Goal: Communication & Community: Answer question/provide support

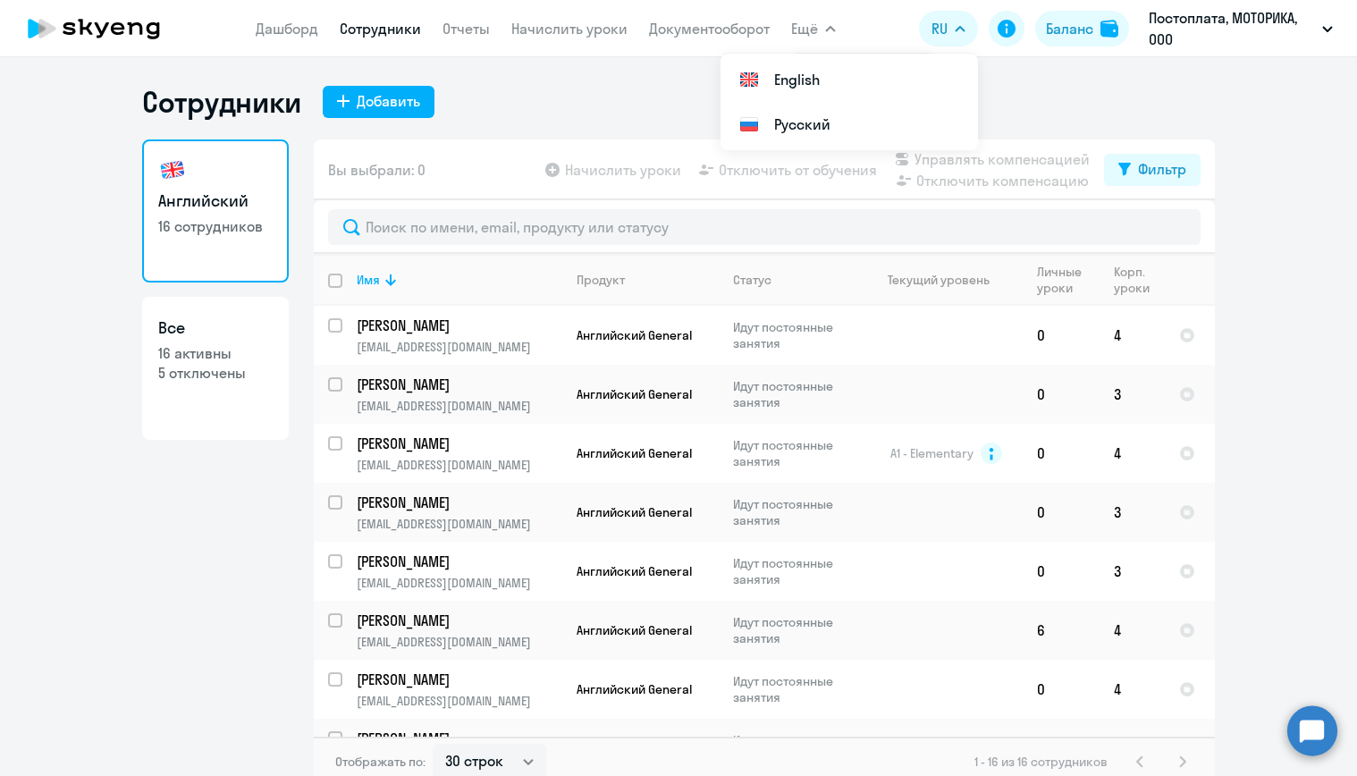
select select "30"
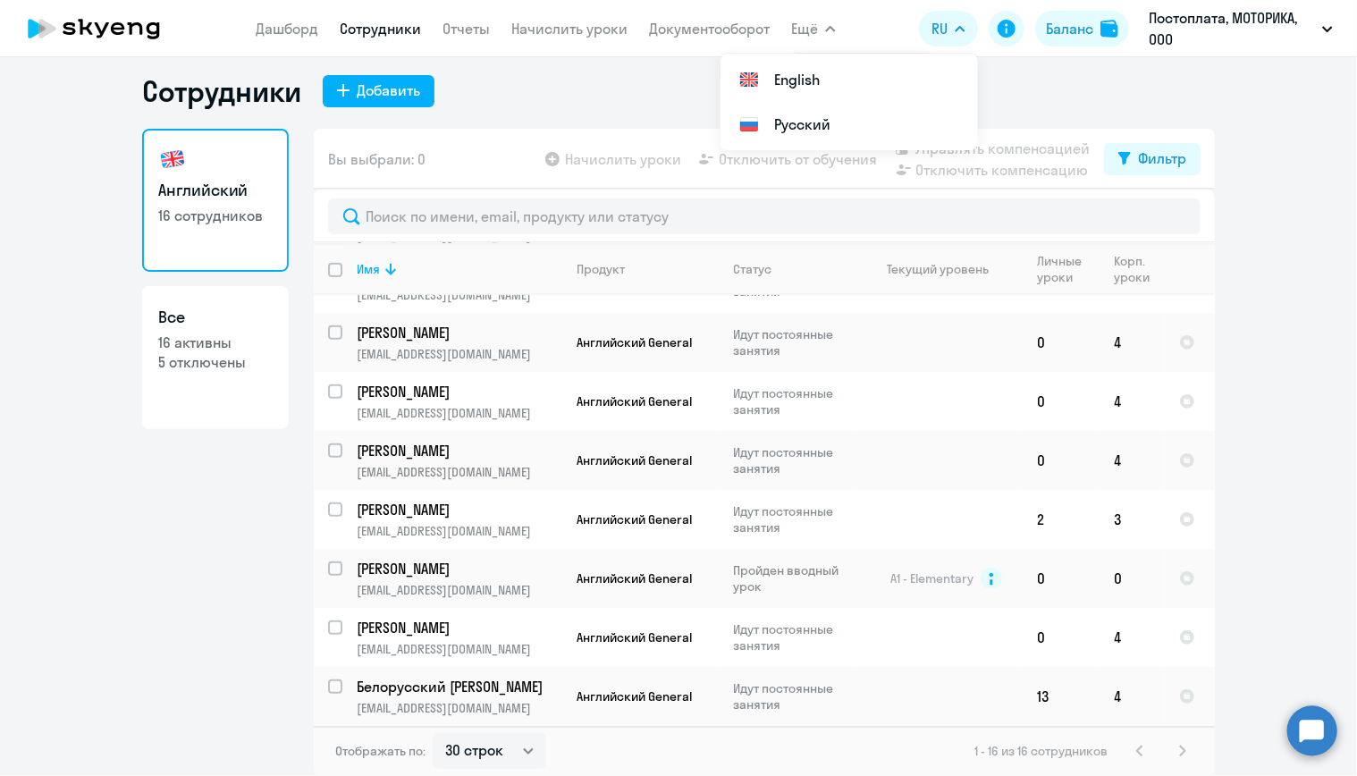
scroll to position [436, 0]
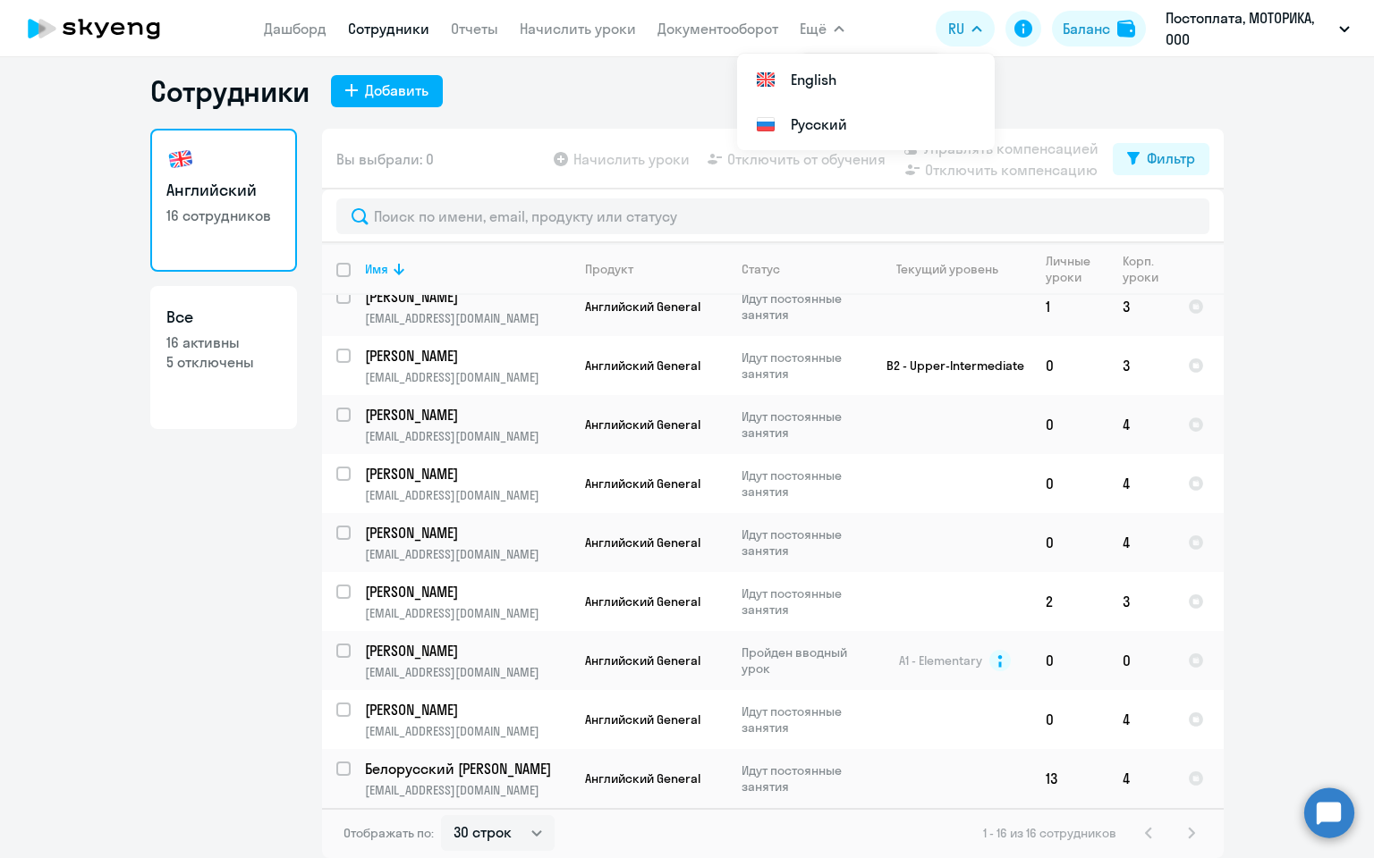
click at [1233, 175] on ng-component "Сотрудники Добавить Английский 16 сотрудников Все 16 активны 5 отключены Вы выб…" at bounding box center [687, 465] width 1374 height 785
click at [1298, 202] on ng-component "Сотрудники Добавить Английский 16 сотрудников Все 16 активны 5 отключены Вы выб…" at bounding box center [687, 465] width 1374 height 785
click at [209, 706] on div "Английский 16 сотрудников Все 16 активны 5 отключены" at bounding box center [223, 488] width 147 height 719
click at [1251, 493] on ng-component "Сотрудники Добавить Английский 16 сотрудников Все 16 активны 5 отключены Вы выб…" at bounding box center [687, 465] width 1374 height 785
click at [1253, 490] on ng-component "Сотрудники Добавить Английский 16 сотрудников Все 16 активны 5 отключены Вы выб…" at bounding box center [687, 465] width 1374 height 785
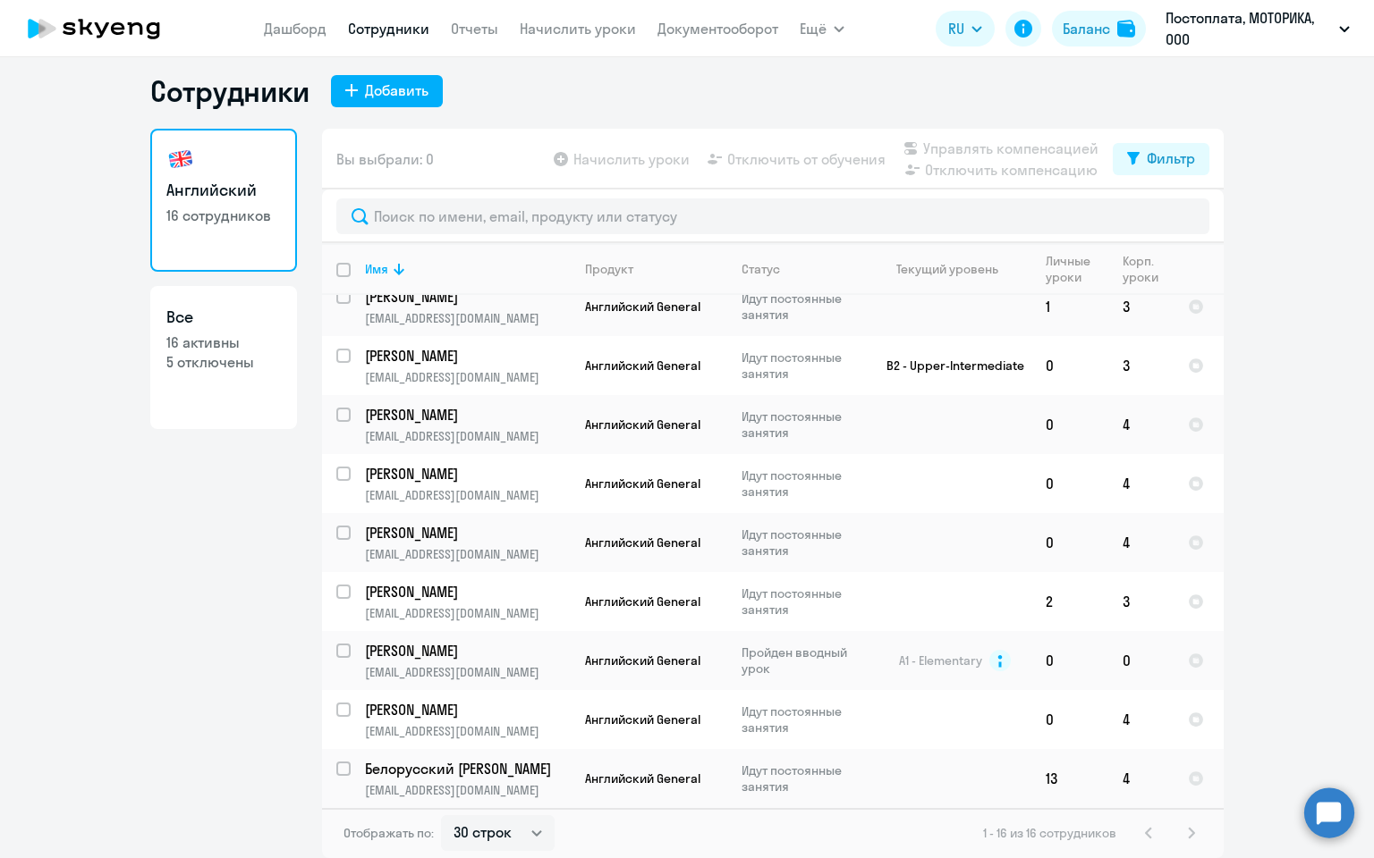
click at [898, 7] on app-header "Дашборд Сотрудники Отчеты Начислить уроки Документооборот Ещё Все продукты Дашб…" at bounding box center [687, 28] width 1374 height 57
click at [899, 13] on app-header "Дашборд Сотрудники Отчеты Начислить уроки Документооборот Ещё Все продукты Дашб…" at bounding box center [687, 28] width 1374 height 57
drag, startPoint x: 899, startPoint y: 13, endPoint x: 1327, endPoint y: 122, distance: 441.8
click at [1327, 122] on ng-component "Сотрудники Добавить Английский 16 сотрудников Все 16 активны 5 отключены Вы выб…" at bounding box center [687, 465] width 1374 height 785
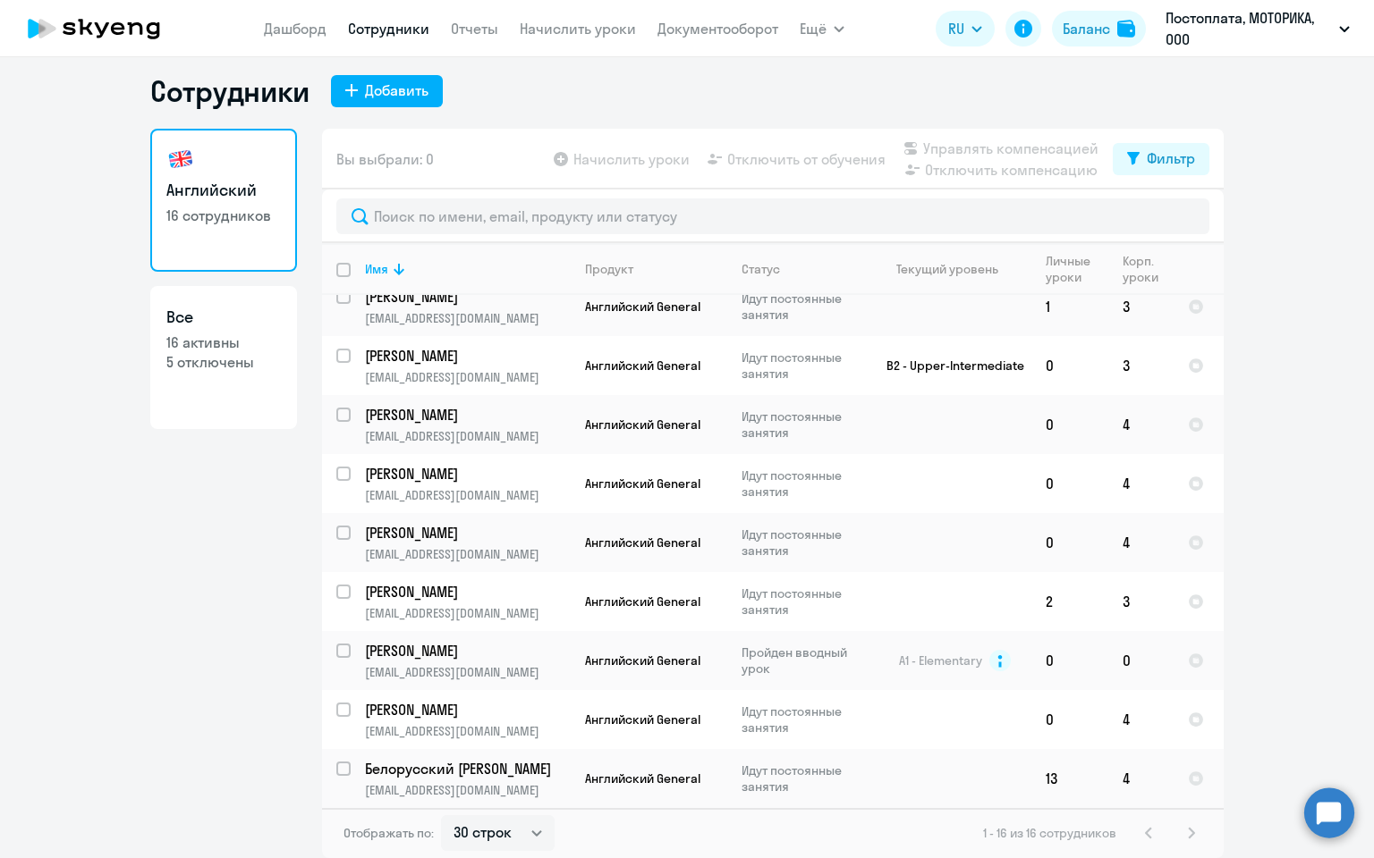
click at [1327, 122] on ng-component "Сотрудники Добавить Английский 16 сотрудников Все 16 активны 5 отключены Вы выб…" at bounding box center [687, 465] width 1374 height 785
click at [64, 0] on app-header "Дашборд Сотрудники Отчеты Начислить уроки Документооборот Ещё Все продукты Дашб…" at bounding box center [687, 28] width 1374 height 57
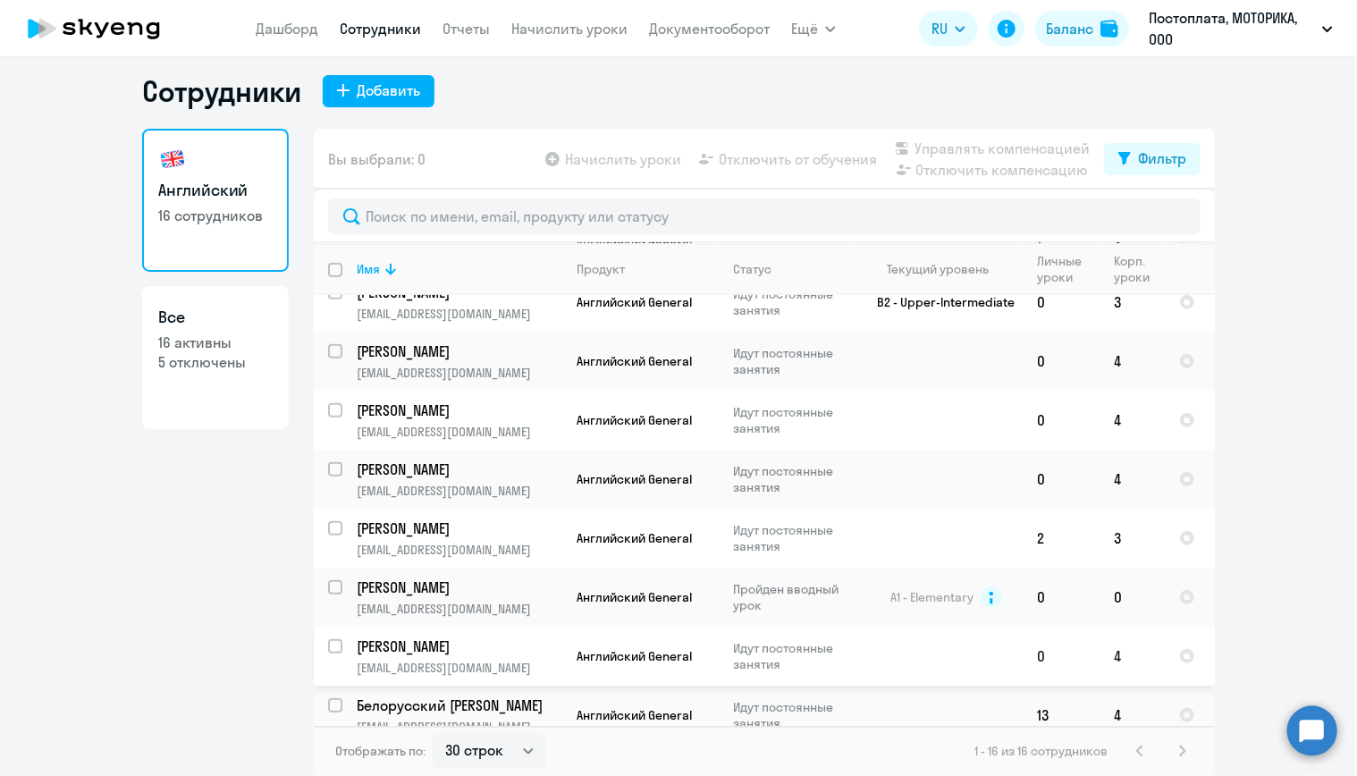
scroll to position [519, 0]
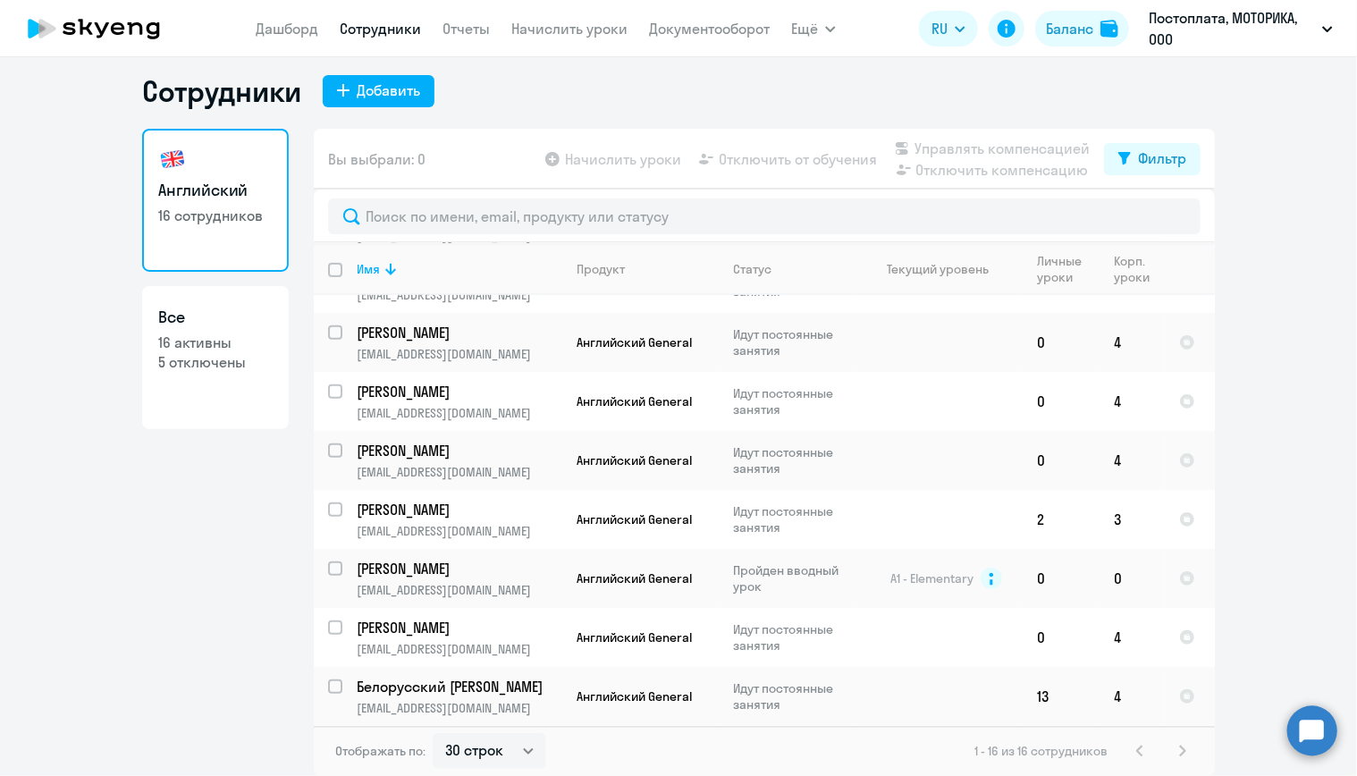
click at [1324, 732] on circle at bounding box center [1313, 731] width 50 height 50
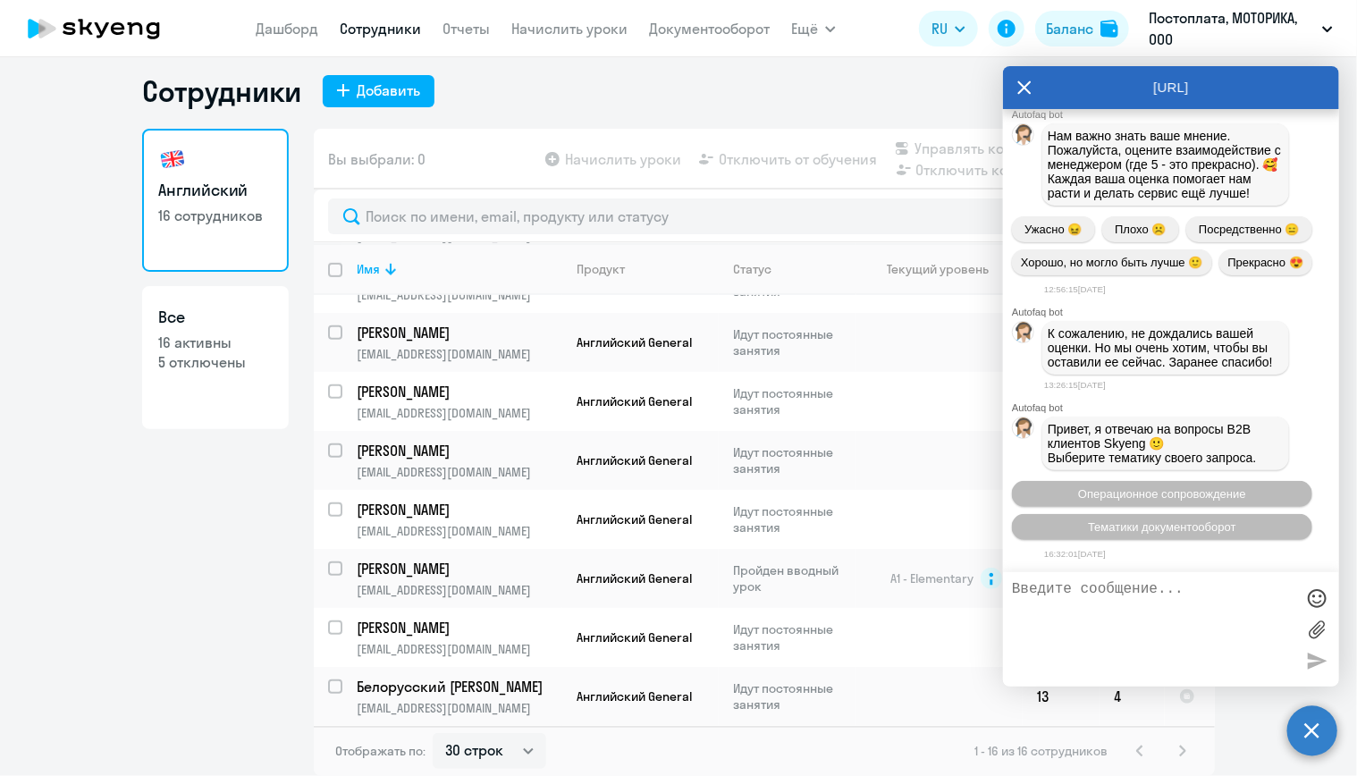
scroll to position [34368, 0]
click at [1135, 493] on span "Операционное сопровождение" at bounding box center [1162, 493] width 168 height 13
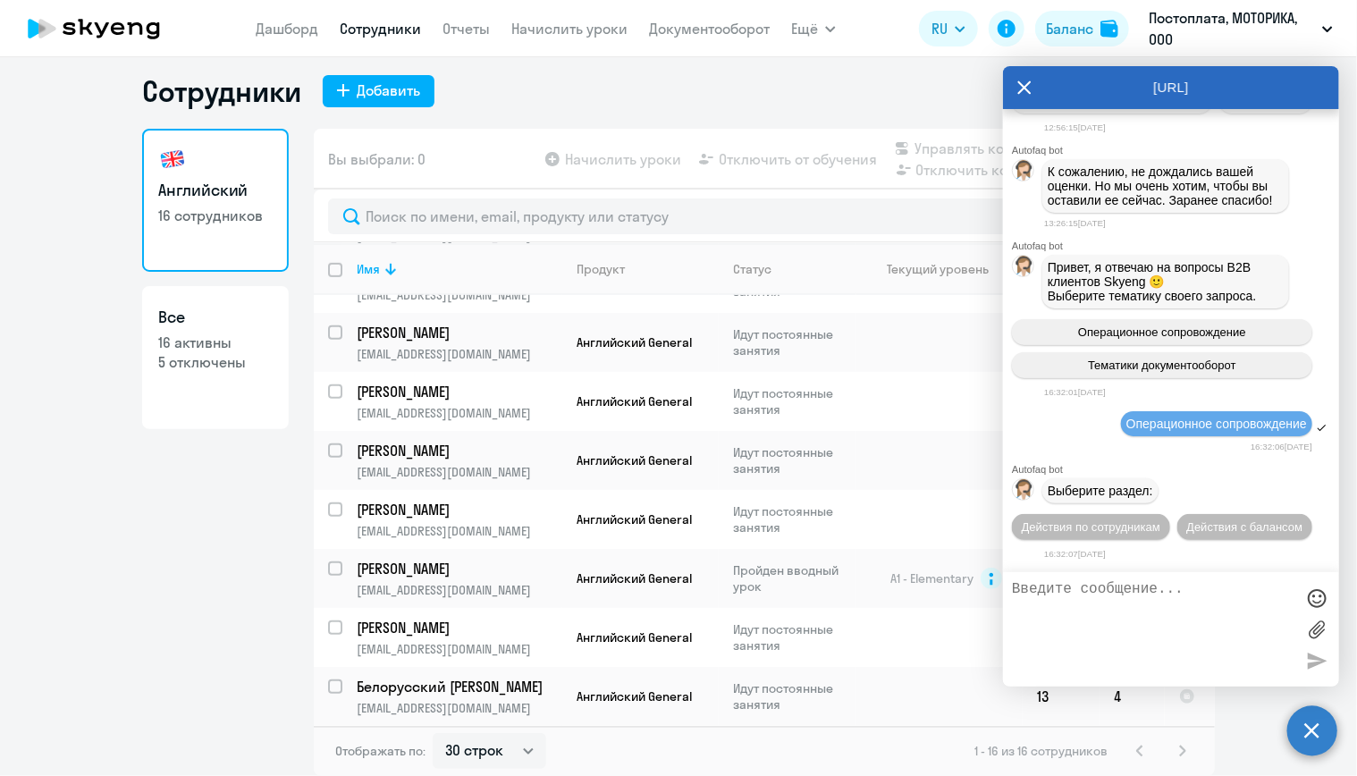
scroll to position [34533, 0]
click at [1127, 525] on span "Действия по сотрудникам" at bounding box center [1091, 526] width 139 height 13
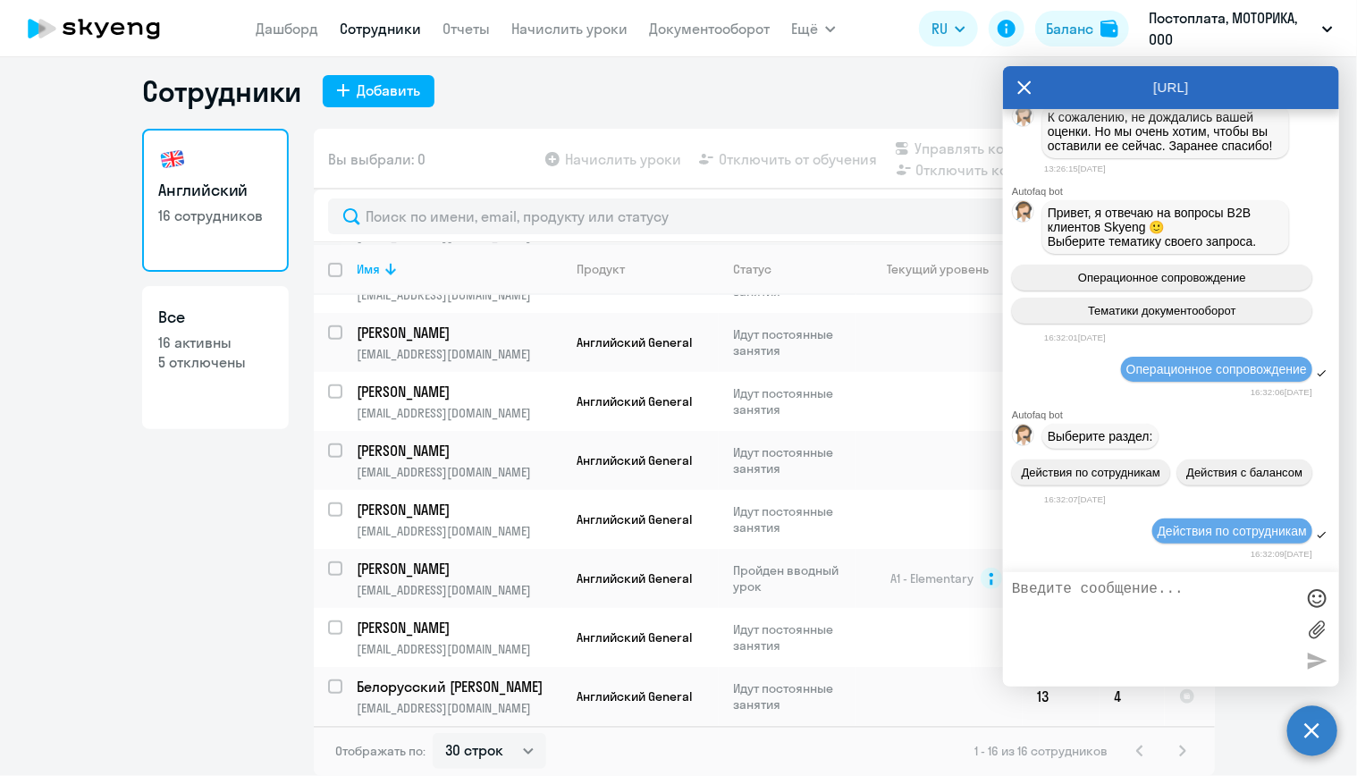
scroll to position [34799, 0]
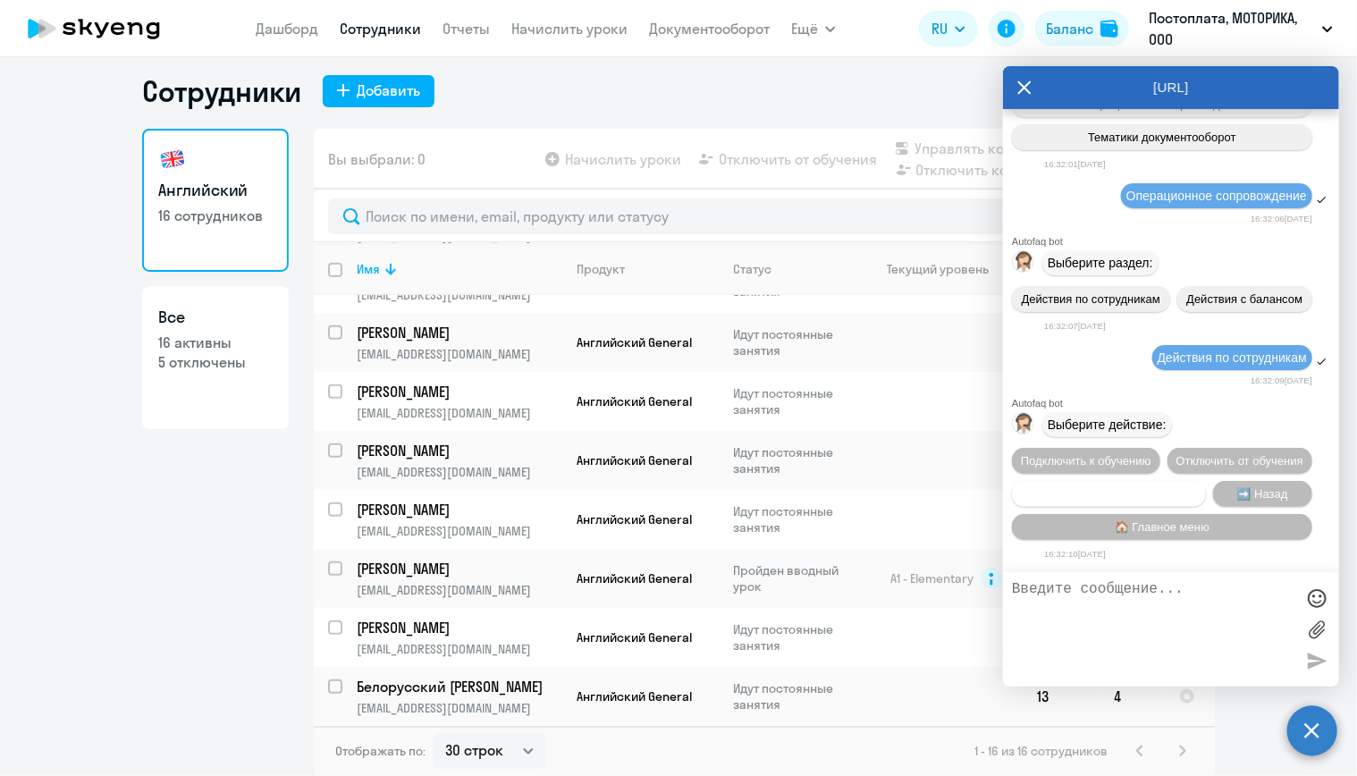
click at [1155, 491] on span "Сотруднику нужна помощь" at bounding box center [1108, 493] width 145 height 13
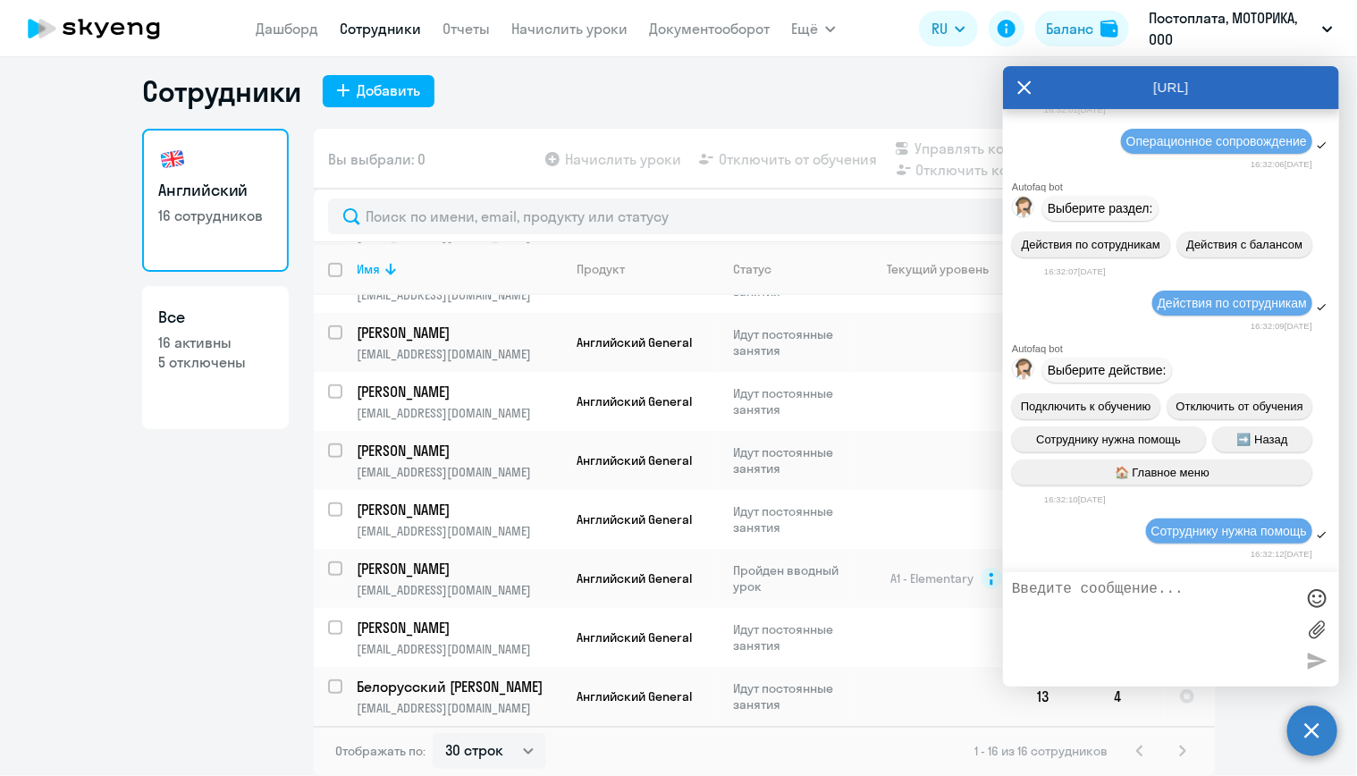
scroll to position [35439, 0]
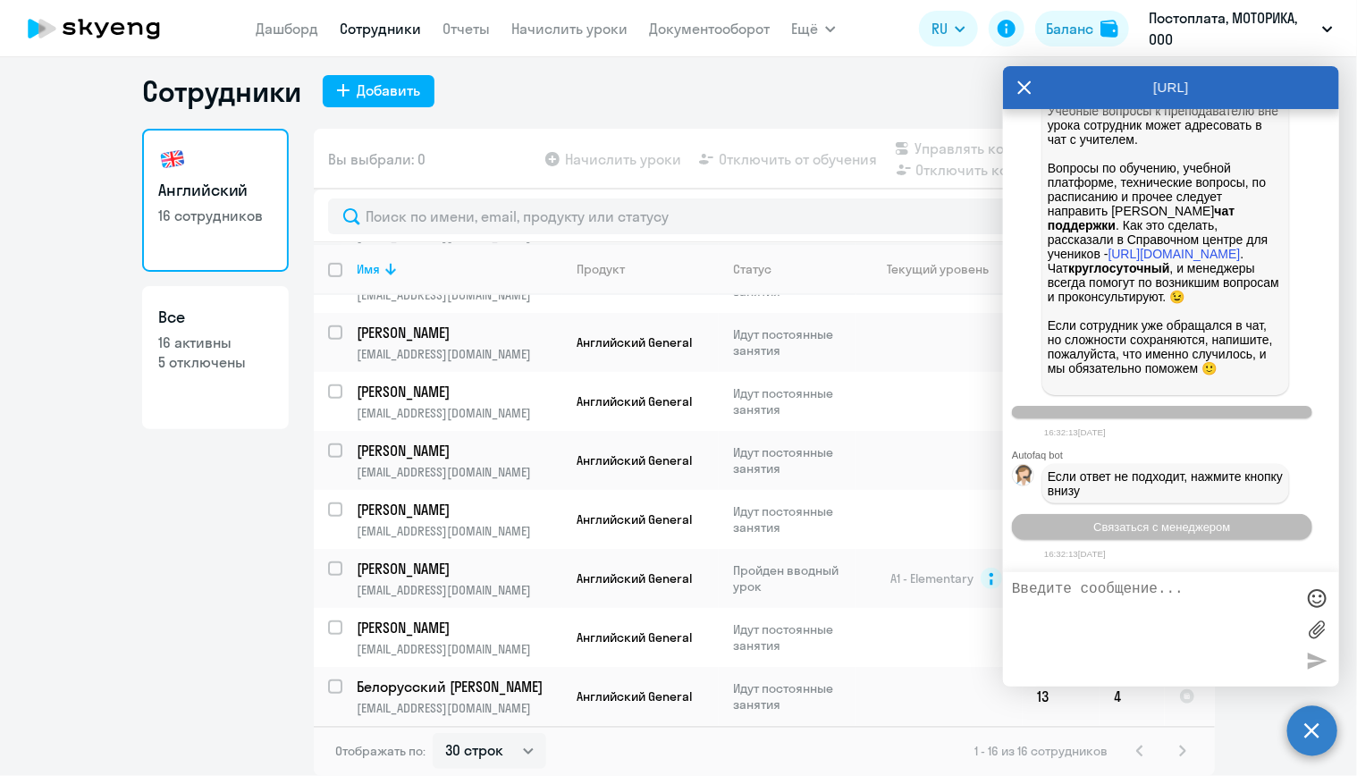
click at [1151, 601] on textarea at bounding box center [1153, 629] width 283 height 97
click at [1211, 529] on span "Связаться с менеджером" at bounding box center [1162, 526] width 137 height 13
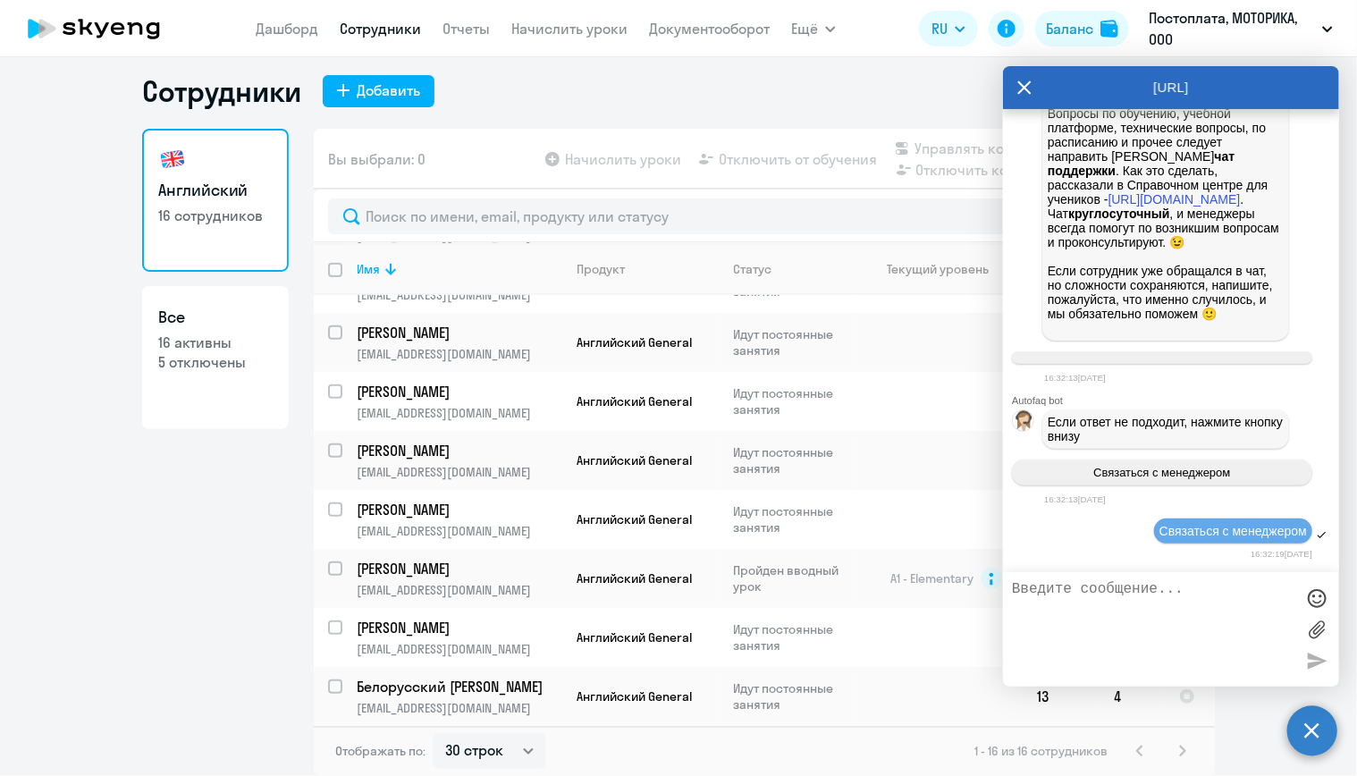
scroll to position [35494, 0]
click at [1184, 614] on textarea at bounding box center [1153, 629] width 283 height 97
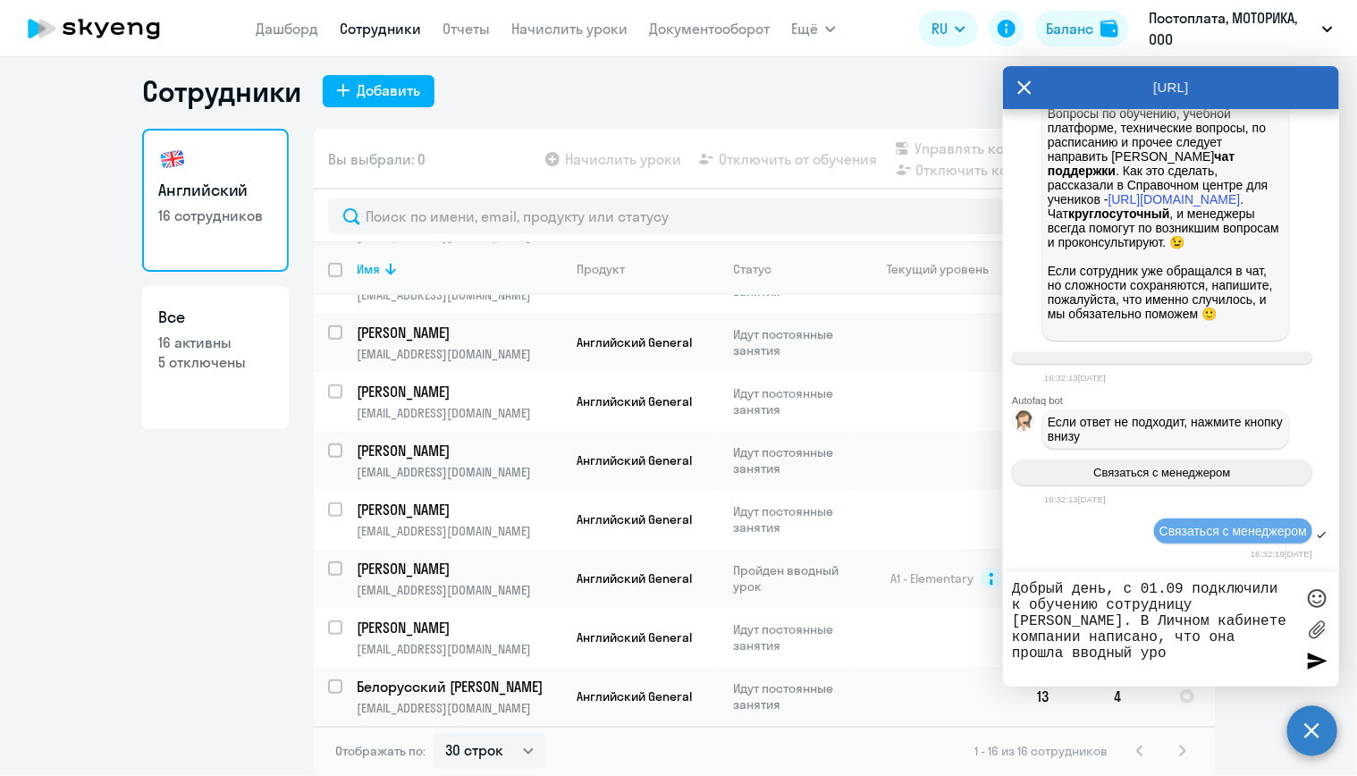
type textarea "Добрый день, с 01.09 подключили к обучению сотрудницу Елену Воинову. В Личном к…"
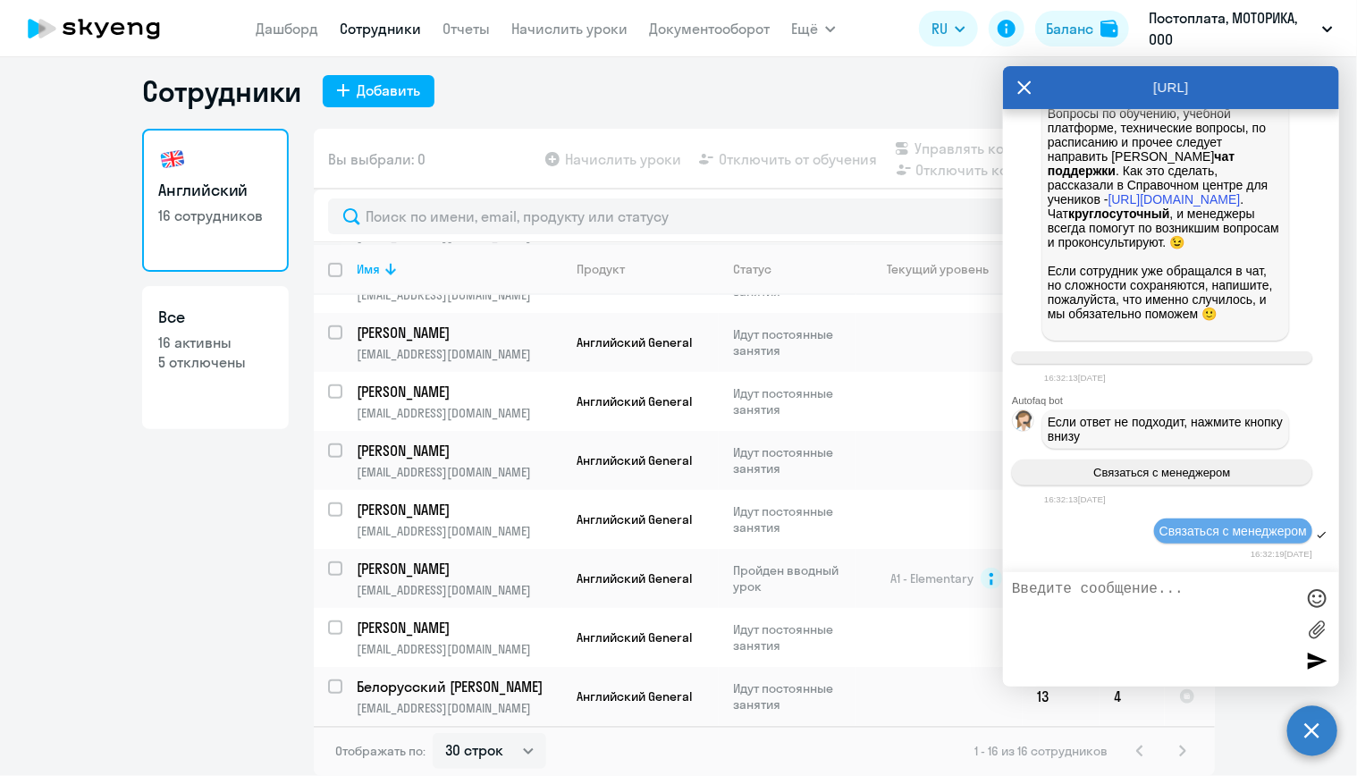
scroll to position [35595, 0]
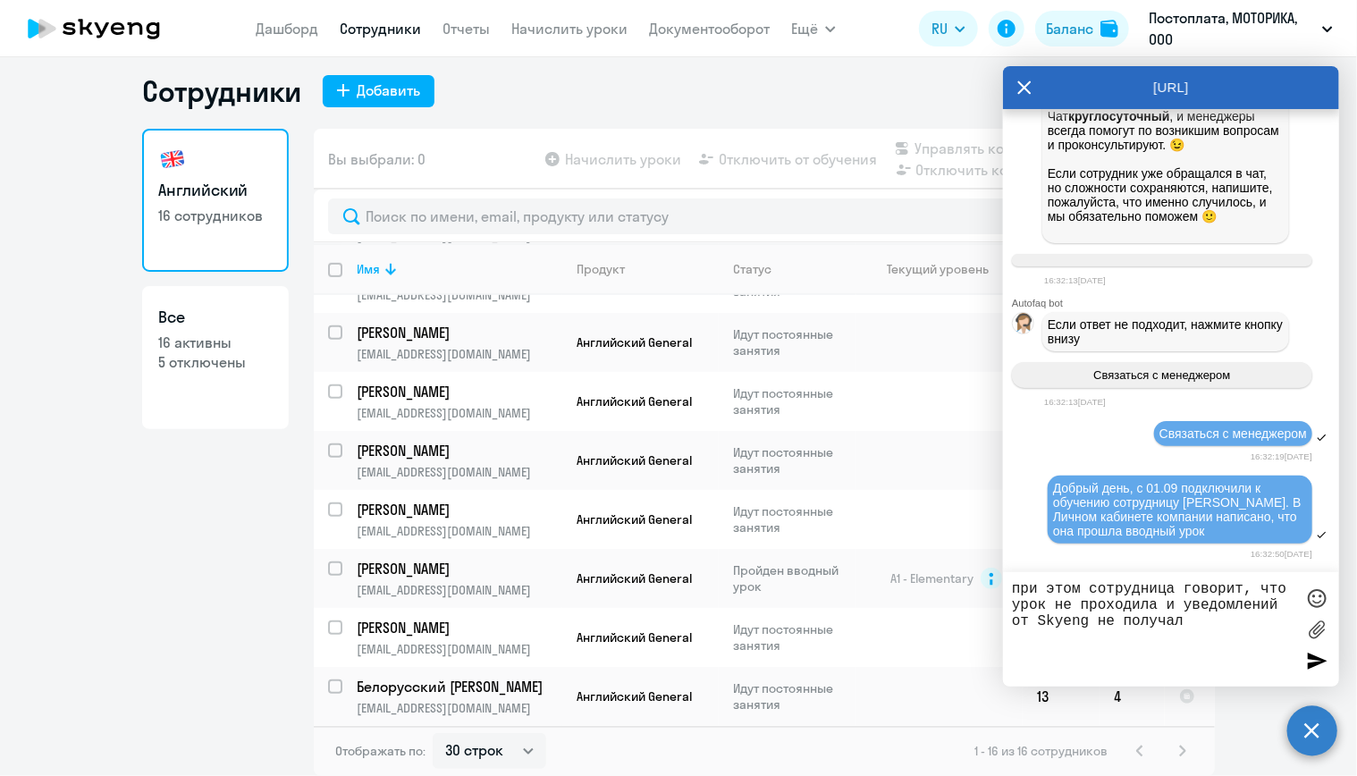
type textarea "при этом сотрудница говорит, что урок не проходила и уведомлений от Skyeng не п…"
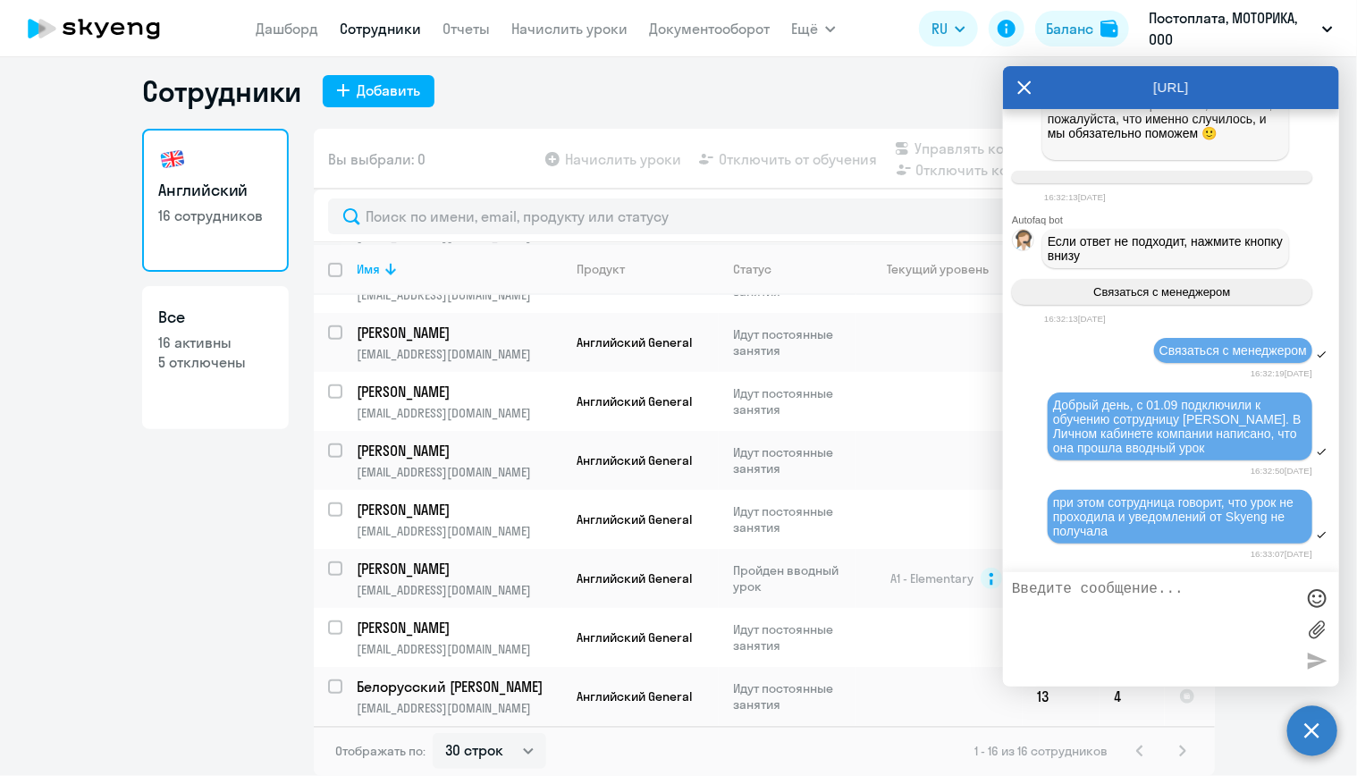
click at [1185, 600] on textarea at bounding box center [1153, 629] width 283 height 97
click at [1211, 589] on textarea at bounding box center [1153, 629] width 283 height 97
click at [1203, 611] on textarea at bounding box center [1153, 629] width 283 height 97
click at [1203, 607] on textarea at bounding box center [1153, 629] width 283 height 97
click at [1203, 599] on textarea at bounding box center [1153, 629] width 283 height 97
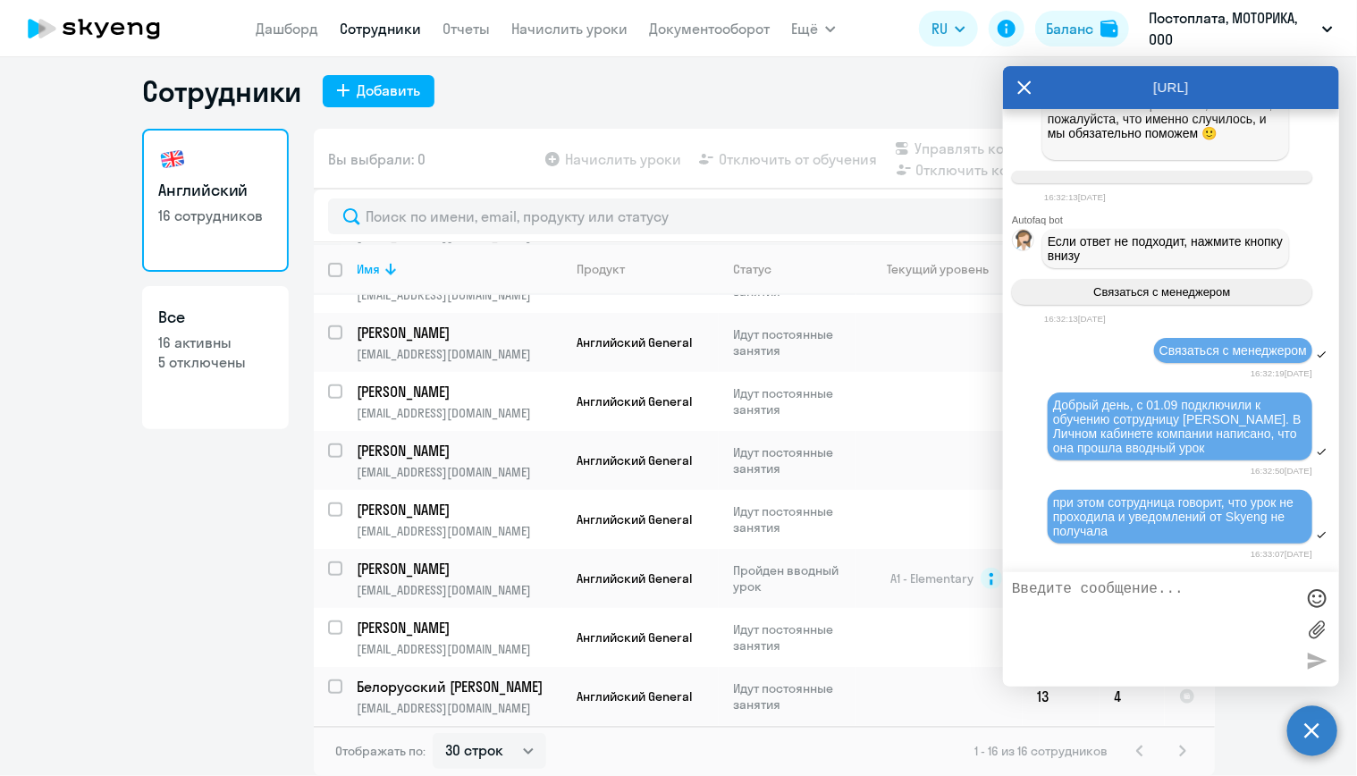
click at [1203, 599] on textarea at bounding box center [1153, 629] width 283 height 97
click at [1021, 89] on icon at bounding box center [1025, 86] width 13 height 13
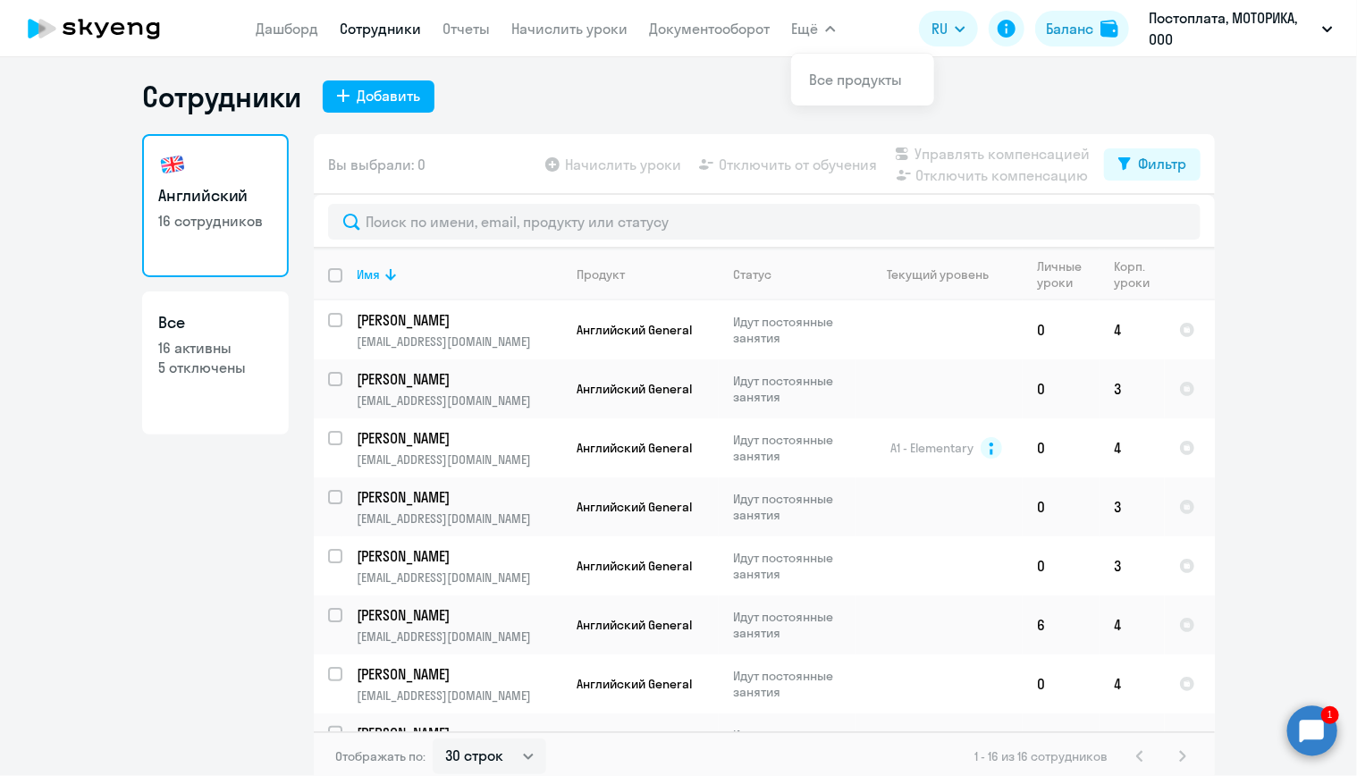
scroll to position [11, 0]
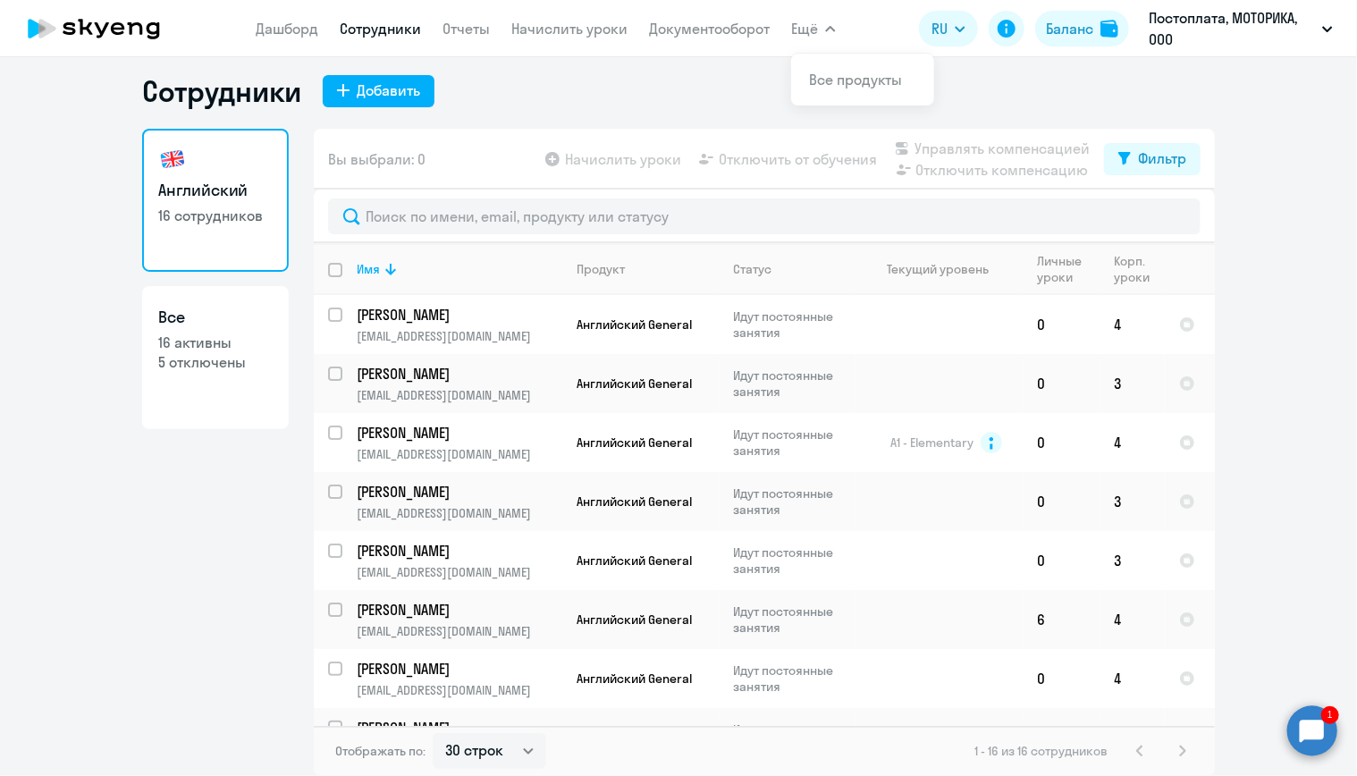
click at [1327, 715] on circle at bounding box center [1313, 731] width 50 height 50
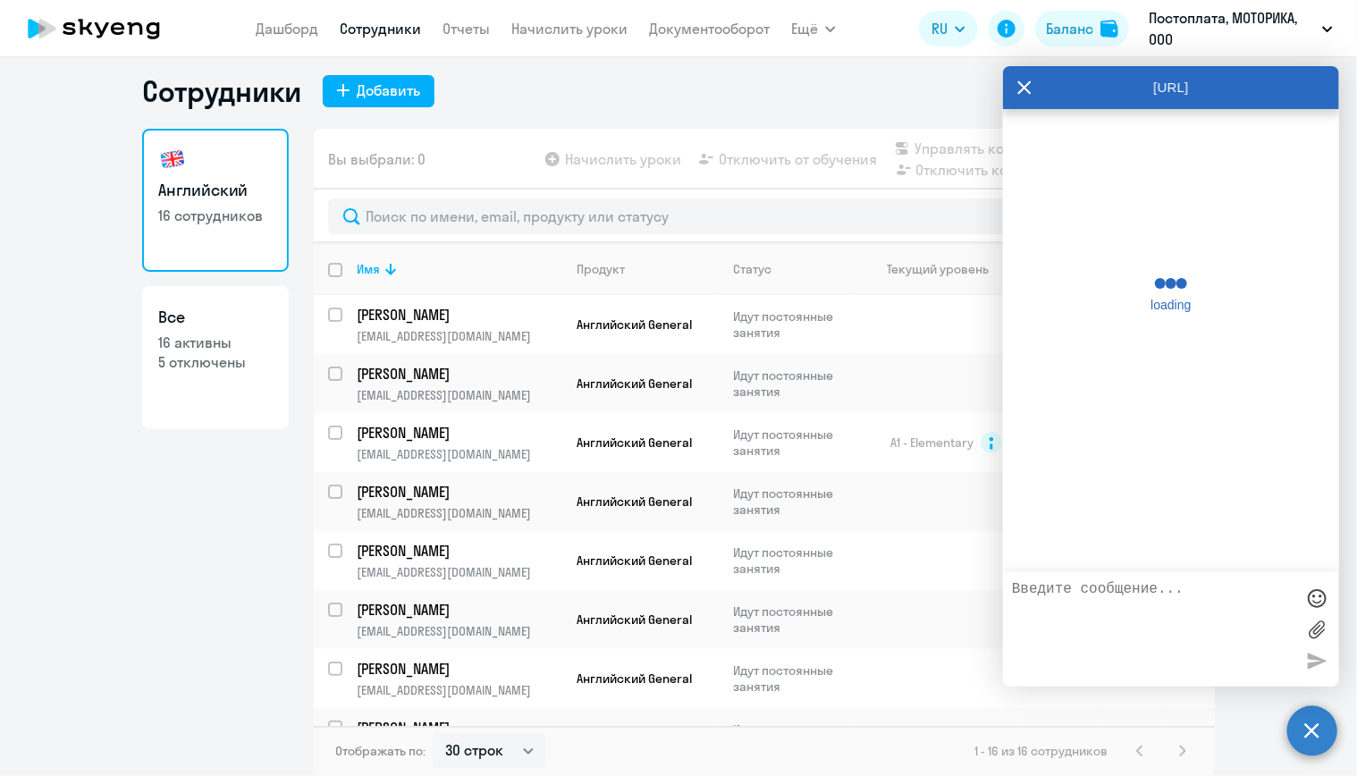
scroll to position [35791, 0]
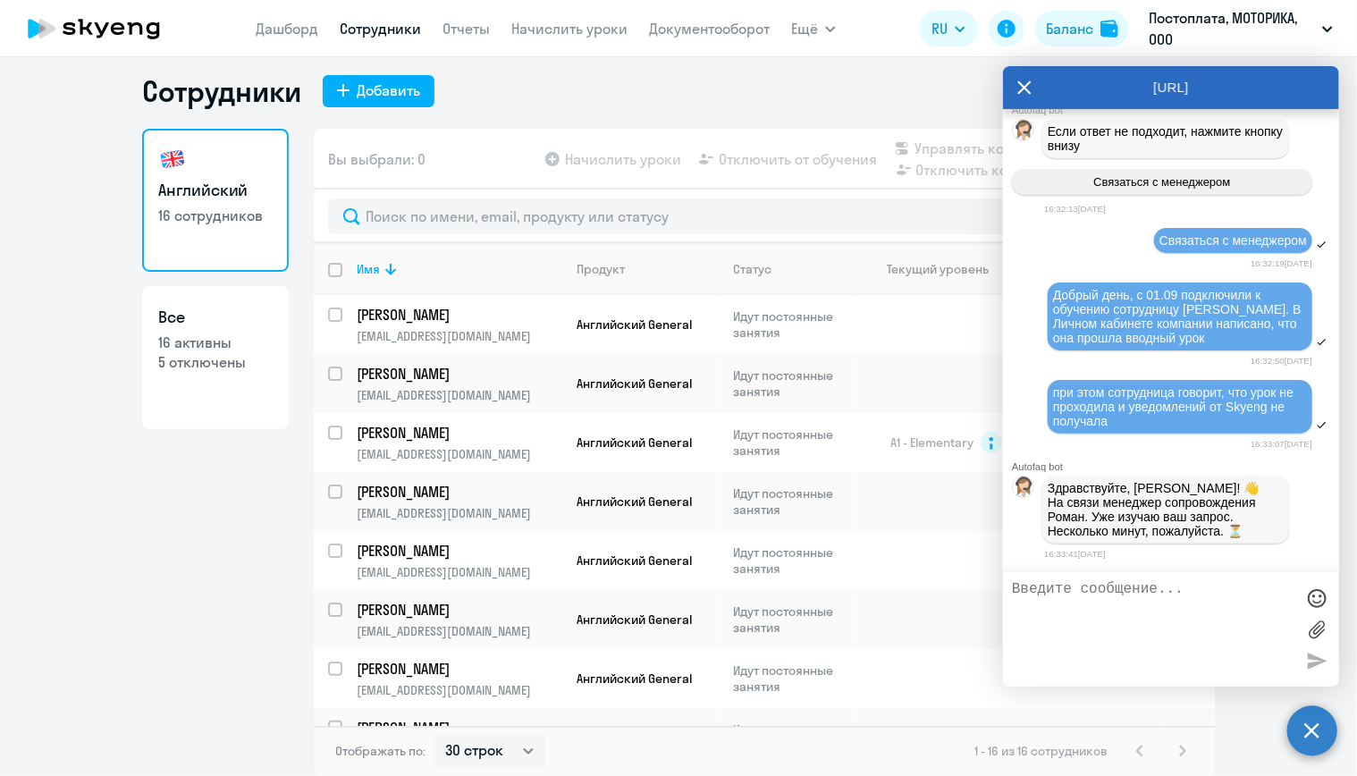
click at [1144, 607] on textarea at bounding box center [1153, 629] width 283 height 97
type textarea "о"
type textarea "в"
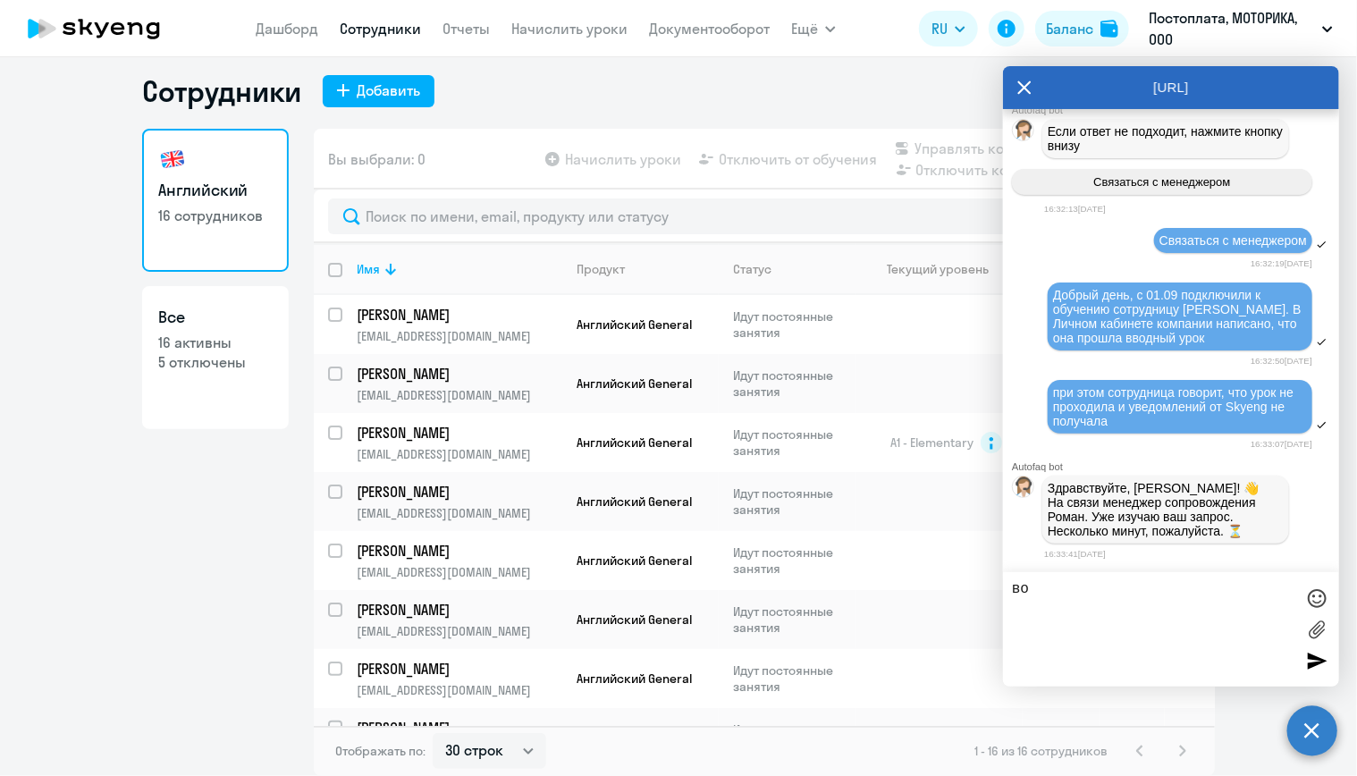
type textarea "в"
click at [197, 598] on div "Английский 16 сотрудников Все 16 активны 5 отключены" at bounding box center [215, 447] width 147 height 637
click at [1177, 611] on textarea at bounding box center [1153, 629] width 283 height 97
click at [1015, 84] on div "AutoFAQ.ai" at bounding box center [1171, 87] width 336 height 43
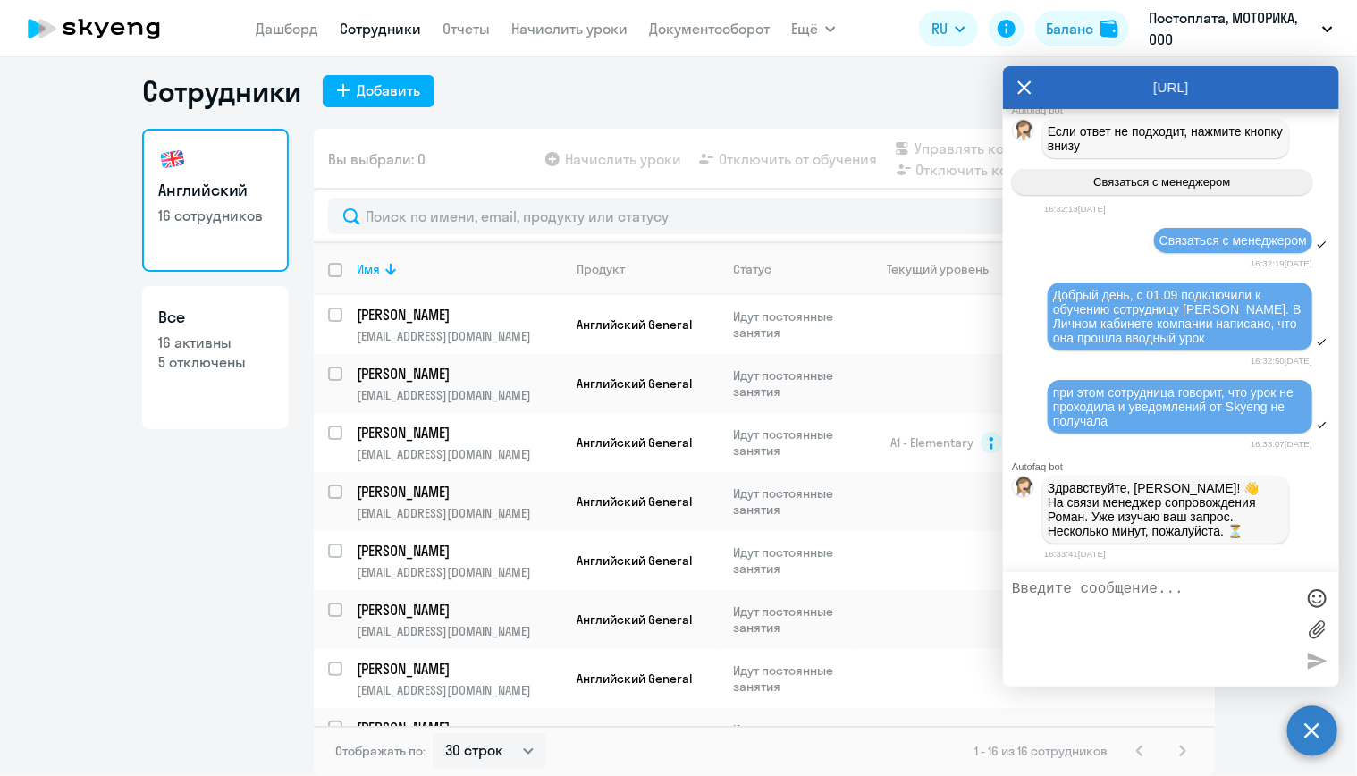
click at [1029, 89] on icon at bounding box center [1025, 87] width 14 height 43
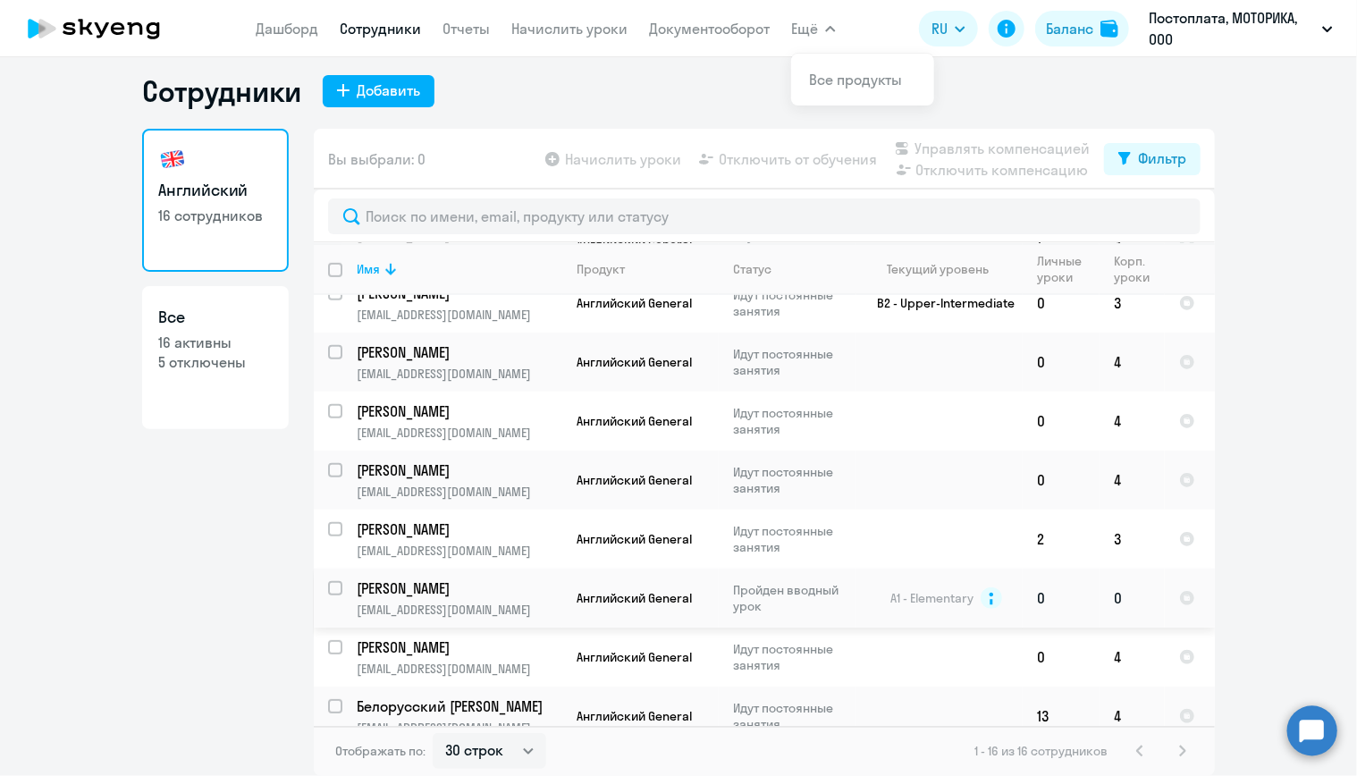
scroll to position [519, 0]
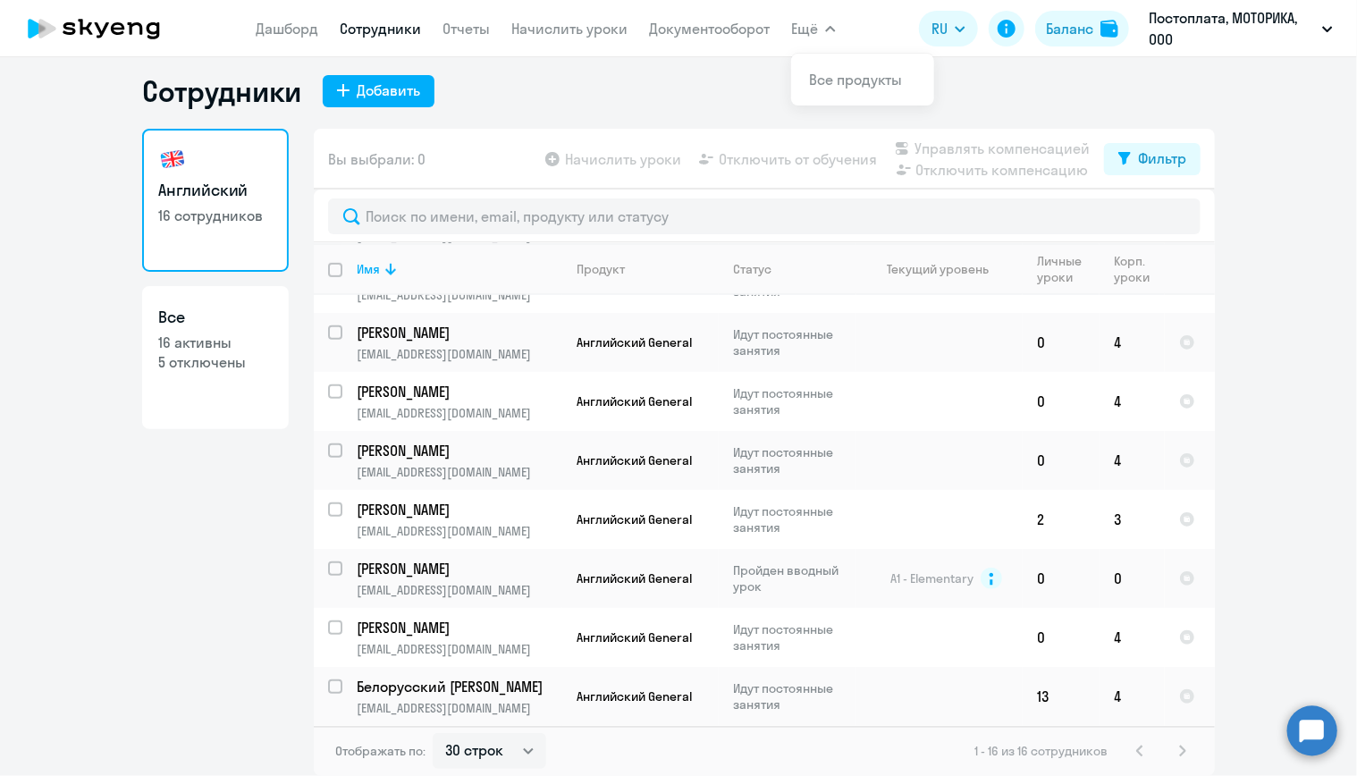
click at [1318, 711] on circle at bounding box center [1313, 731] width 50 height 50
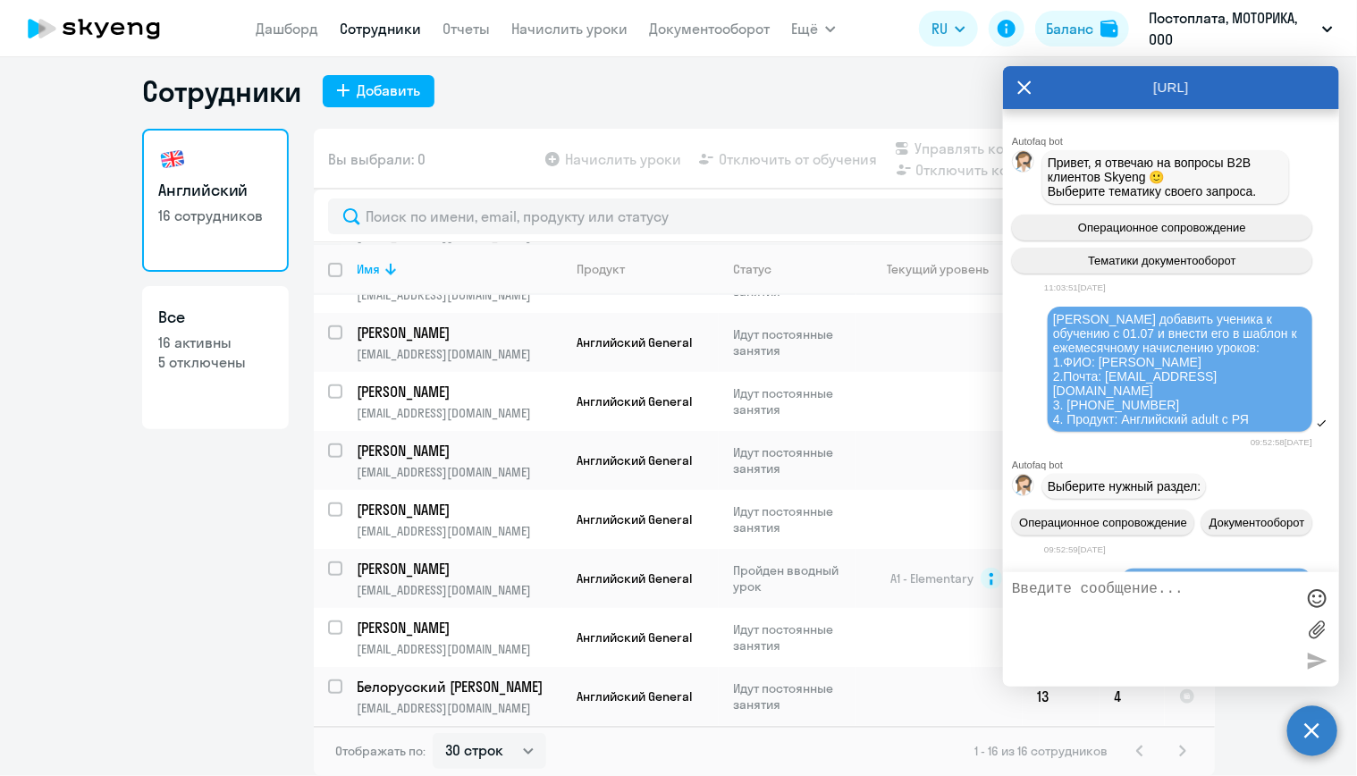
scroll to position [35791, 0]
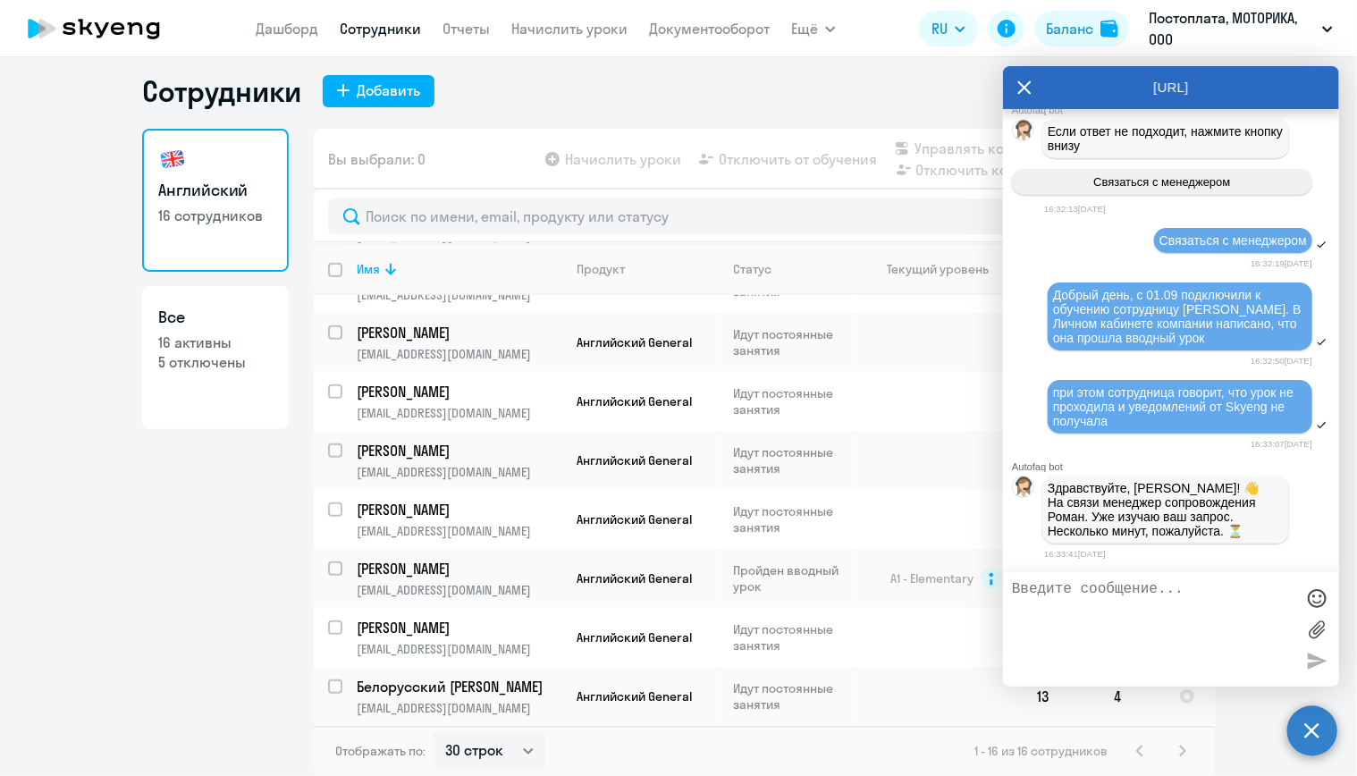
click at [1129, 618] on textarea at bounding box center [1153, 629] width 283 height 97
click at [1142, 625] on textarea at bounding box center [1153, 629] width 283 height 97
click at [1139, 612] on textarea at bounding box center [1153, 629] width 283 height 97
drag, startPoint x: 1115, startPoint y: 605, endPoint x: 1129, endPoint y: 589, distance: 20.3
click at [1116, 605] on textarea at bounding box center [1153, 629] width 283 height 97
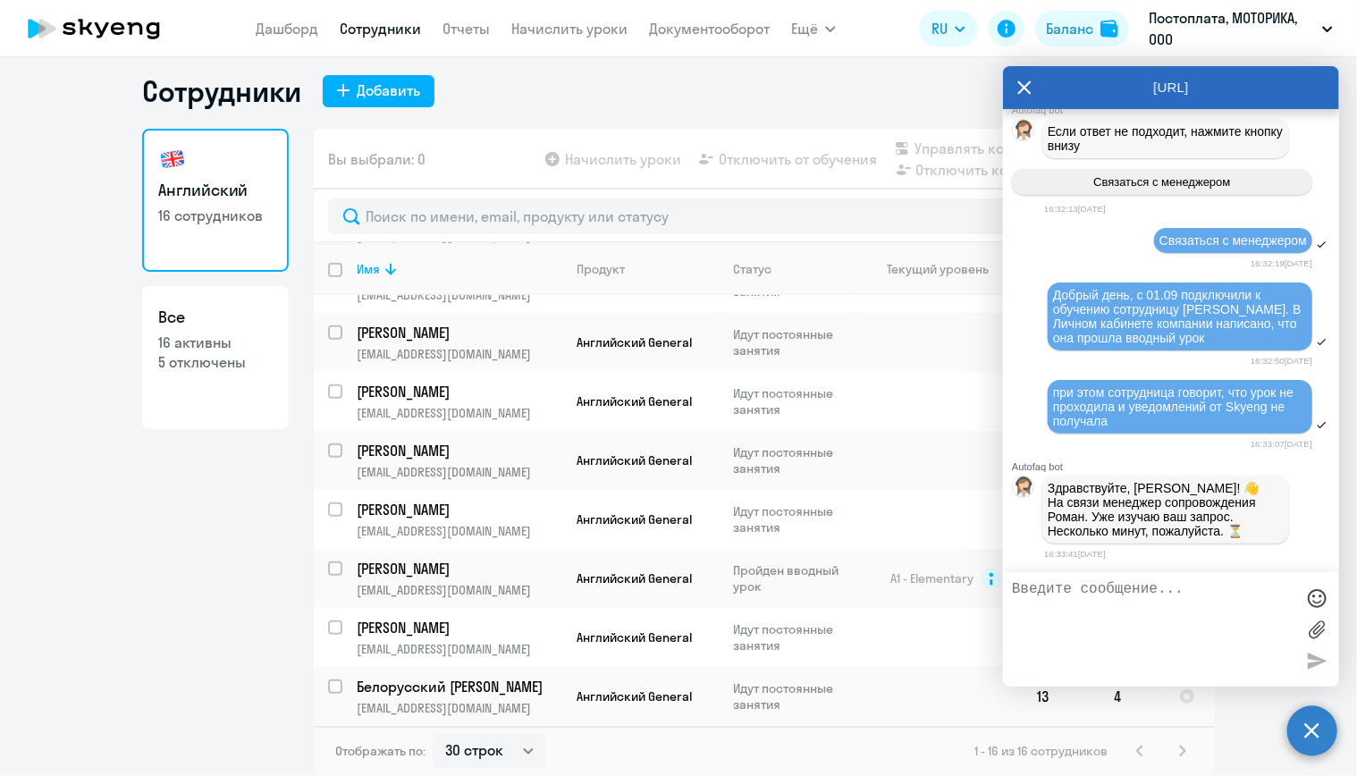
scroll to position [35798, 0]
drag, startPoint x: 1132, startPoint y: 595, endPoint x: 1173, endPoint y: 550, distance: 60.8
click at [1132, 596] on textarea at bounding box center [1153, 629] width 283 height 97
click at [1037, 91] on div "AutoFAQ.ai" at bounding box center [1171, 87] width 336 height 43
click at [1033, 93] on div "AutoFAQ.ai" at bounding box center [1171, 87] width 336 height 43
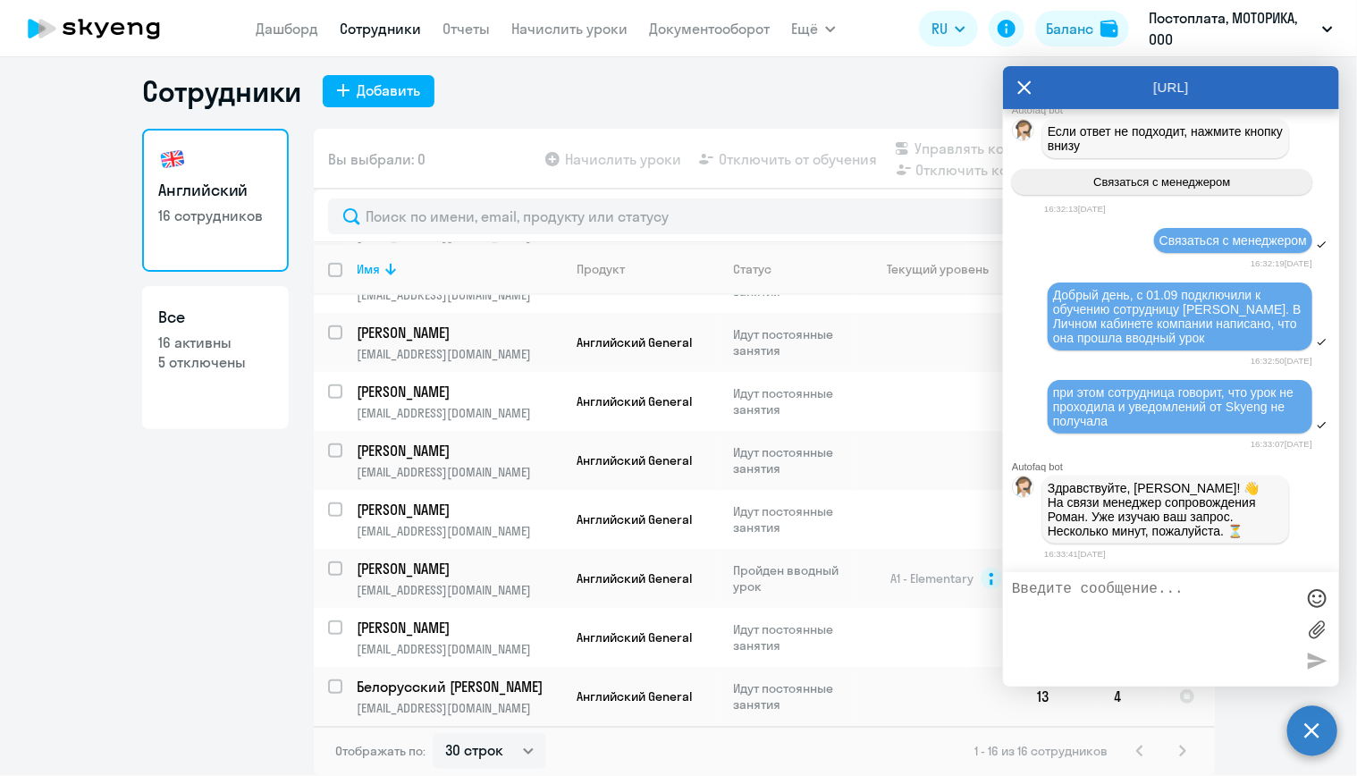
click at [1018, 84] on icon at bounding box center [1025, 87] width 14 height 43
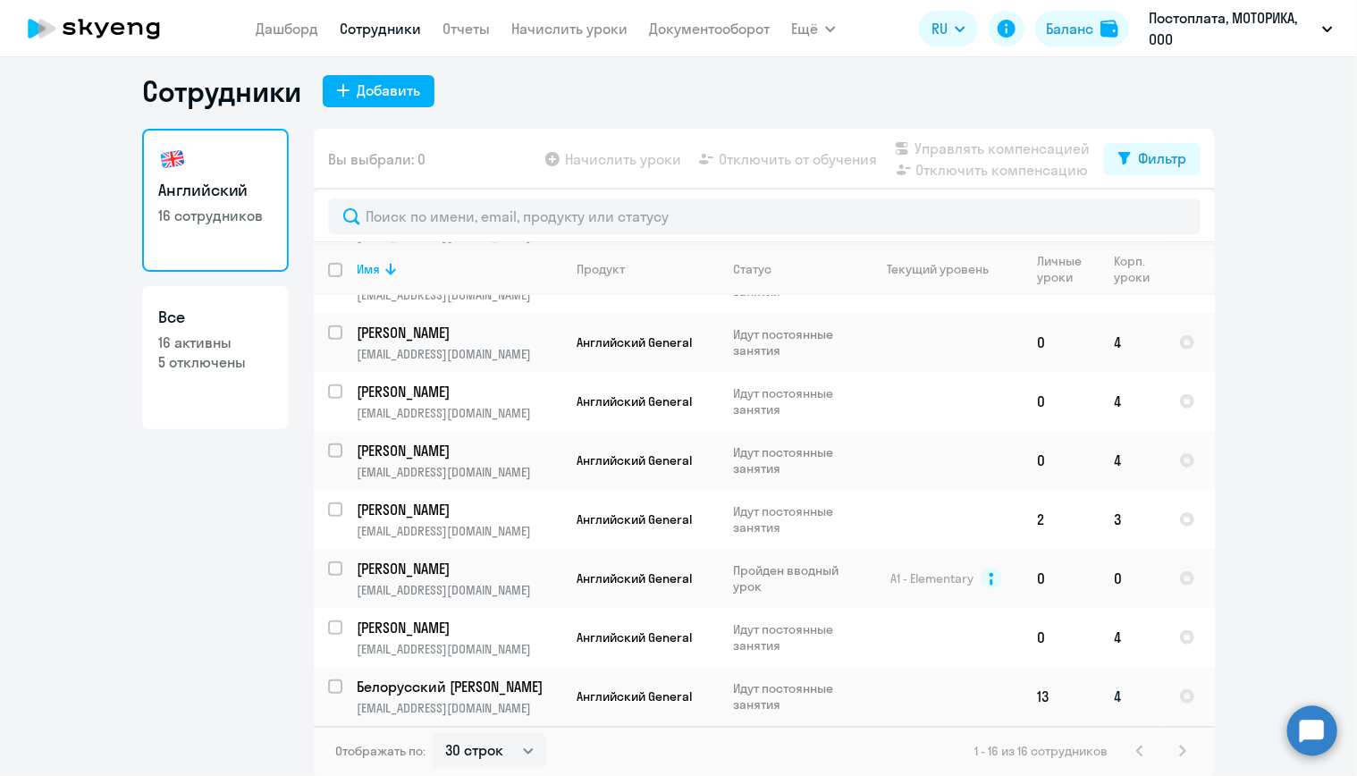
drag, startPoint x: 1309, startPoint y: 632, endPoint x: 1095, endPoint y: 685, distance: 220.1
click at [1309, 633] on ng-component "Сотрудники Добавить Английский 16 сотрудников Все 16 активны 5 отключены Вы выб…" at bounding box center [678, 424] width 1357 height 703
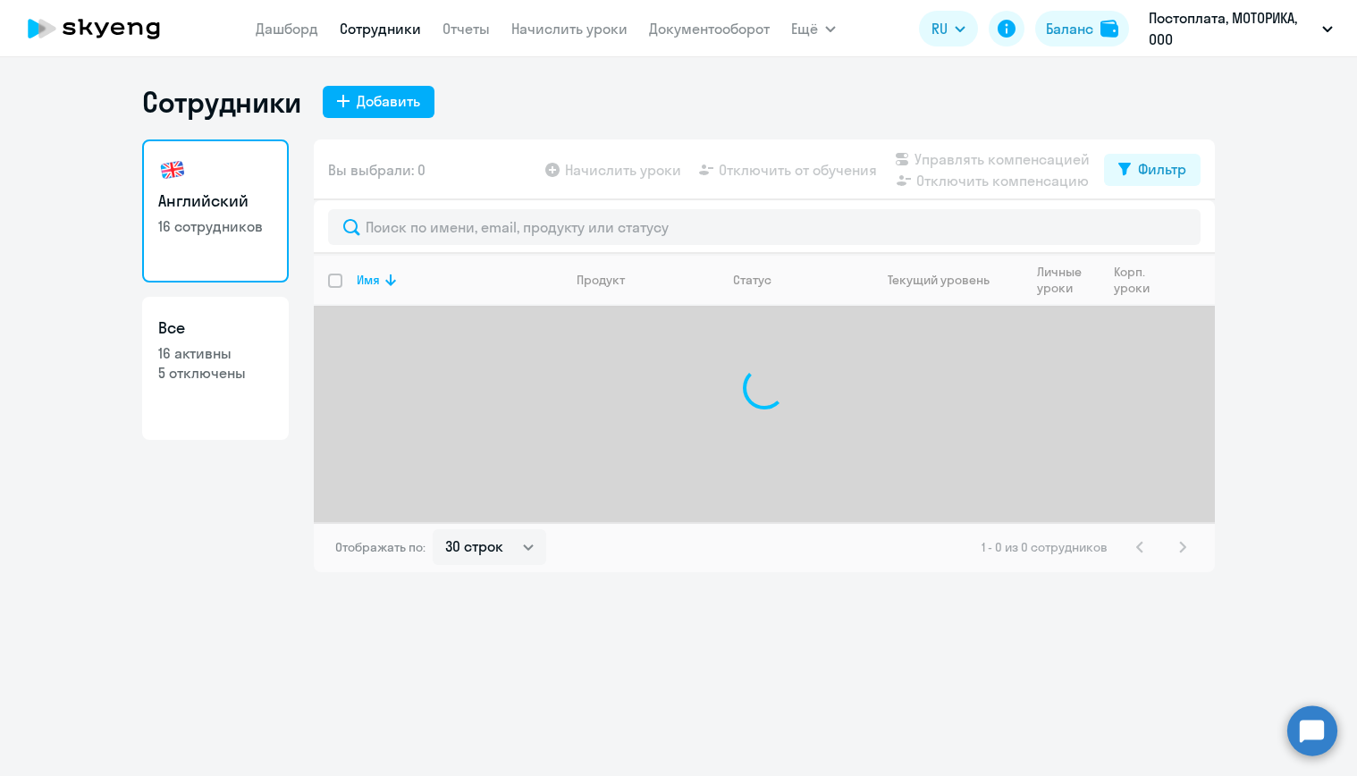
select select "30"
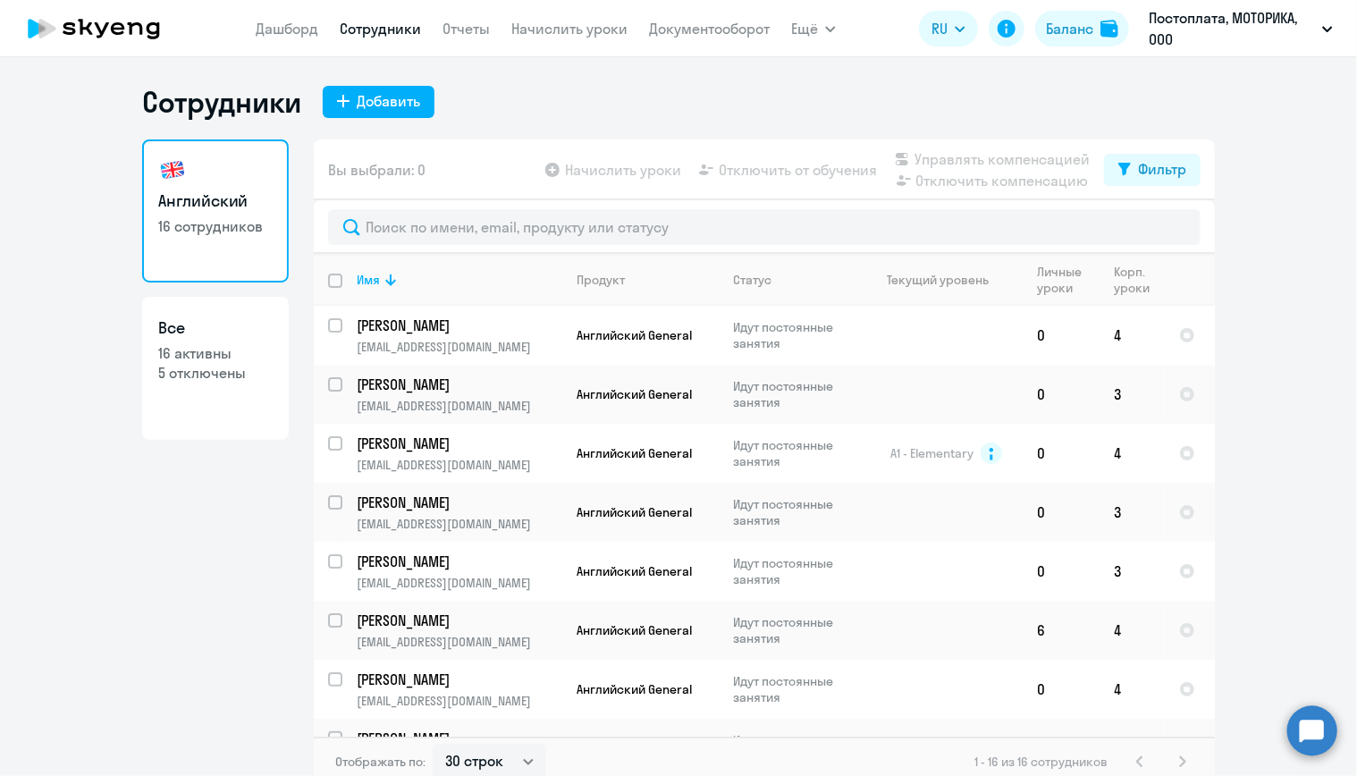
click at [1317, 732] on circle at bounding box center [1313, 731] width 50 height 50
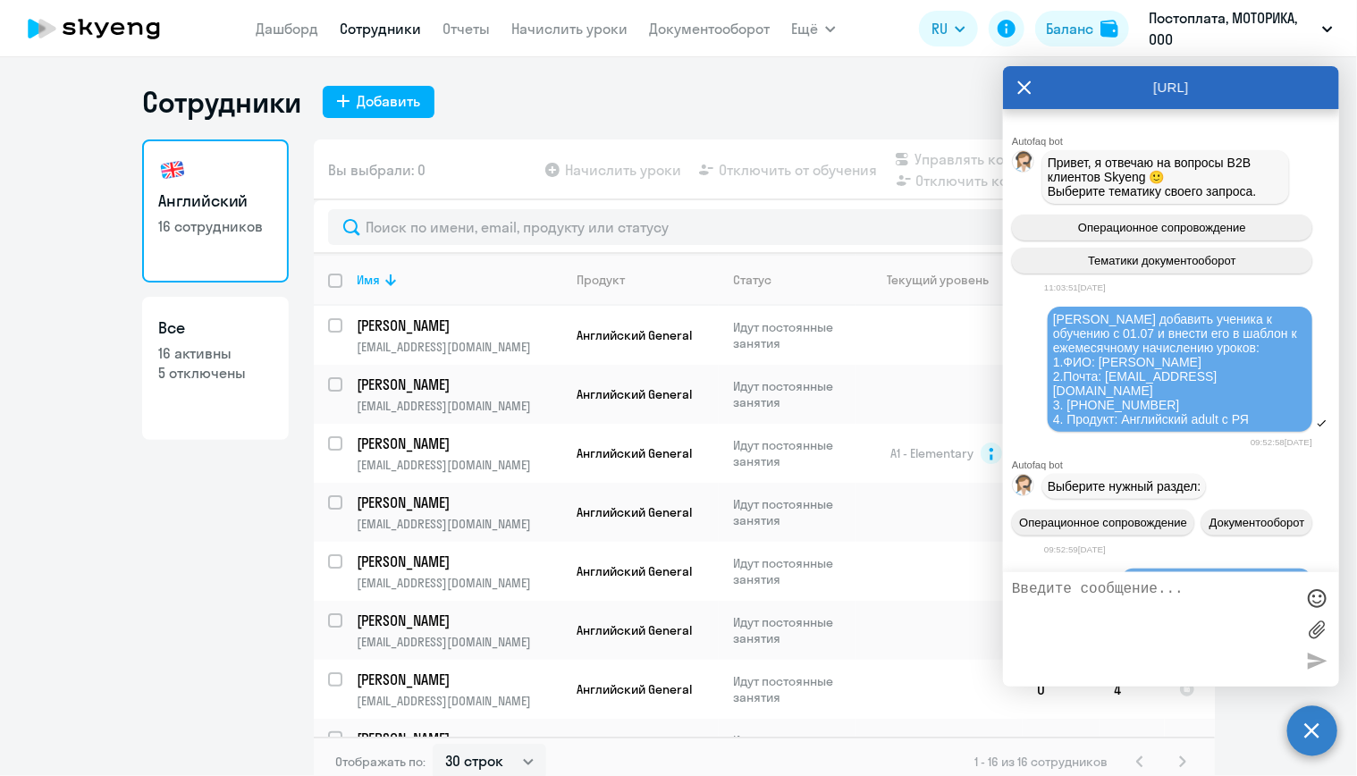
scroll to position [35798, 0]
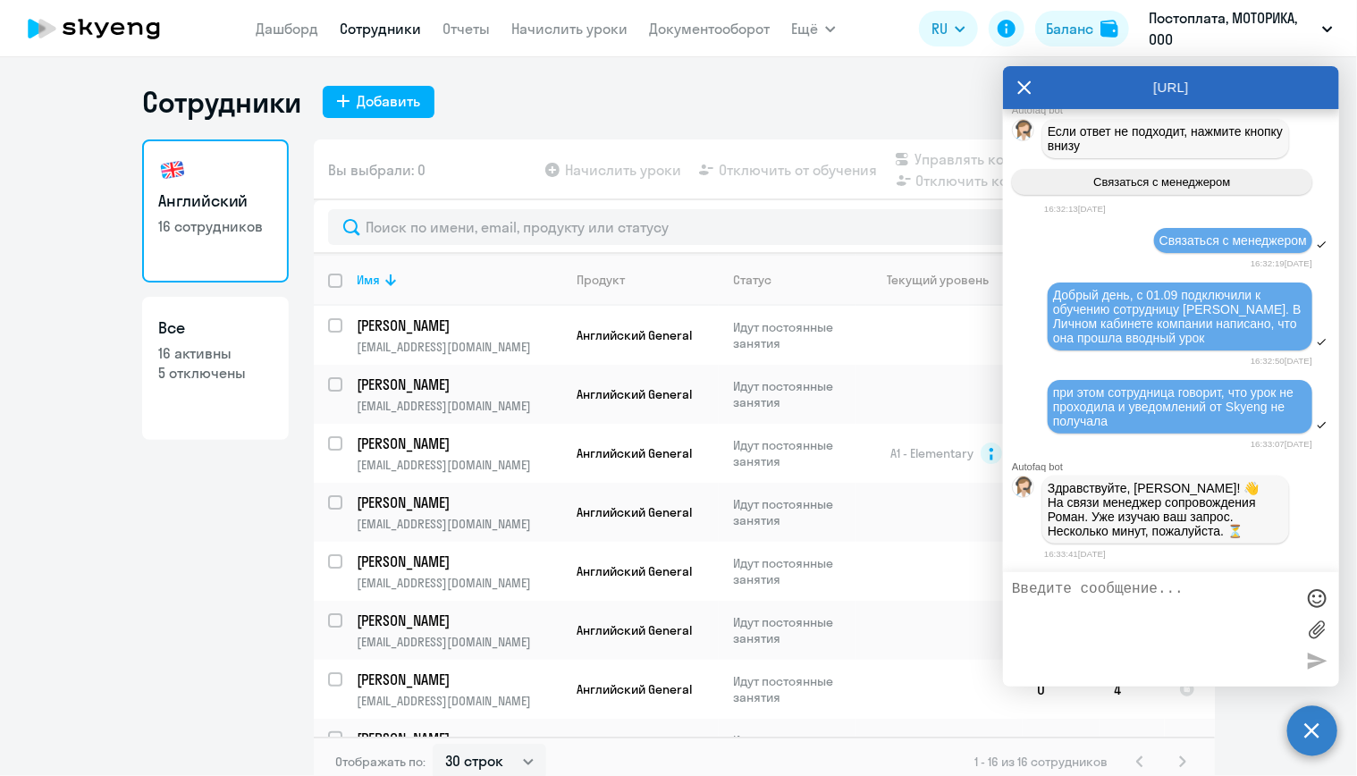
click at [1169, 602] on textarea at bounding box center [1153, 629] width 283 height 97
click at [1166, 604] on textarea at bounding box center [1153, 629] width 283 height 97
type textarea "сейчас ей пришло письмо со сбросом пароля"
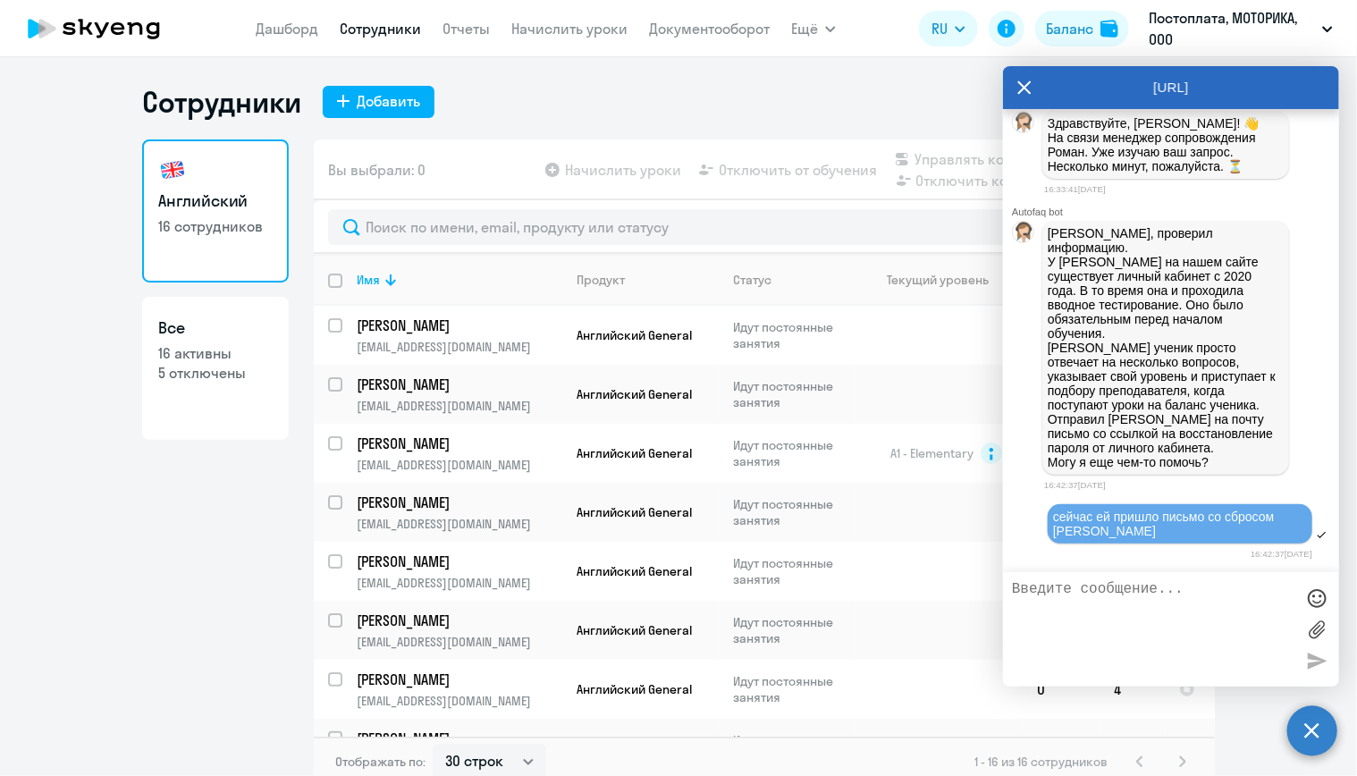
scroll to position [36163, 0]
click at [1151, 589] on textarea at bounding box center [1153, 629] width 283 height 97
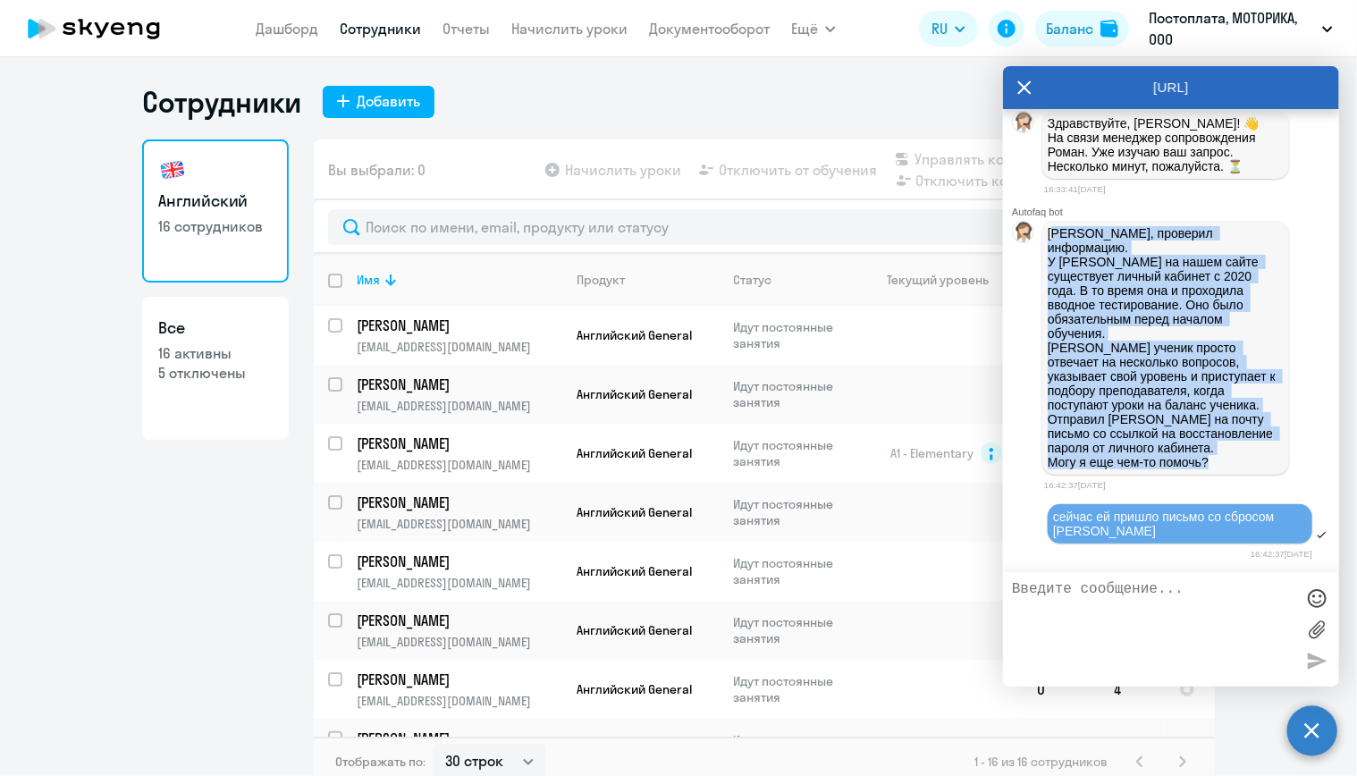
drag, startPoint x: 1248, startPoint y: 461, endPoint x: 1055, endPoint y: 222, distance: 307.1
click at [1055, 222] on div "Елизавета, проверил информацию. У Елены на нашем сайте существует личный кабине…" at bounding box center [1166, 348] width 247 height 254
click at [1137, 285] on p "Елизавета, проверил информацию. У Елены на нашем сайте существует личный кабине…" at bounding box center [1166, 347] width 236 height 243
click at [1221, 461] on p "Елизавета, проверил информацию. У Елены на нашем сайте существует личный кабине…" at bounding box center [1166, 347] width 236 height 243
drag, startPoint x: 1230, startPoint y: 464, endPoint x: 1043, endPoint y: 234, distance: 296.8
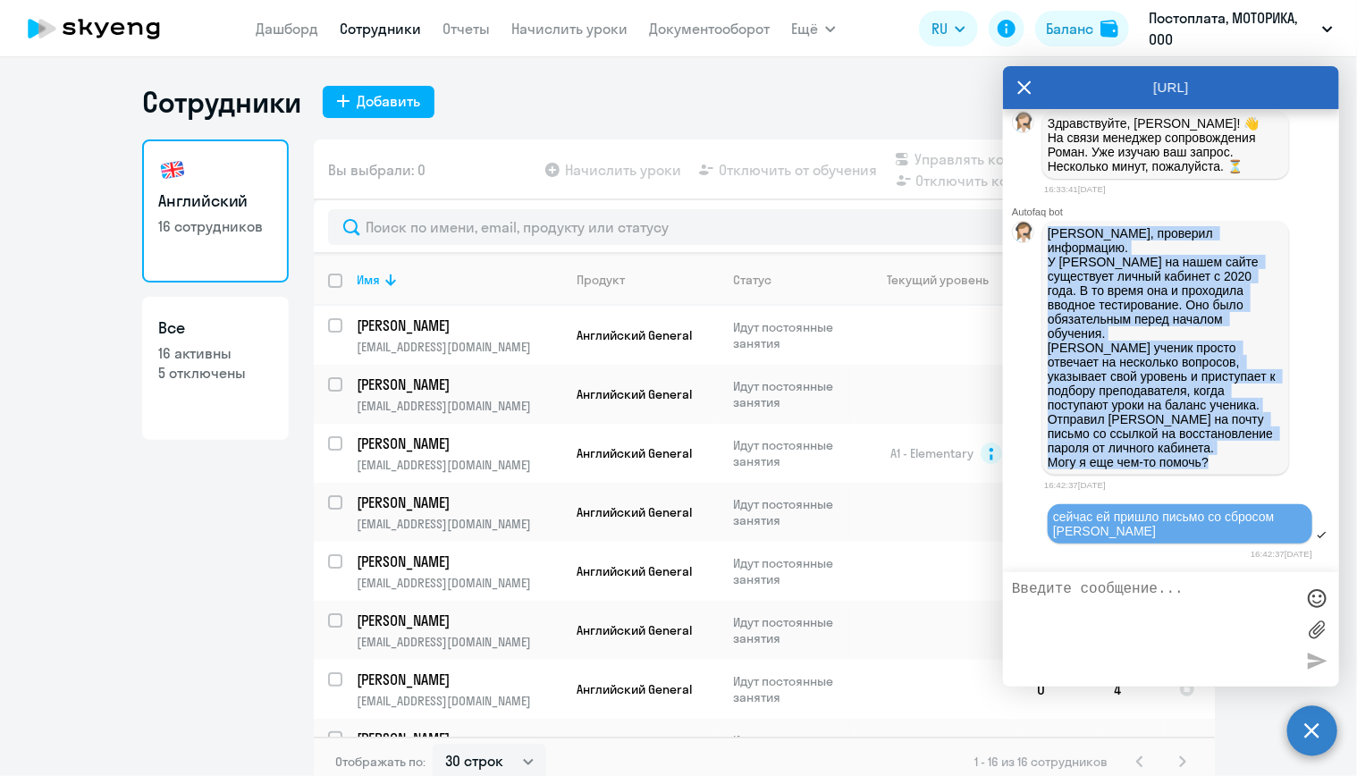
click at [1043, 234] on div "Елизавета, проверил информацию. У Елены на нашем сайте существует личный кабине…" at bounding box center [1166, 348] width 247 height 254
copy p "Елизавета, проверил информацию. У Елены на нашем сайте существует личный кабине…"
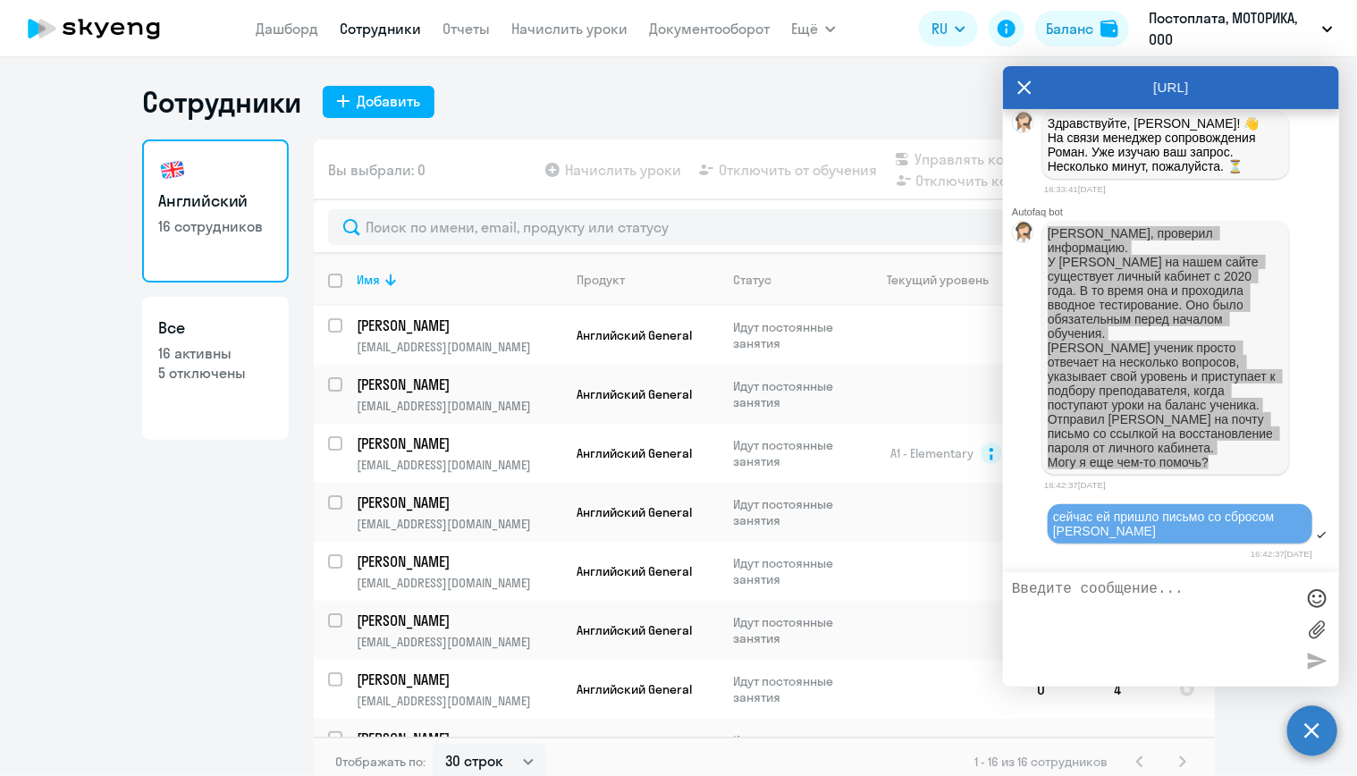
scroll to position [36261, 0]
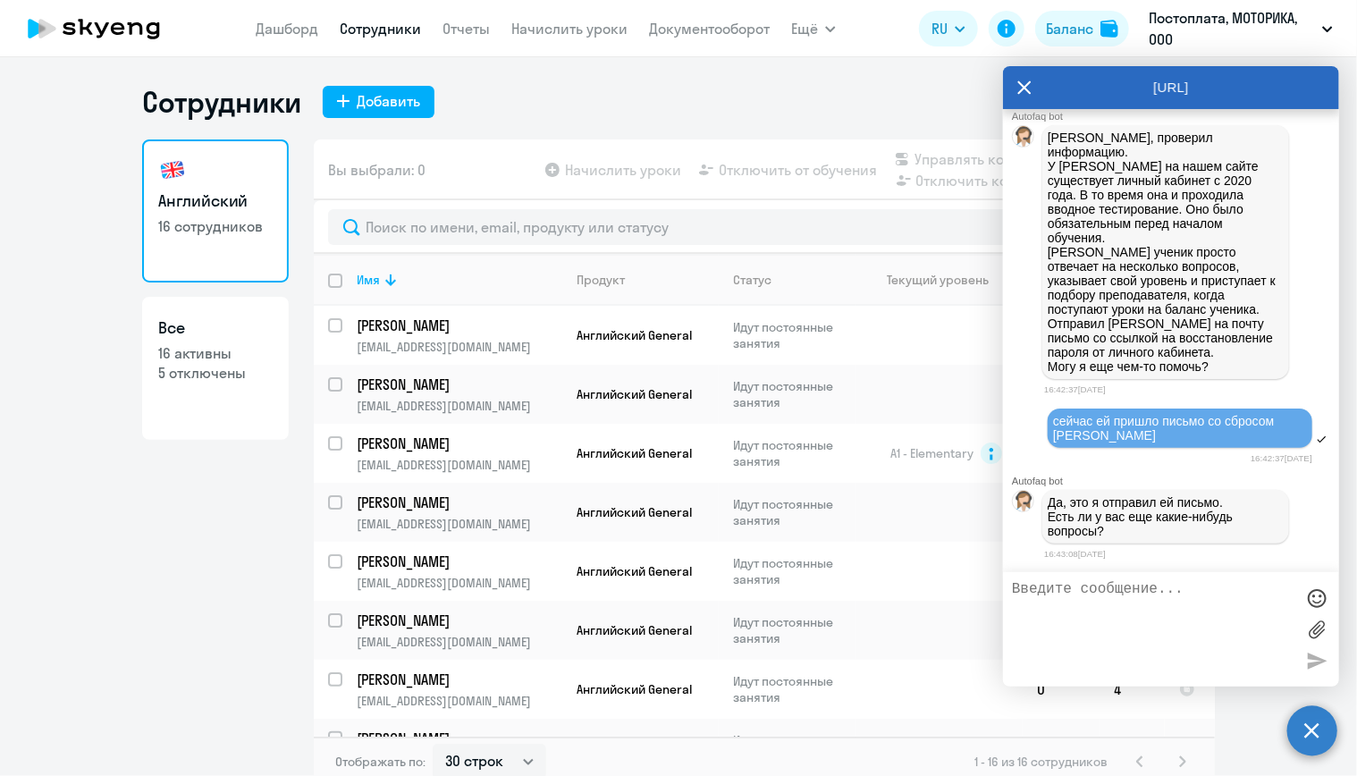
click at [1145, 596] on textarea at bounding box center [1153, 629] width 283 height 97
type textarea "да, есть вопрос, вижу, что баланс нулевой, уроки начислят после сброса пароля7"
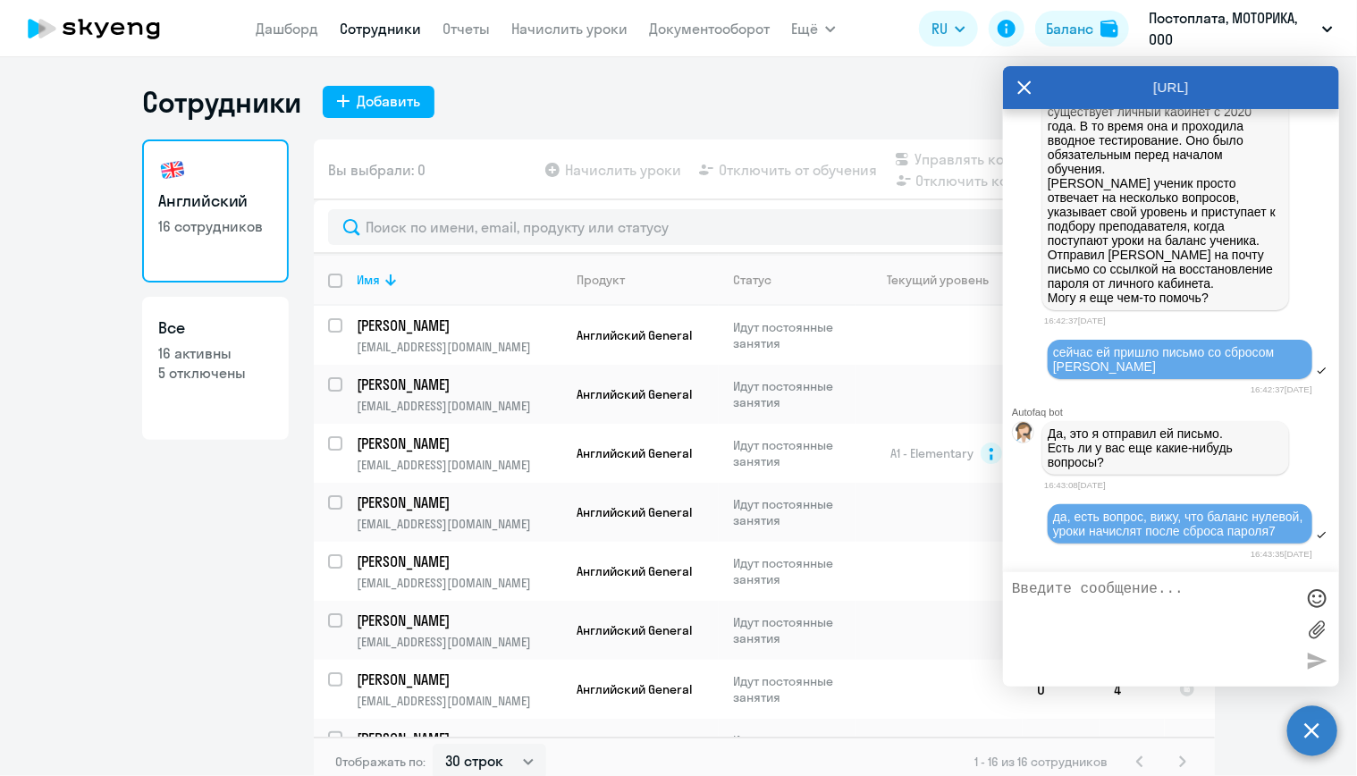
drag, startPoint x: 1121, startPoint y: 620, endPoint x: 1135, endPoint y: 622, distance: 13.7
click at [1121, 620] on textarea at bounding box center [1153, 629] width 283 height 97
drag, startPoint x: 1092, startPoint y: 593, endPoint x: 1101, endPoint y: 581, distance: 14.7
click at [1095, 593] on textarea at bounding box center [1153, 629] width 283 height 97
type textarea "а уровень она может проверить? с 2020 он скорее всего изменился"
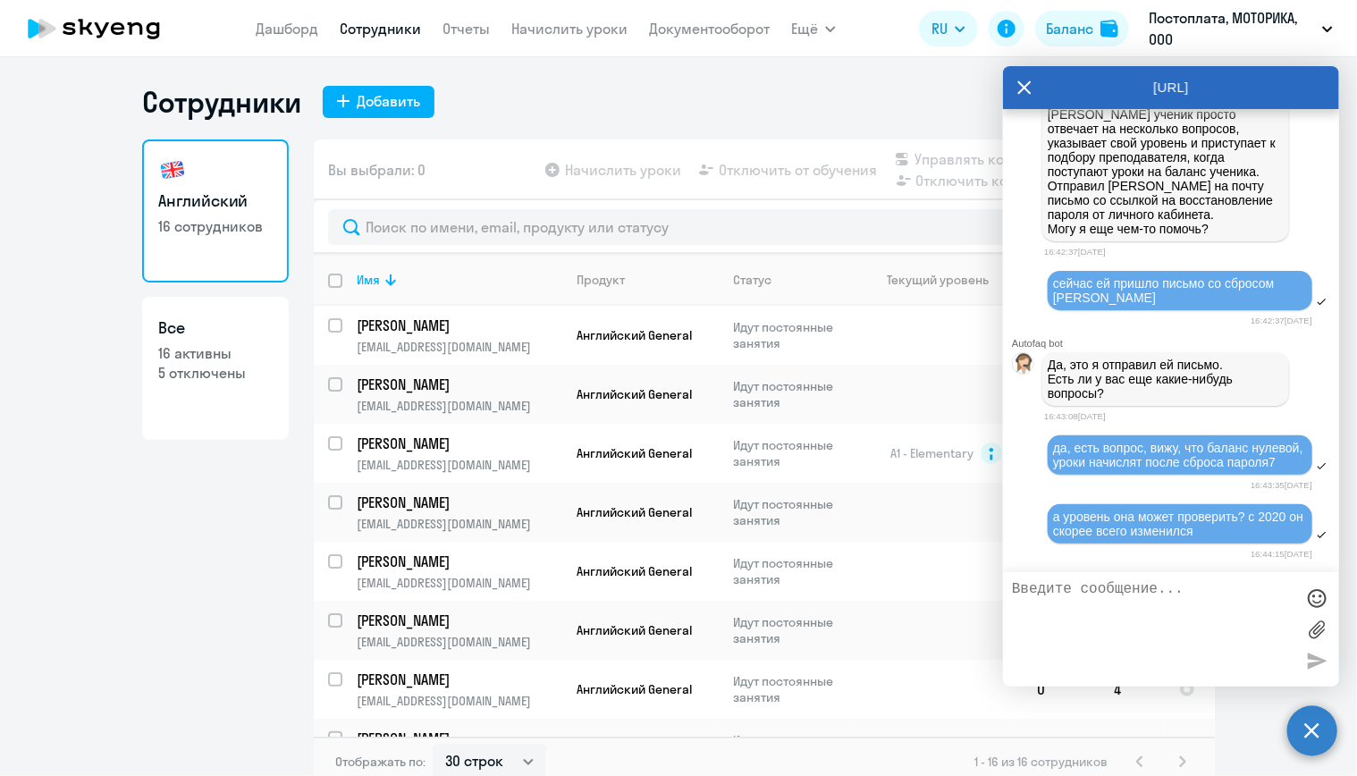
scroll to position [36418, 0]
click at [1114, 593] on textarea at bounding box center [1153, 629] width 283 height 97
click at [1115, 596] on textarea at bounding box center [1153, 629] width 283 height 97
click at [289, 455] on div "Английский 16 сотрудников Все 16 активны 5 отключены Вы выбрали: 0 Начислить ур…" at bounding box center [678, 463] width 1073 height 647
click at [1314, 732] on circle at bounding box center [1313, 731] width 50 height 50
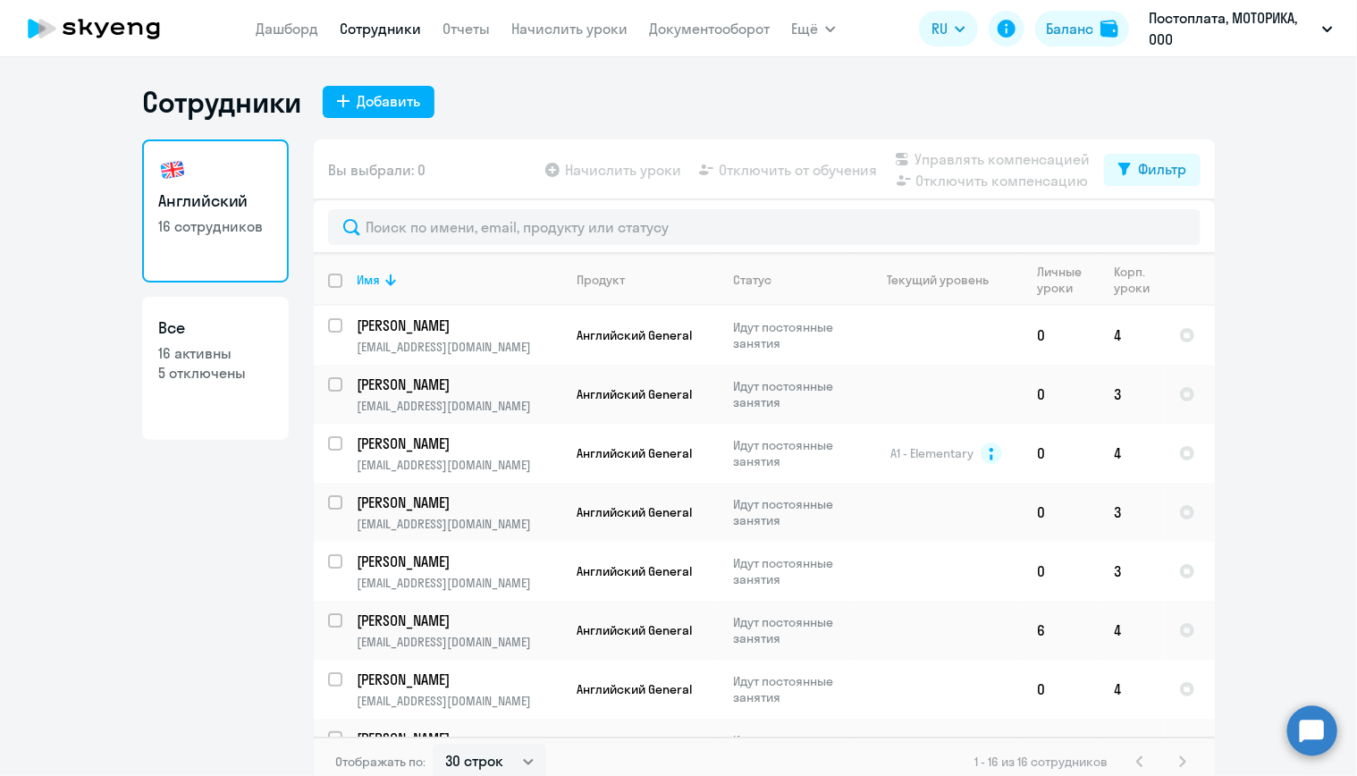
click at [1289, 607] on ng-component "Сотрудники Добавить Английский 16 сотрудников Все 16 активны 5 отключены Вы выб…" at bounding box center [678, 435] width 1357 height 703
click at [112, 550] on ng-component "Сотрудники Добавить Английский 16 сотрудников Все 16 активны 5 отключены Вы выб…" at bounding box center [678, 435] width 1357 height 703
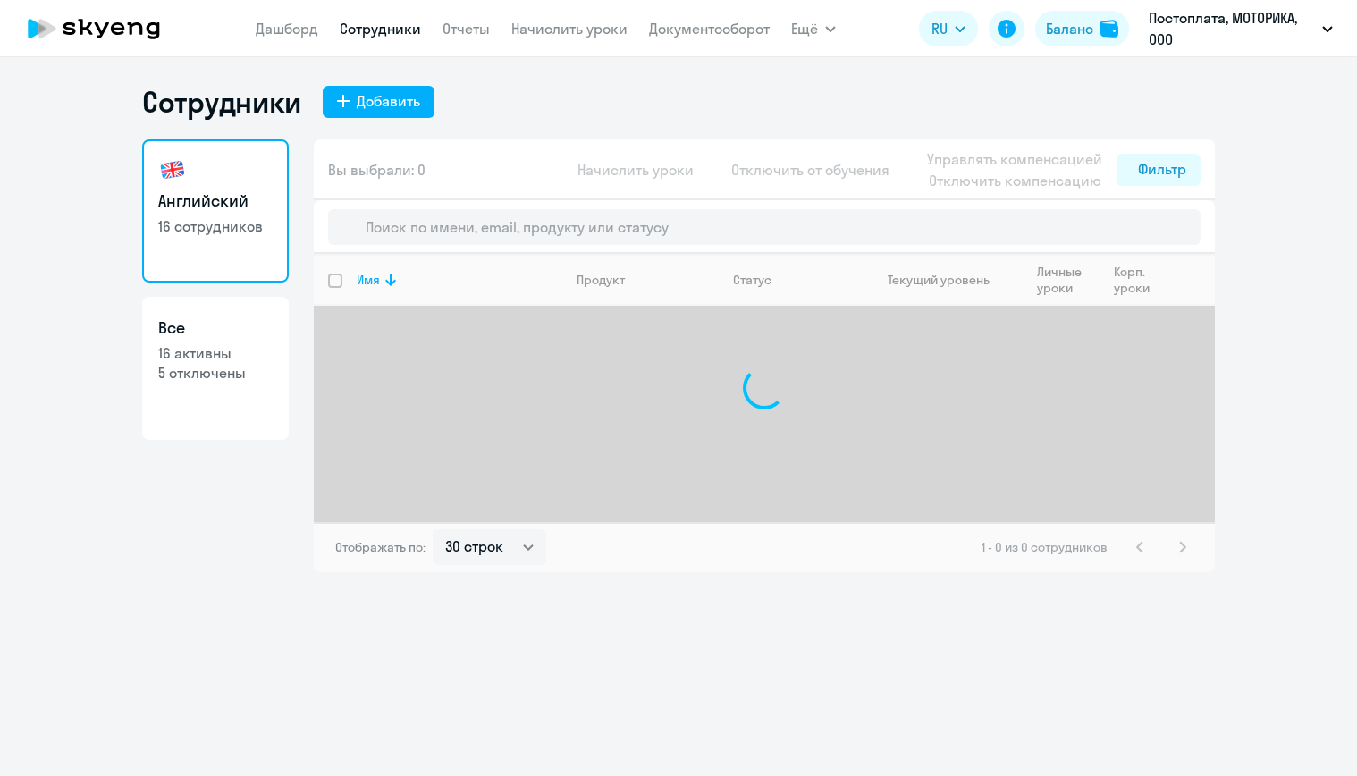
select select "30"
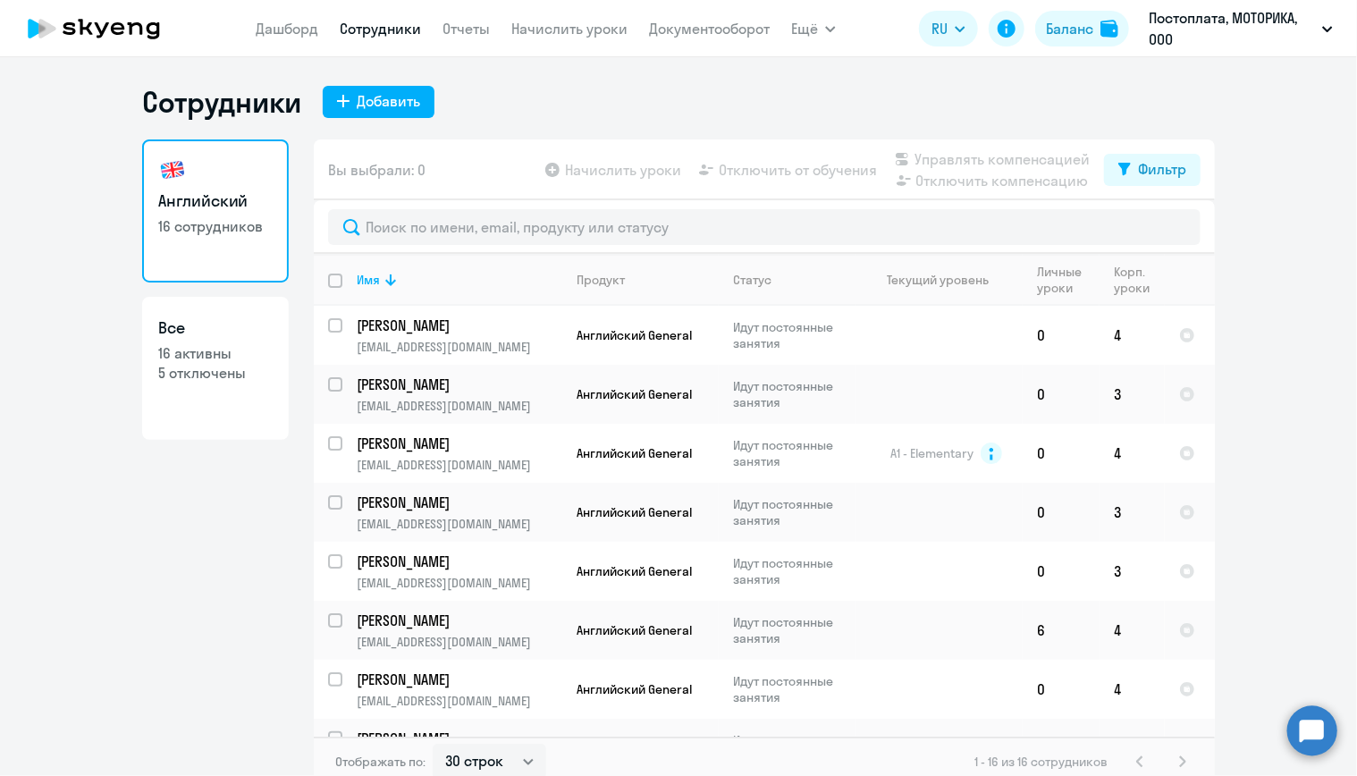
click at [1321, 728] on circle at bounding box center [1313, 731] width 50 height 50
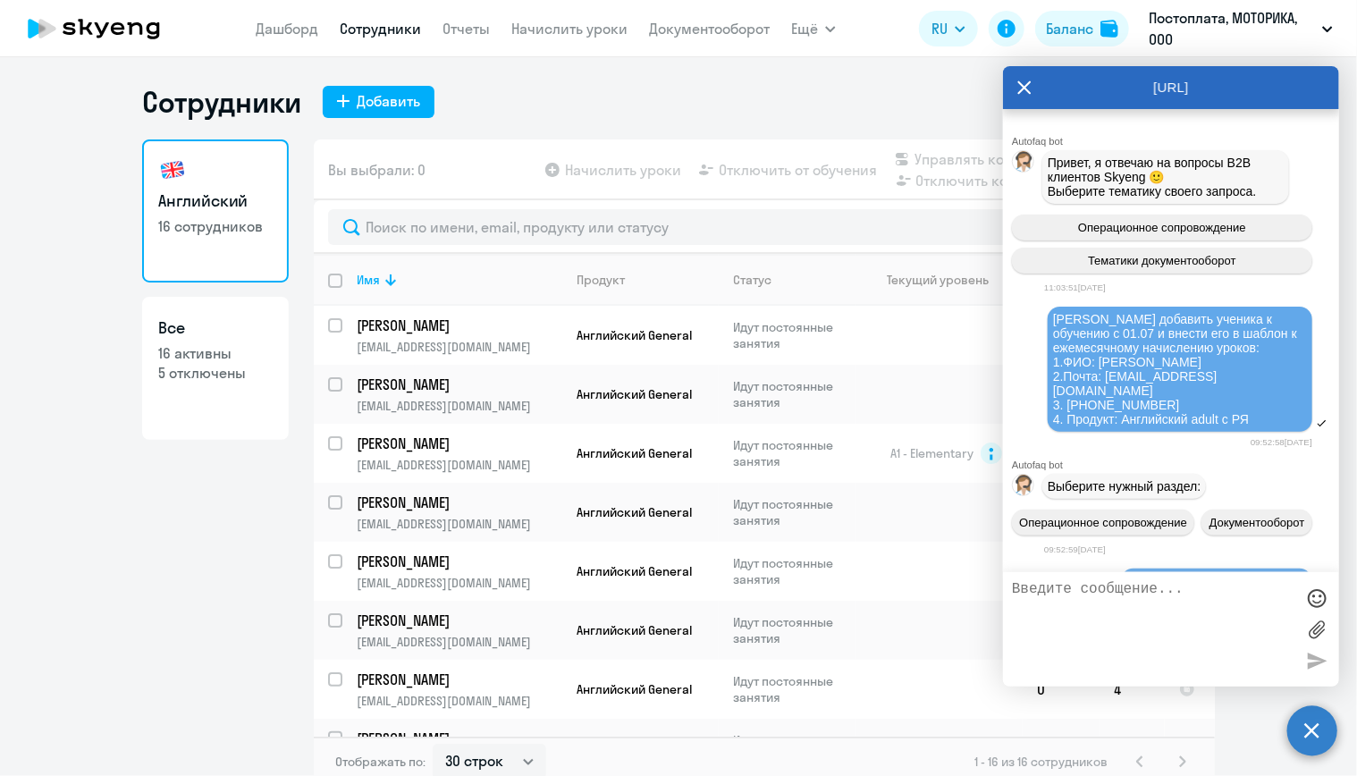
scroll to position [36606, 0]
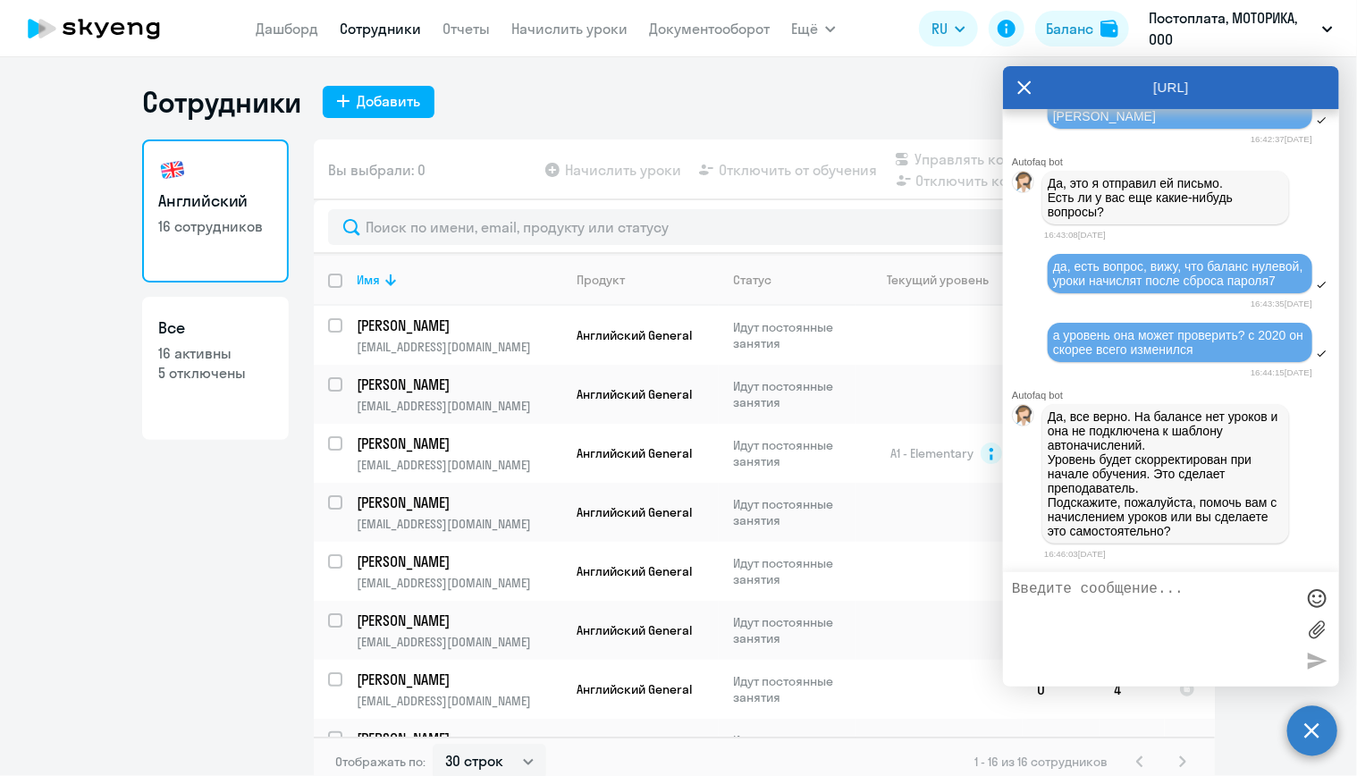
click at [1167, 493] on p "Да, все верно. На балансе нет уроков и она не подключена к шаблону автоначислен…" at bounding box center [1166, 474] width 236 height 129
click at [1152, 494] on p "Да, все верно. На балансе нет уроков и она не подключена к шаблону автоначислен…" at bounding box center [1166, 474] width 236 height 129
click at [1220, 594] on textarea at bounding box center [1153, 629] width 283 height 97
click at [1128, 618] on textarea "да, помогите, пожалуйста, с начислением занятий, По договору в месяц начисояетс…" at bounding box center [1153, 629] width 283 height 97
type textarea "да, помогите, пожалуйста, с начислением занятий, По договору в месяц начисляетс…"
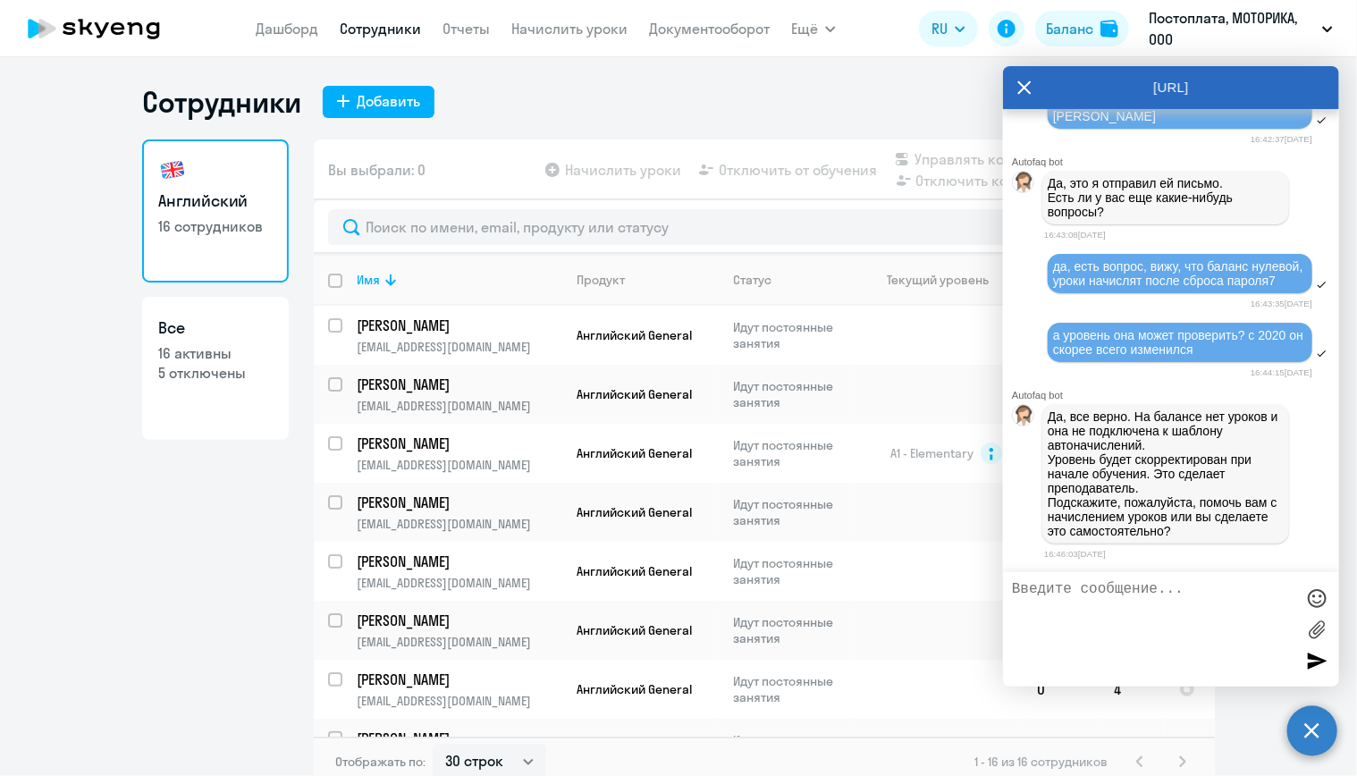
scroll to position [36691, 0]
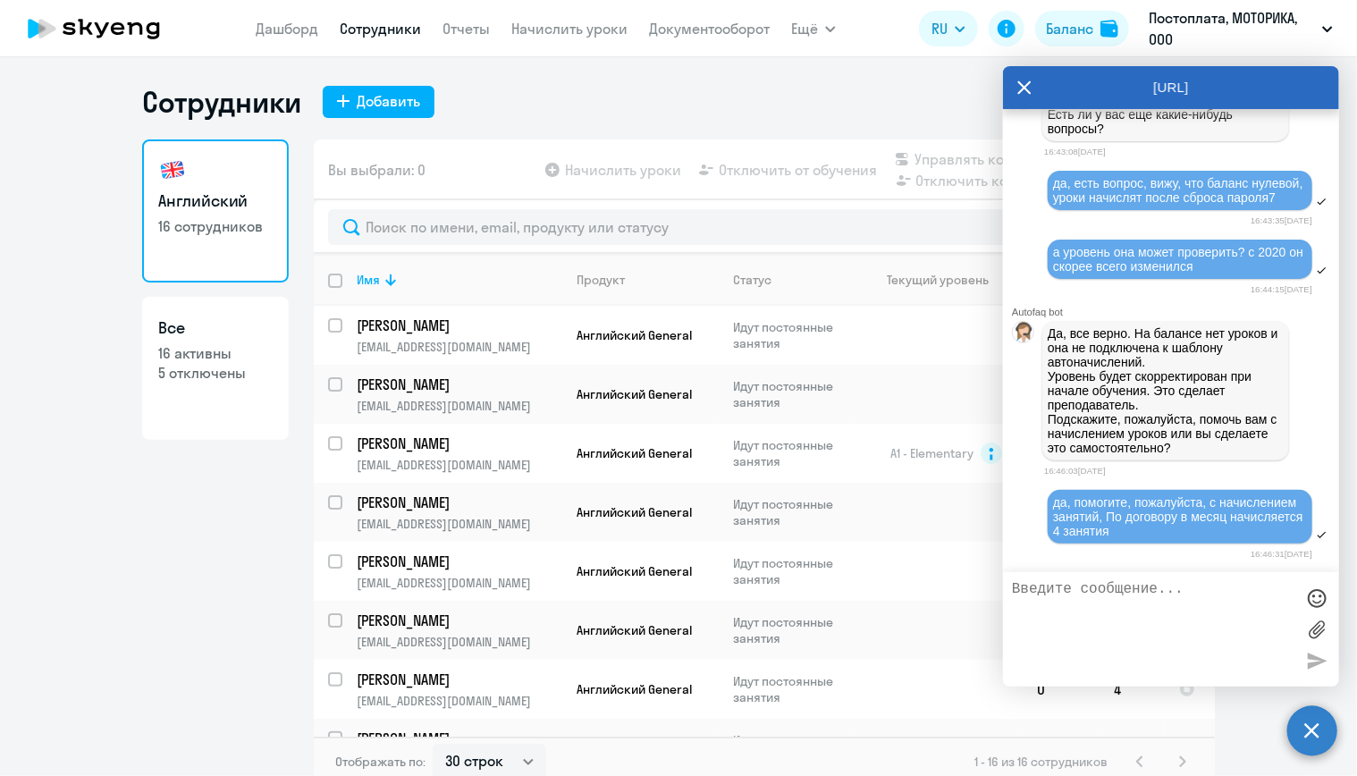
click at [1028, 95] on icon at bounding box center [1025, 87] width 14 height 43
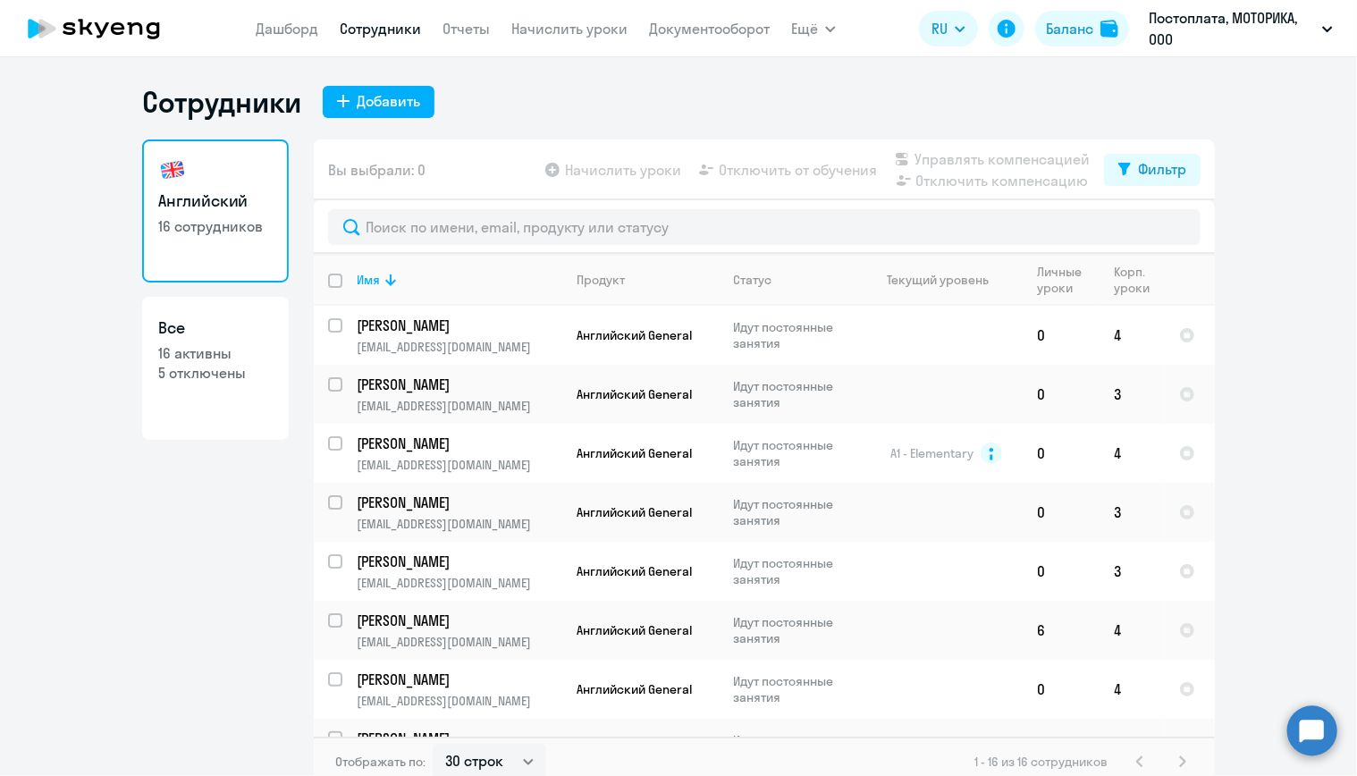
click at [968, 119] on div "Сотрудники Добавить" at bounding box center [678, 102] width 1073 height 36
click at [905, 120] on div "Сотрудники Добавить Английский 16 сотрудников Все 16 активны 5 отключены Вы выб…" at bounding box center [678, 435] width 1073 height 703
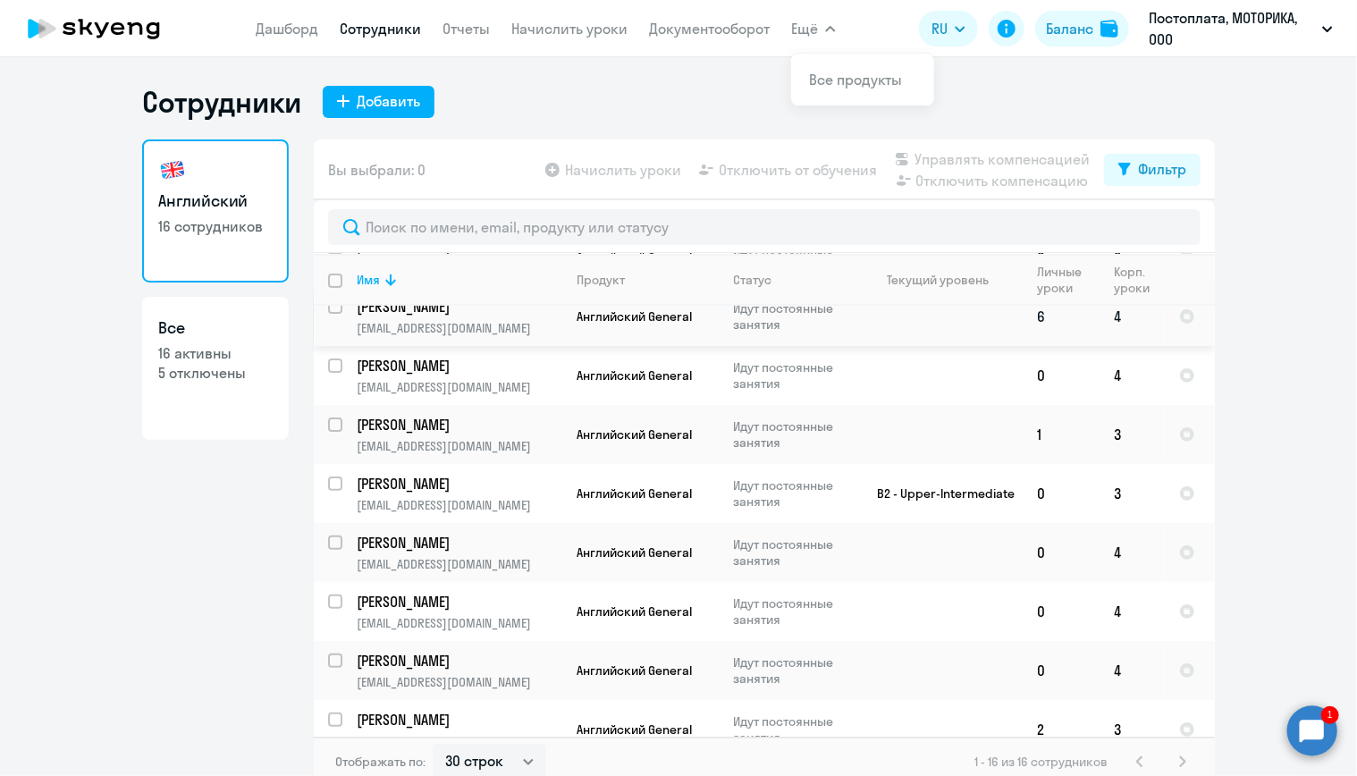
scroll to position [358, 0]
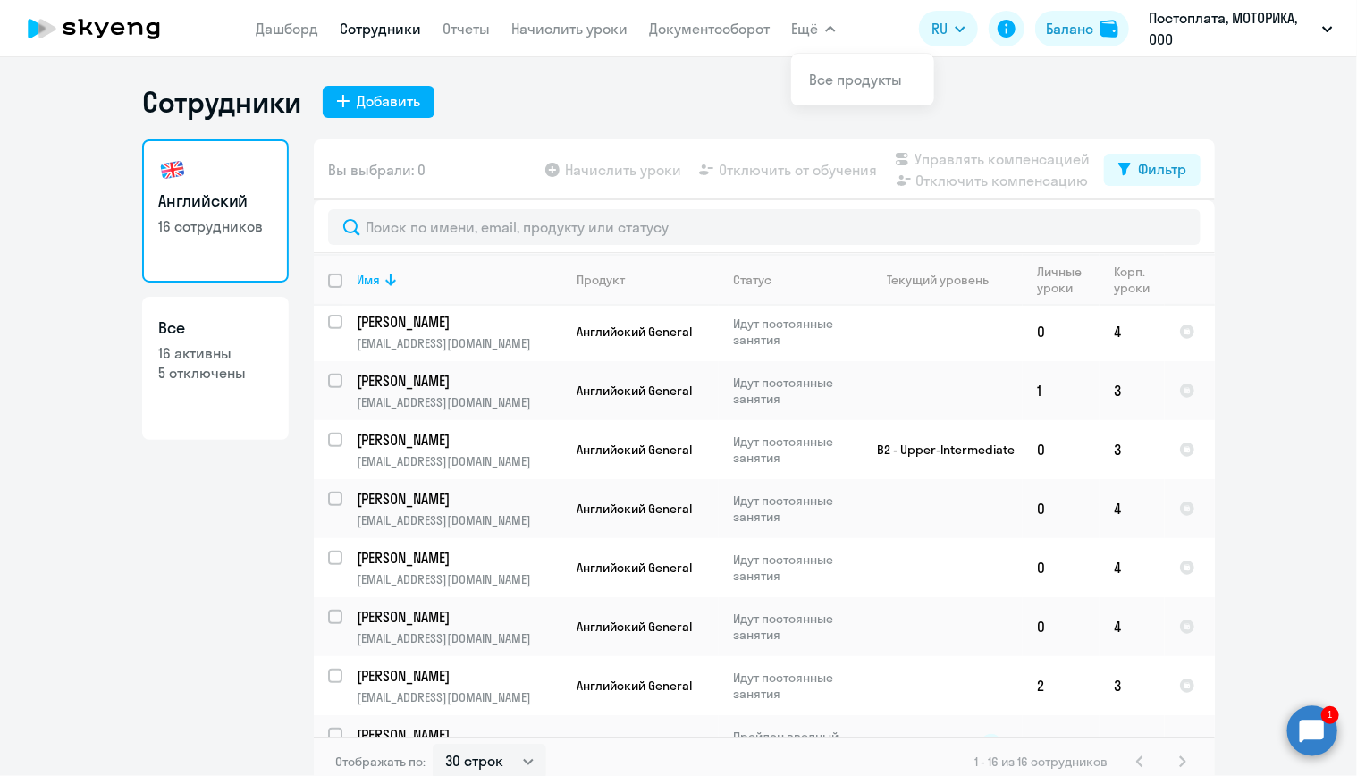
click at [1324, 736] on circle at bounding box center [1313, 731] width 50 height 50
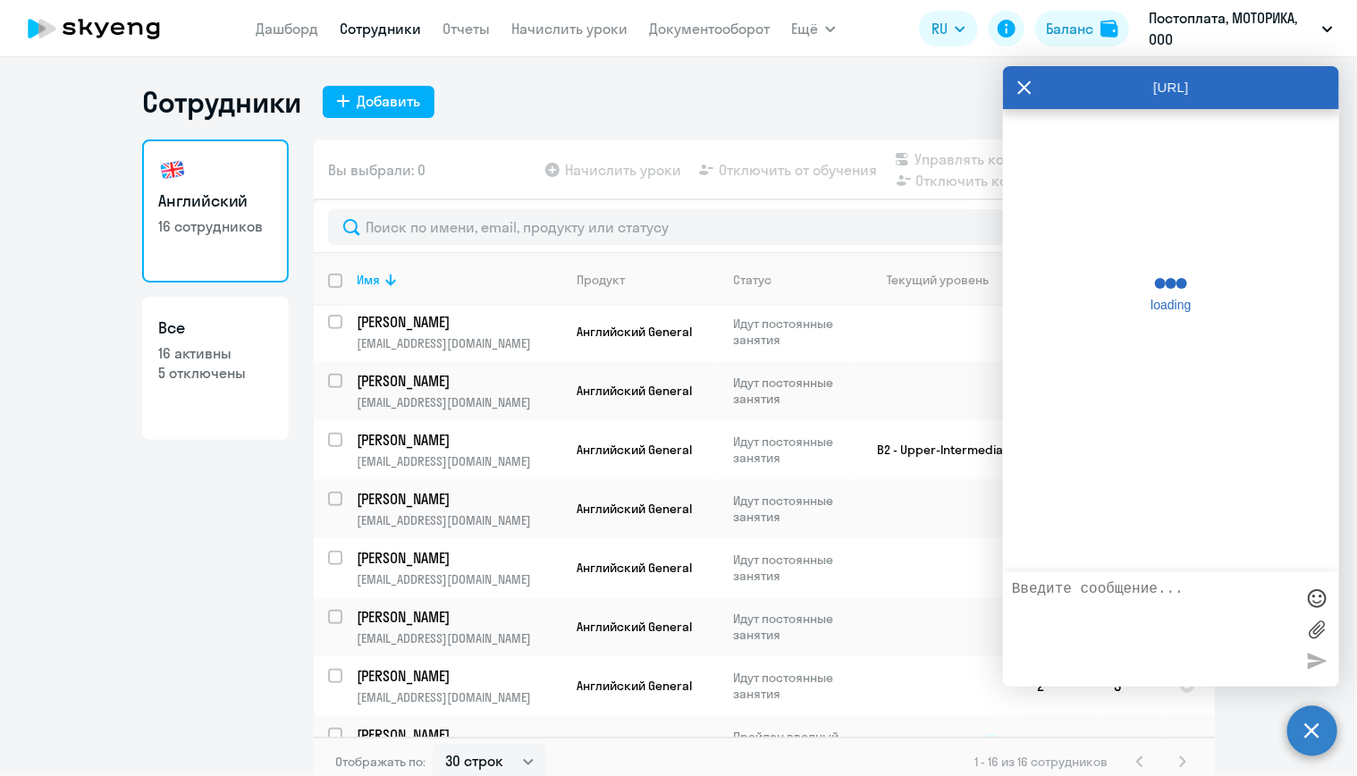
scroll to position [36798, 0]
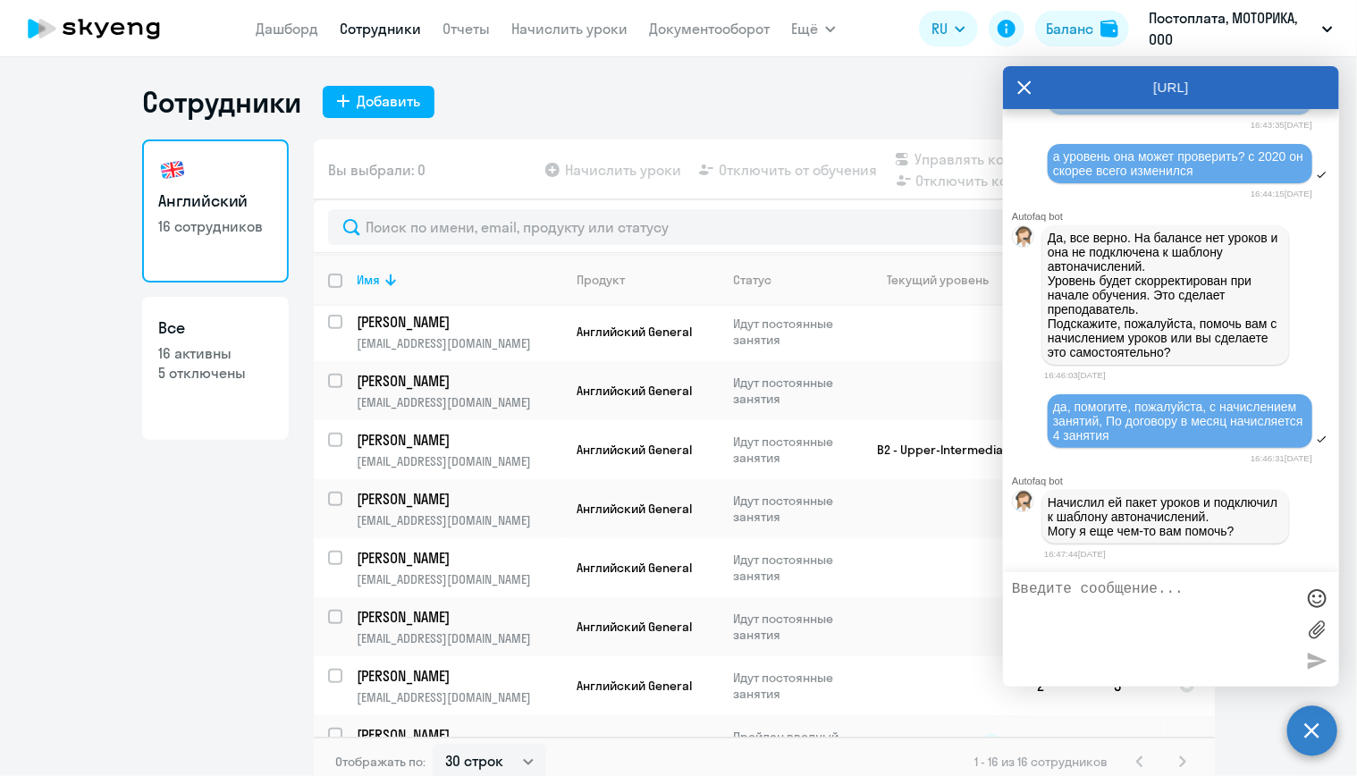
click at [1144, 590] on textarea at bounding box center [1153, 629] width 283 height 97
click at [1155, 589] on textarea at bounding box center [1153, 629] width 283 height 97
click at [1157, 589] on textarea at bounding box center [1153, 629] width 283 height 97
click at [1157, 582] on textarea at bounding box center [1153, 629] width 283 height 97
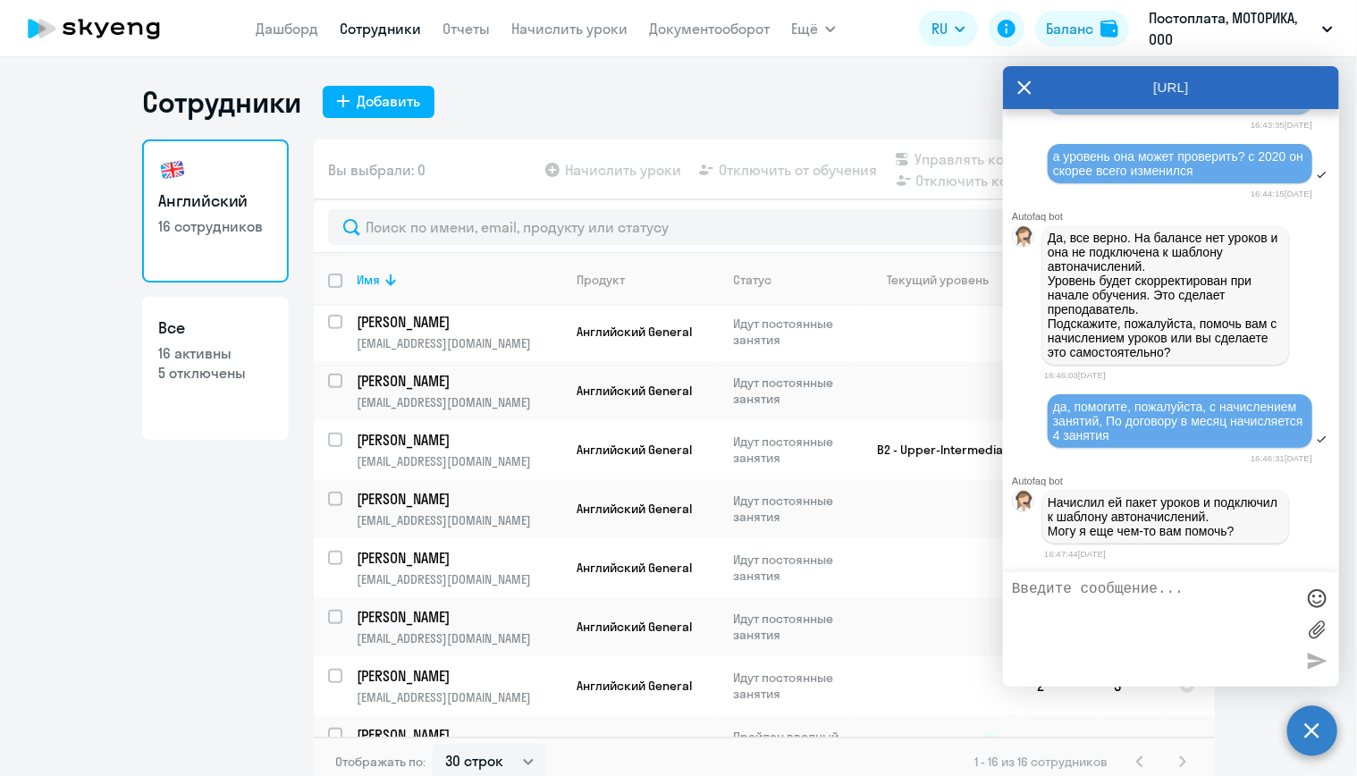
click at [1180, 592] on textarea at bounding box center [1153, 629] width 283 height 97
click at [1163, 588] on textarea at bounding box center [1153, 629] width 283 height 97
type textarea "спасибо"
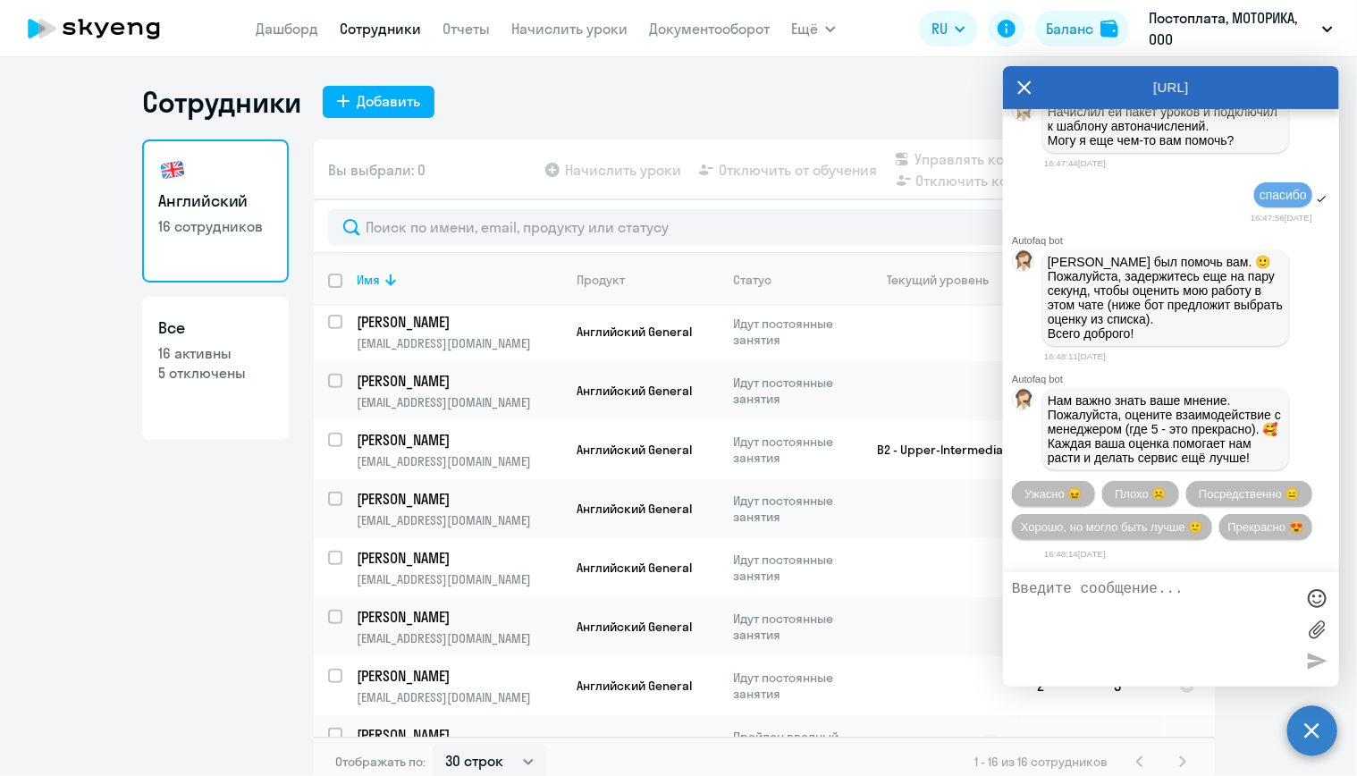
scroll to position [37280, 0]
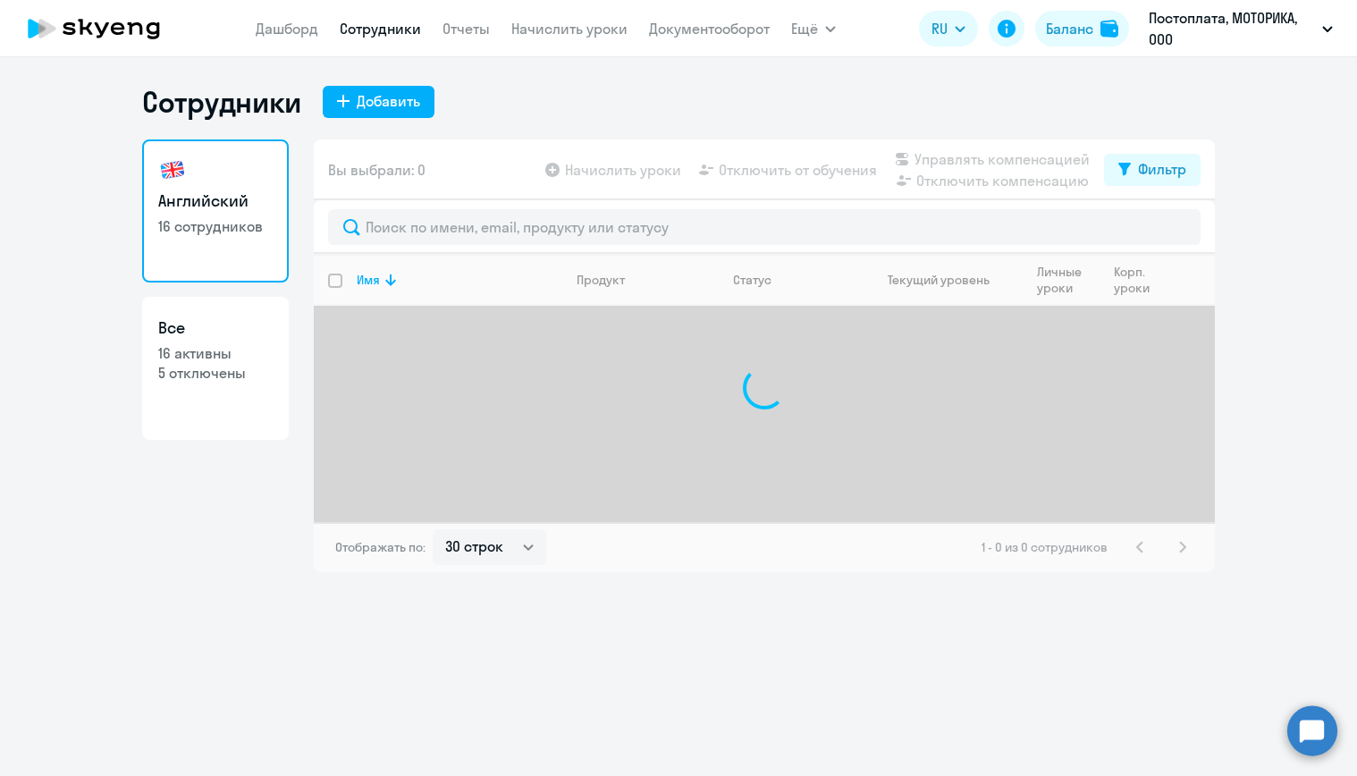
select select "30"
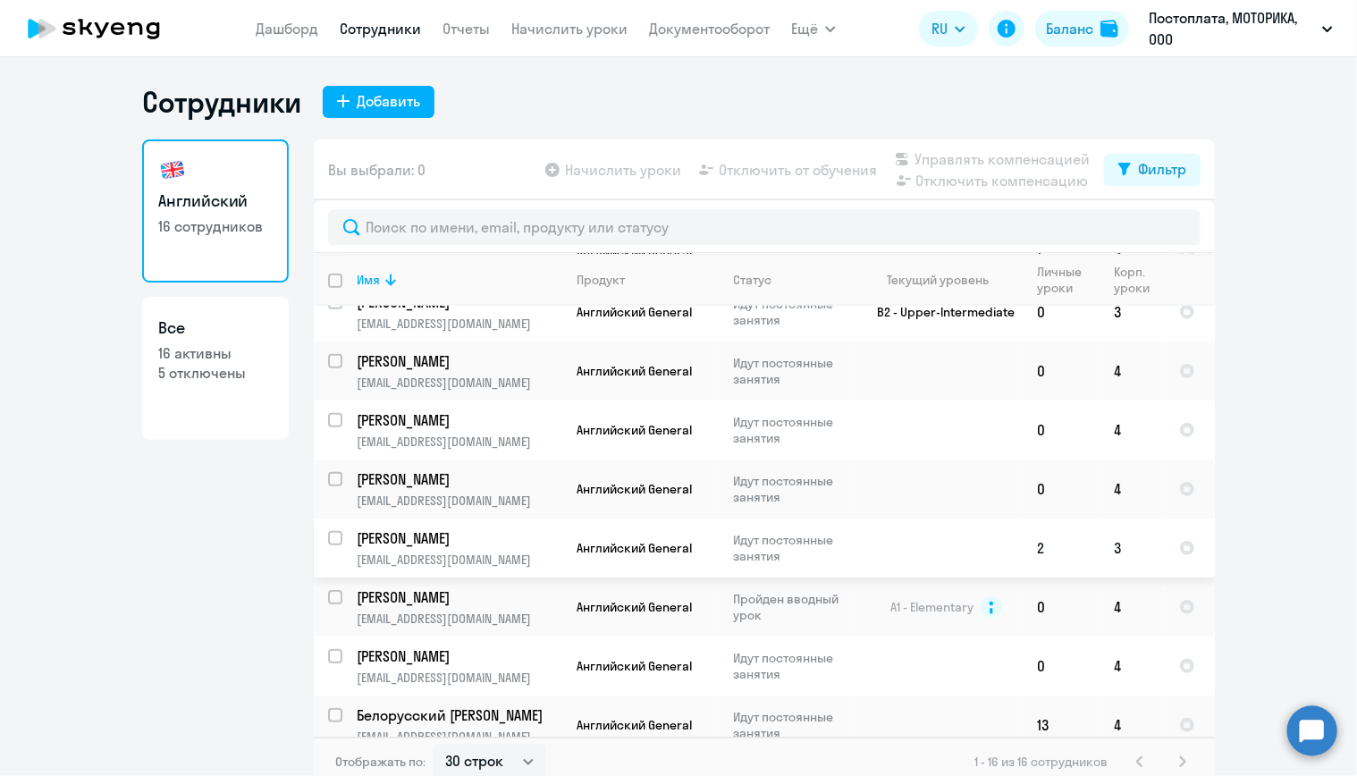
scroll to position [519, 0]
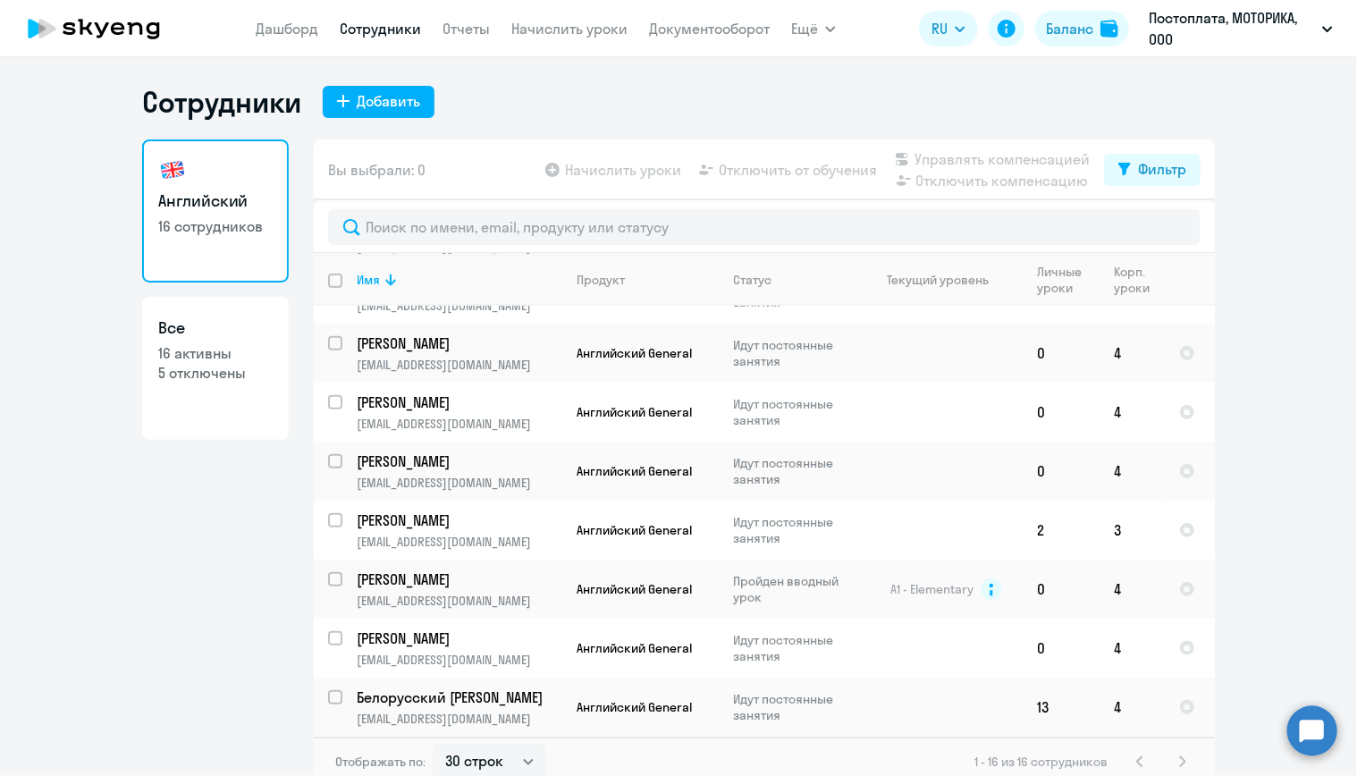
click at [233, 570] on div "Английский 16 сотрудников Все 16 активны 5 отключены" at bounding box center [215, 458] width 147 height 637
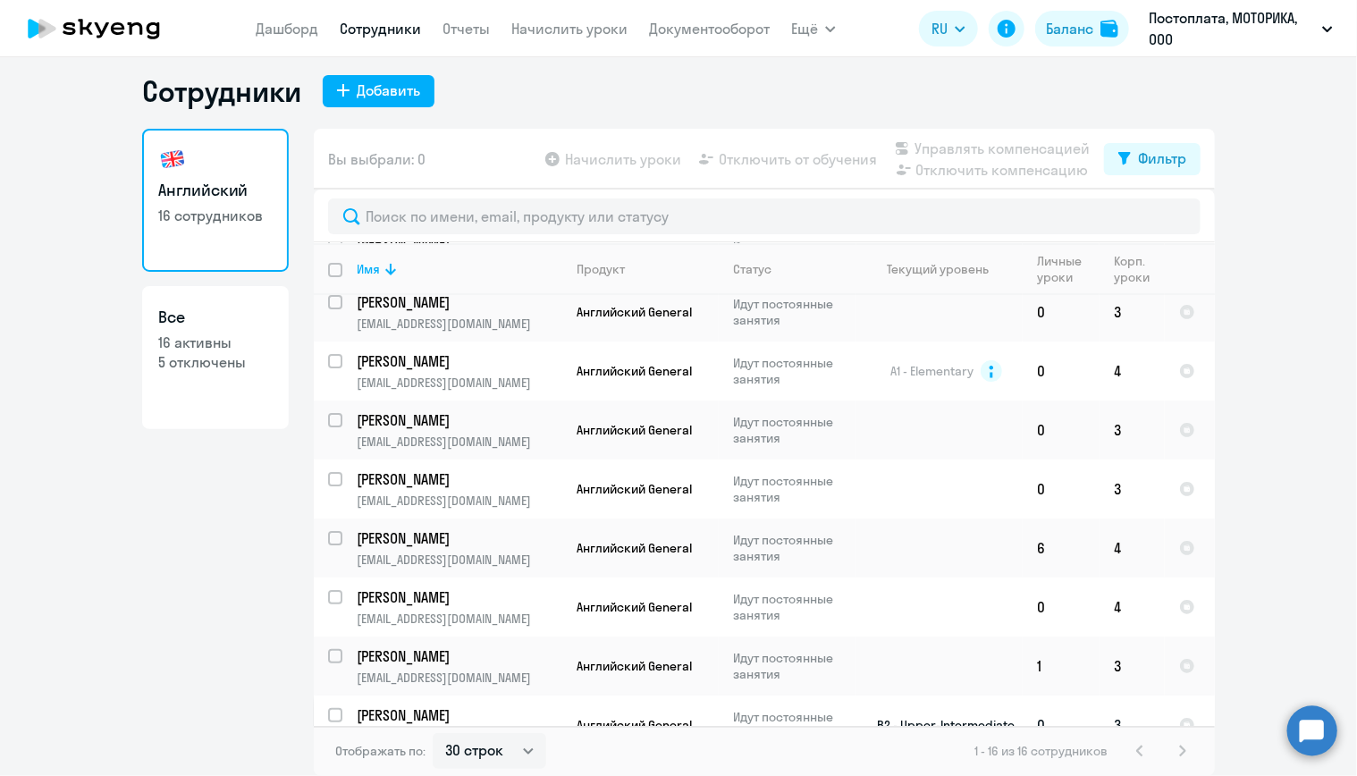
scroll to position [0, 0]
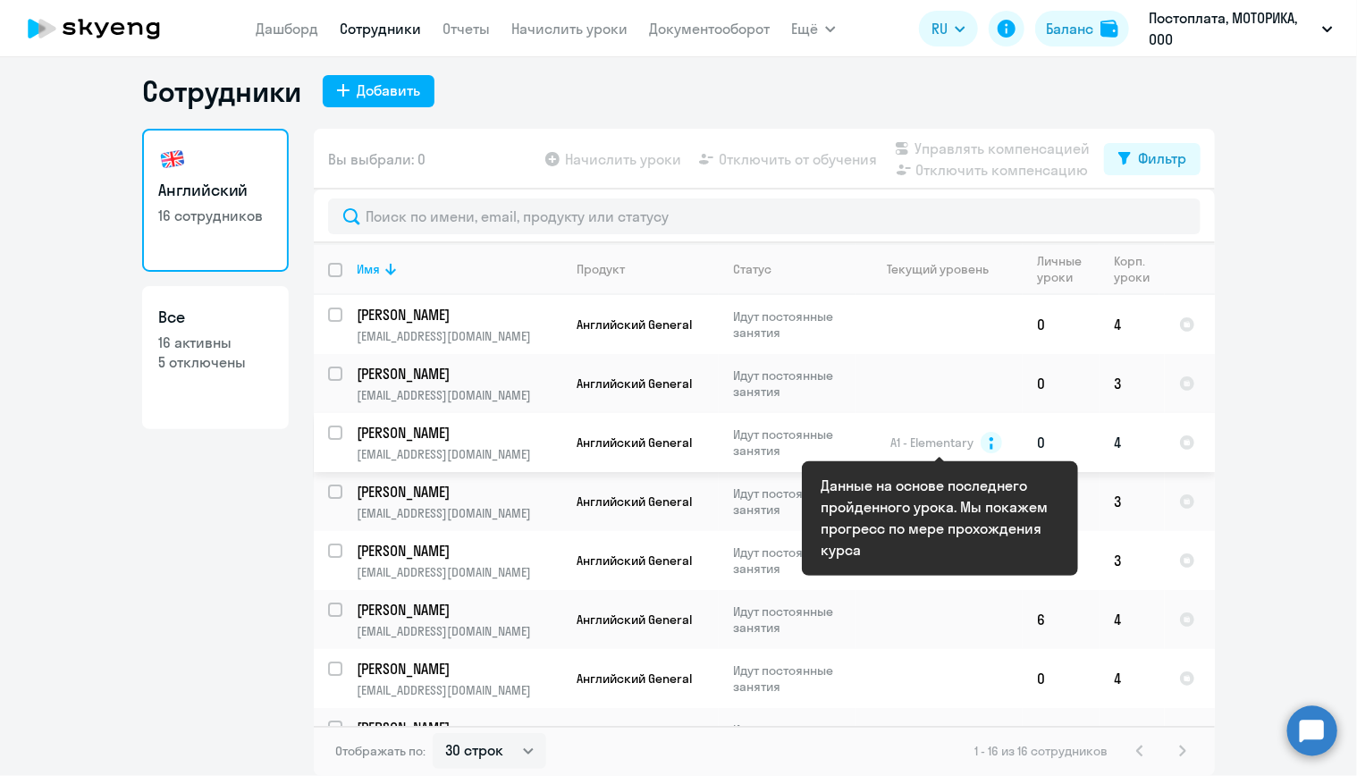
click at [988, 443] on circle at bounding box center [991, 442] width 21 height 21
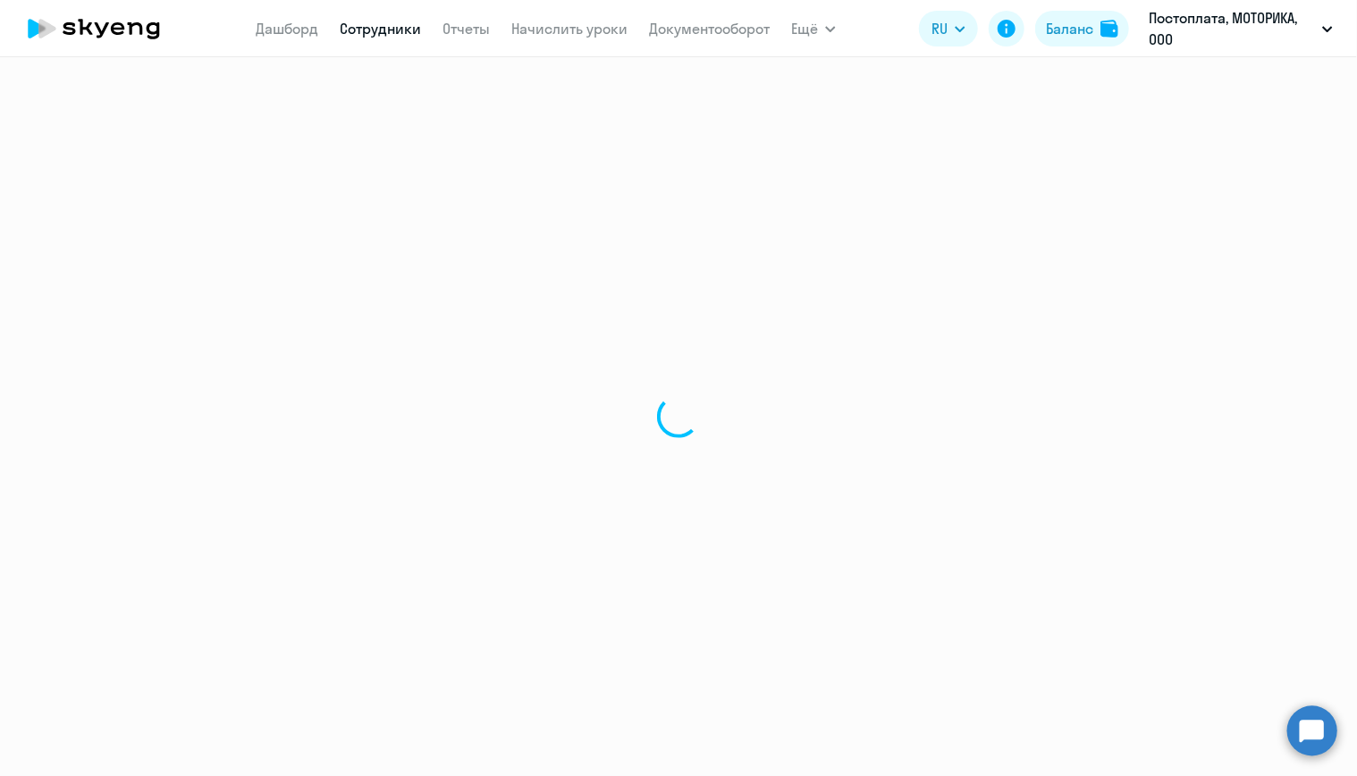
select select "english"
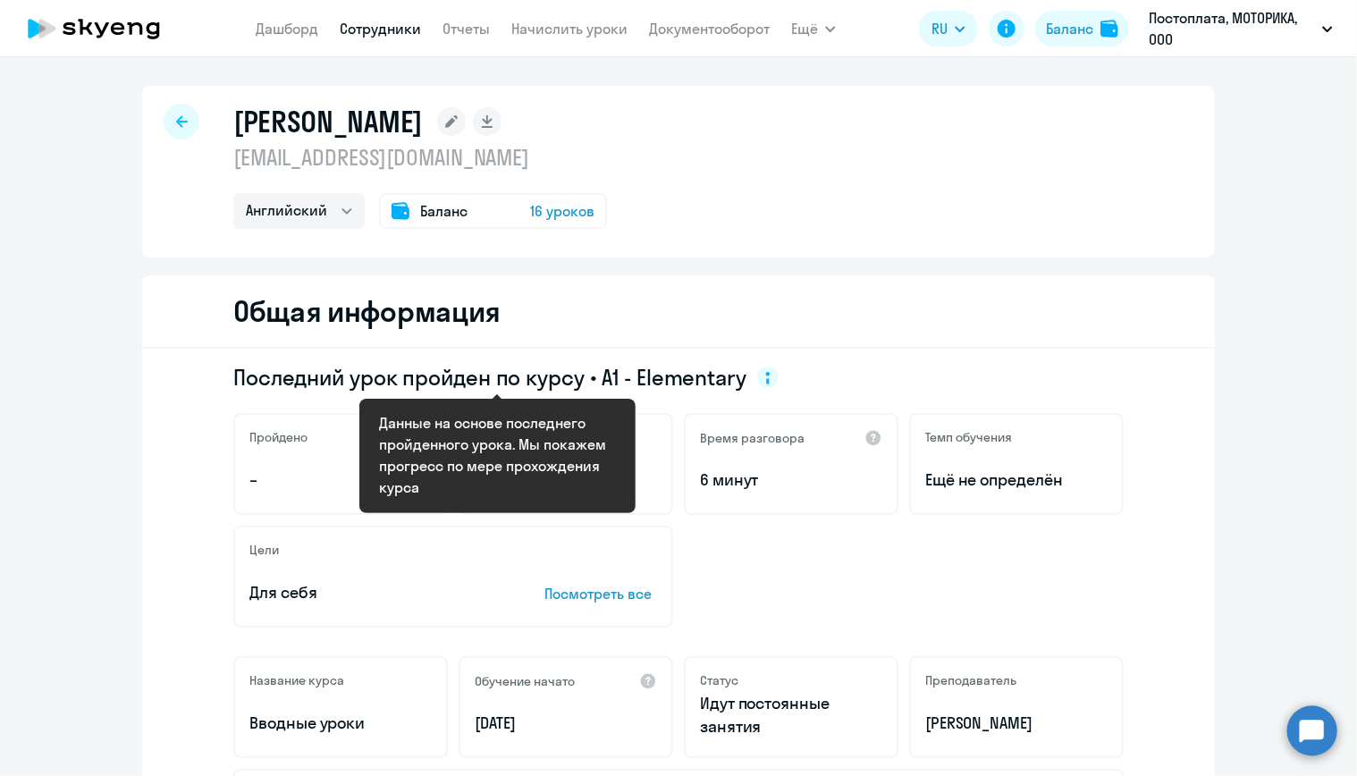
click at [766, 372] on icon at bounding box center [768, 378] width 4 height 13
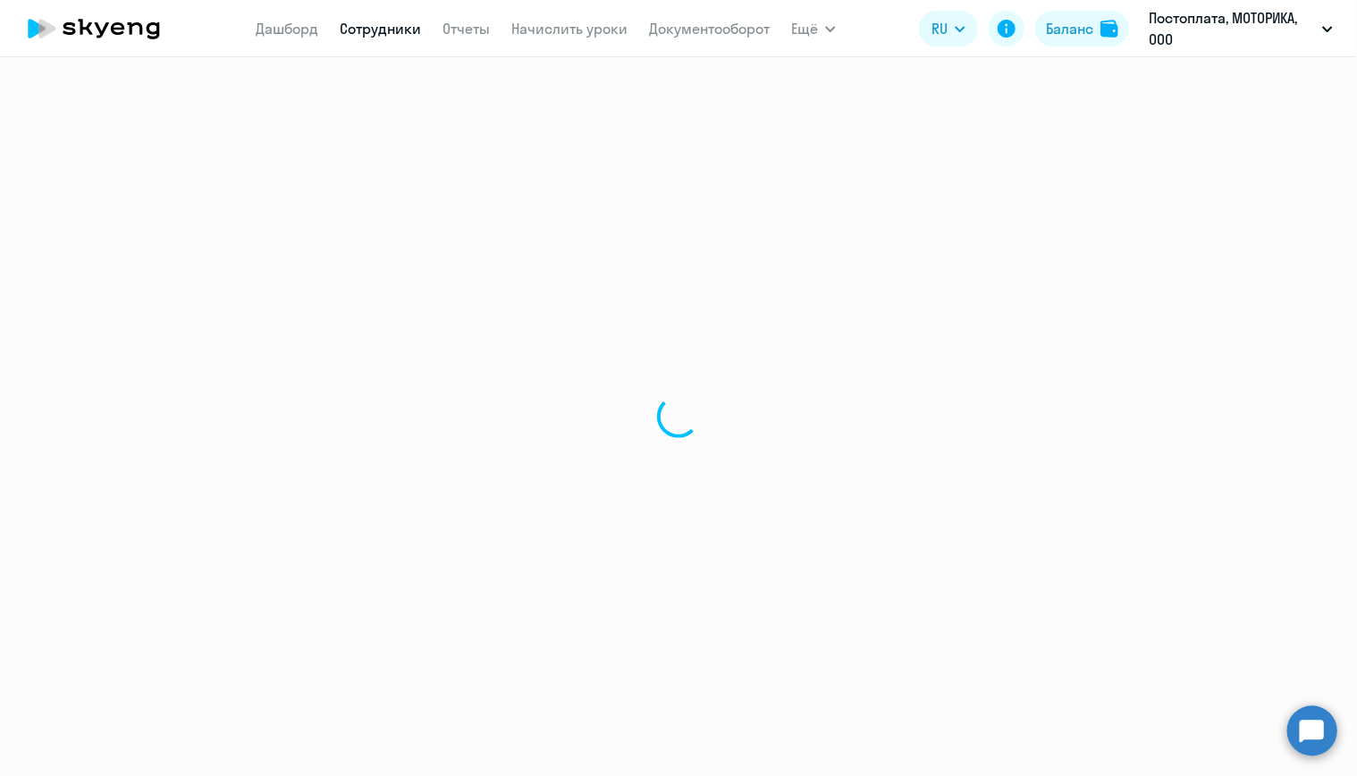
select select "30"
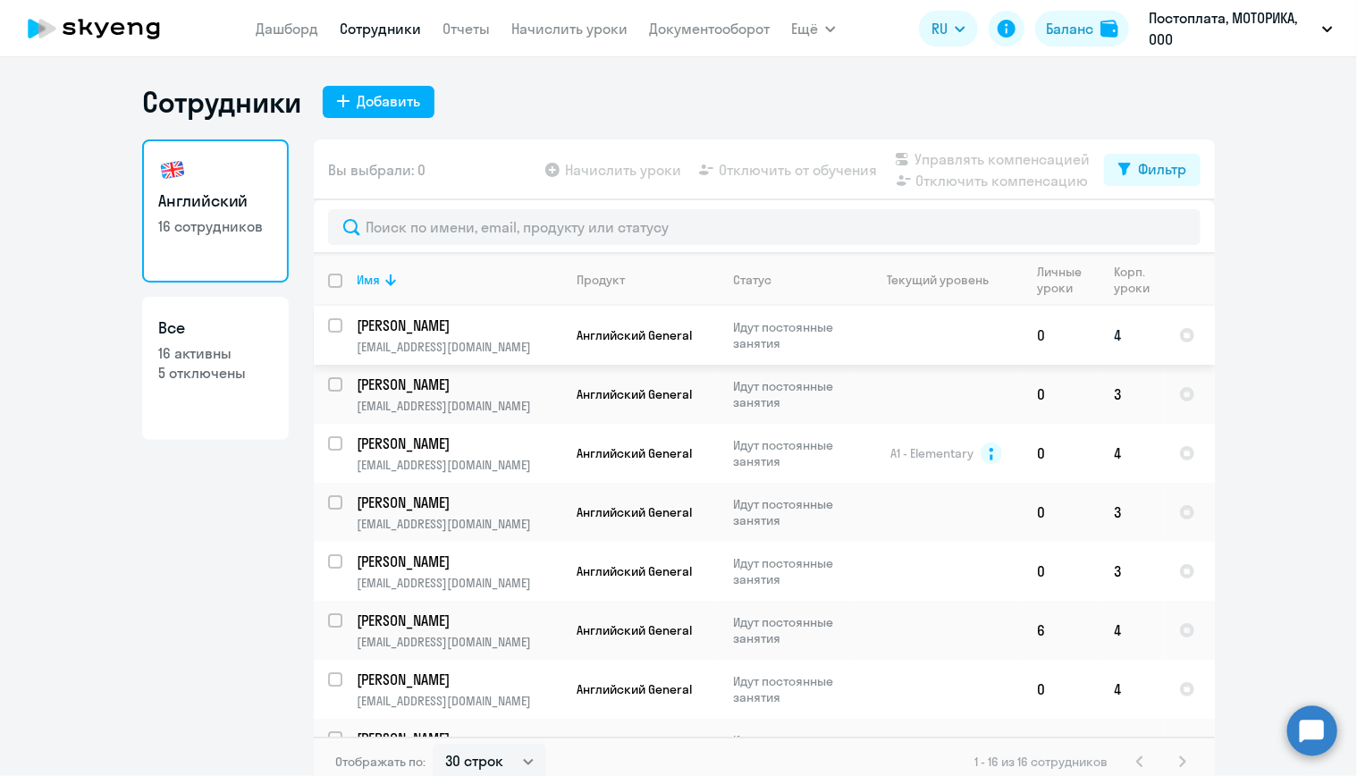
click at [451, 324] on p "[PERSON_NAME]" at bounding box center [458, 326] width 202 height 20
select select "english"
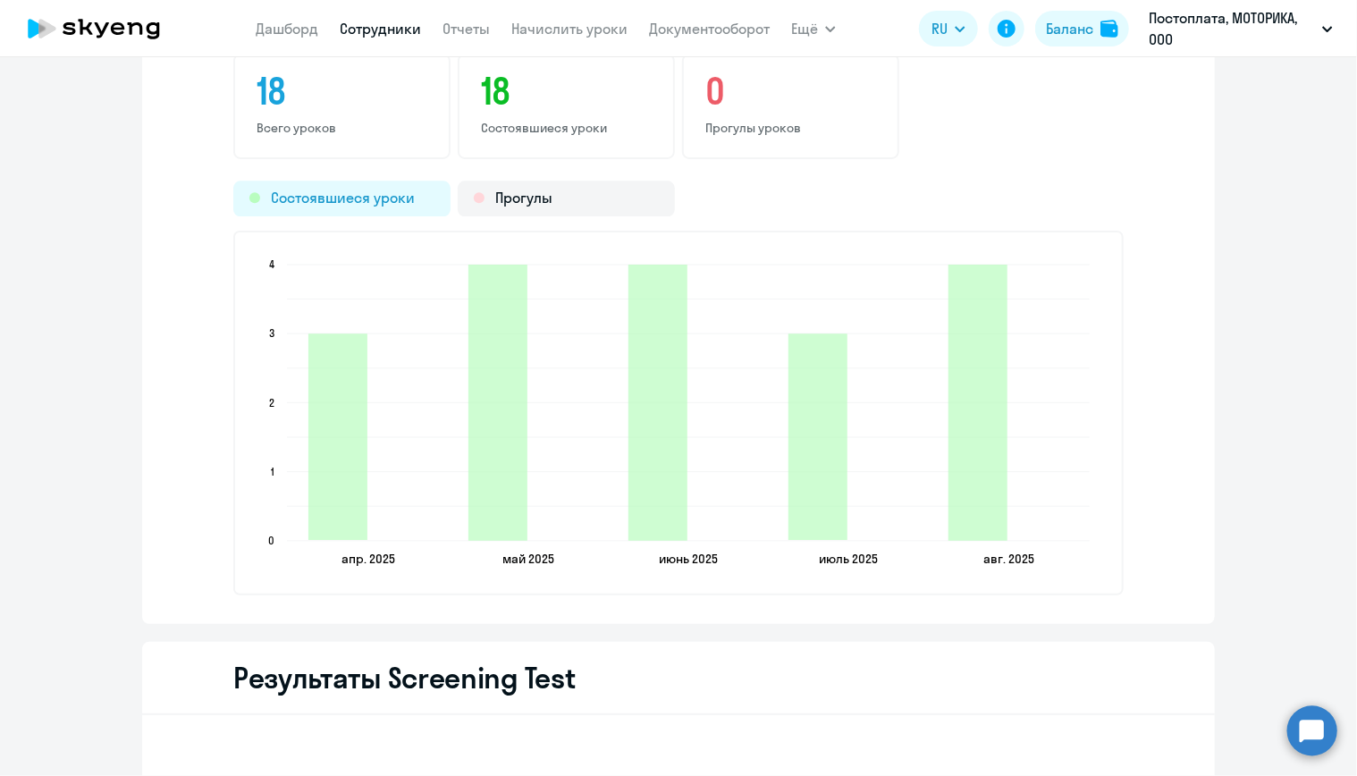
scroll to position [2168, 0]
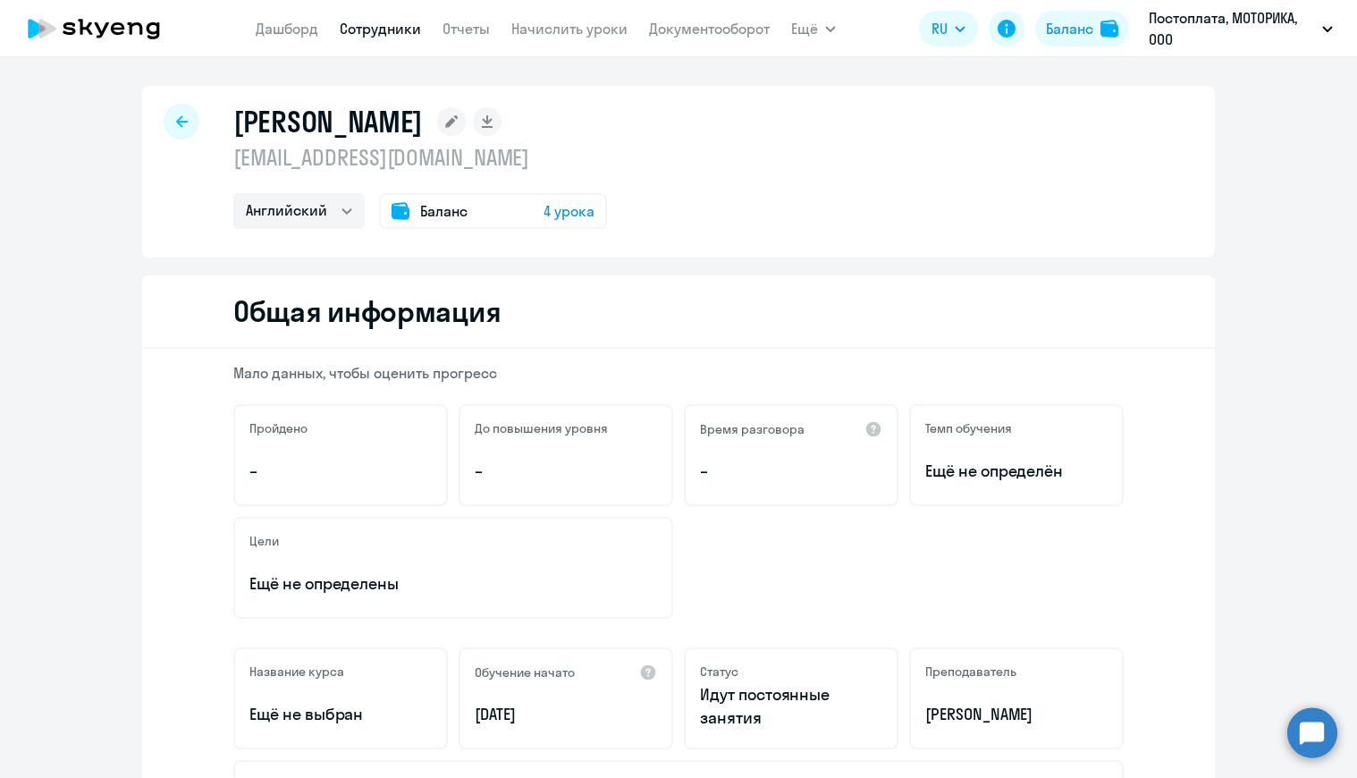
select select "english"
